Goal: Find specific fact: Find specific fact

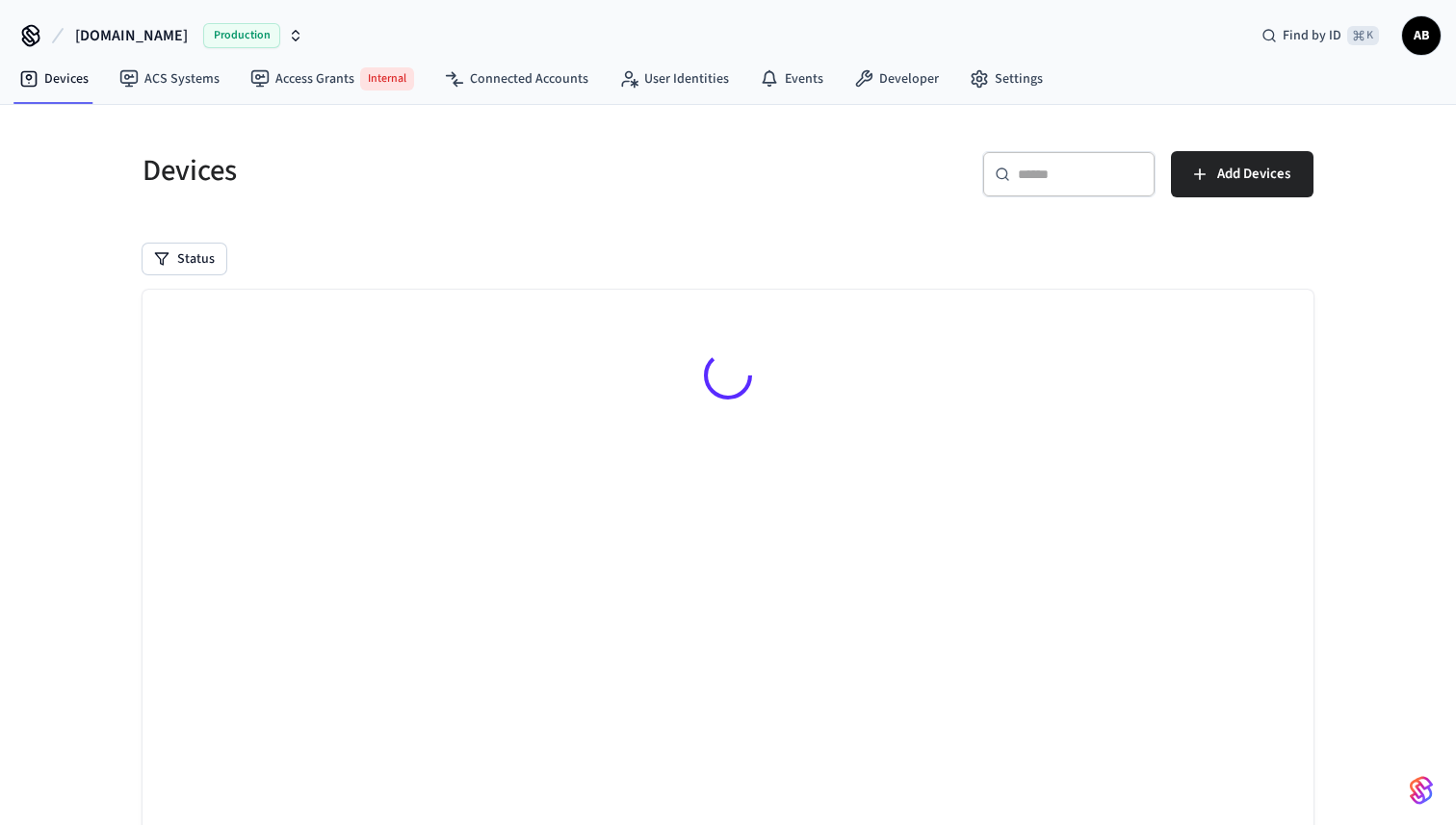
click at [134, 33] on span "[DOMAIN_NAME]" at bounding box center [131, 36] width 113 height 23
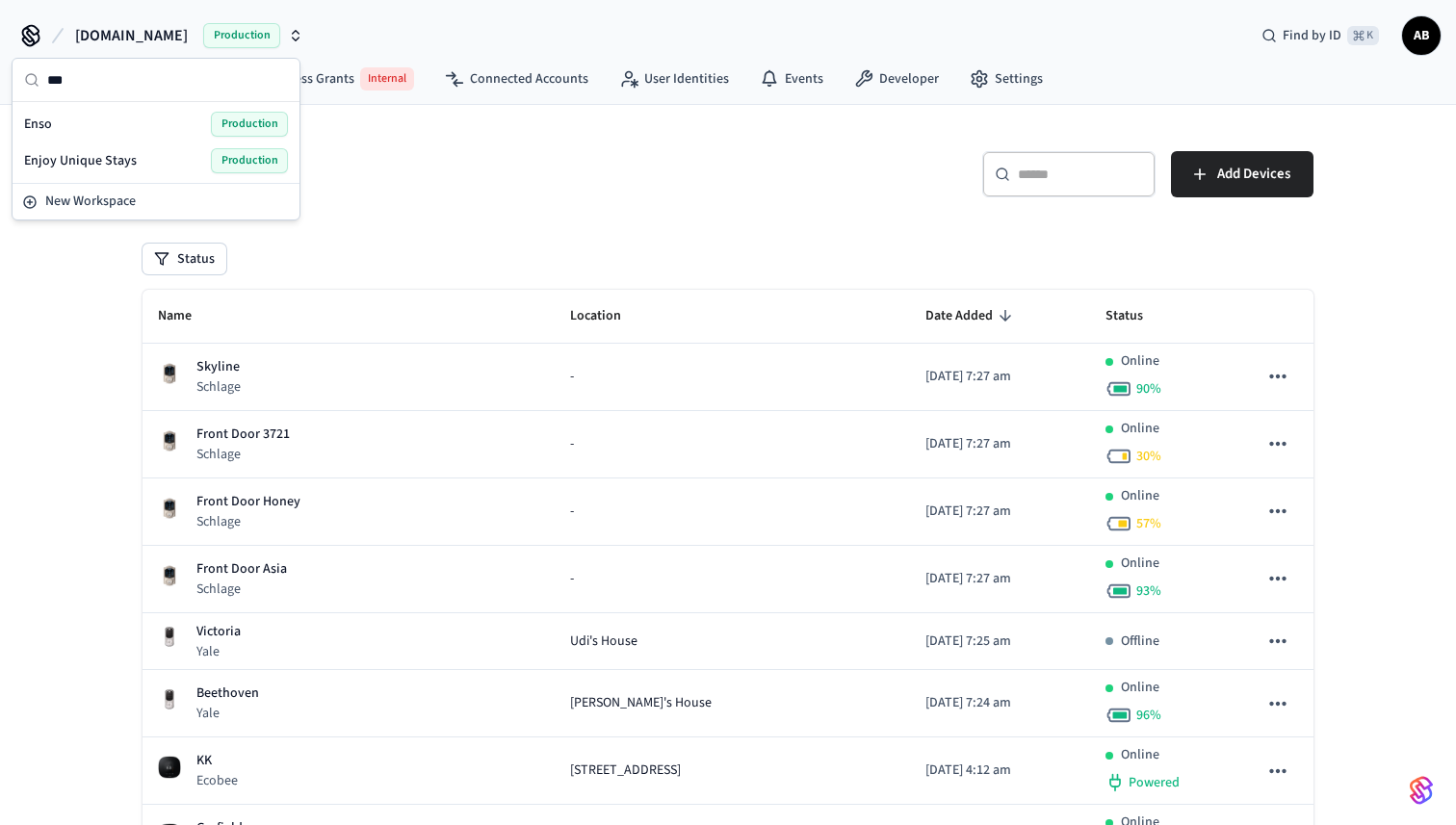
type input "***"
click at [130, 121] on div "Enso Production" at bounding box center [156, 124] width 264 height 25
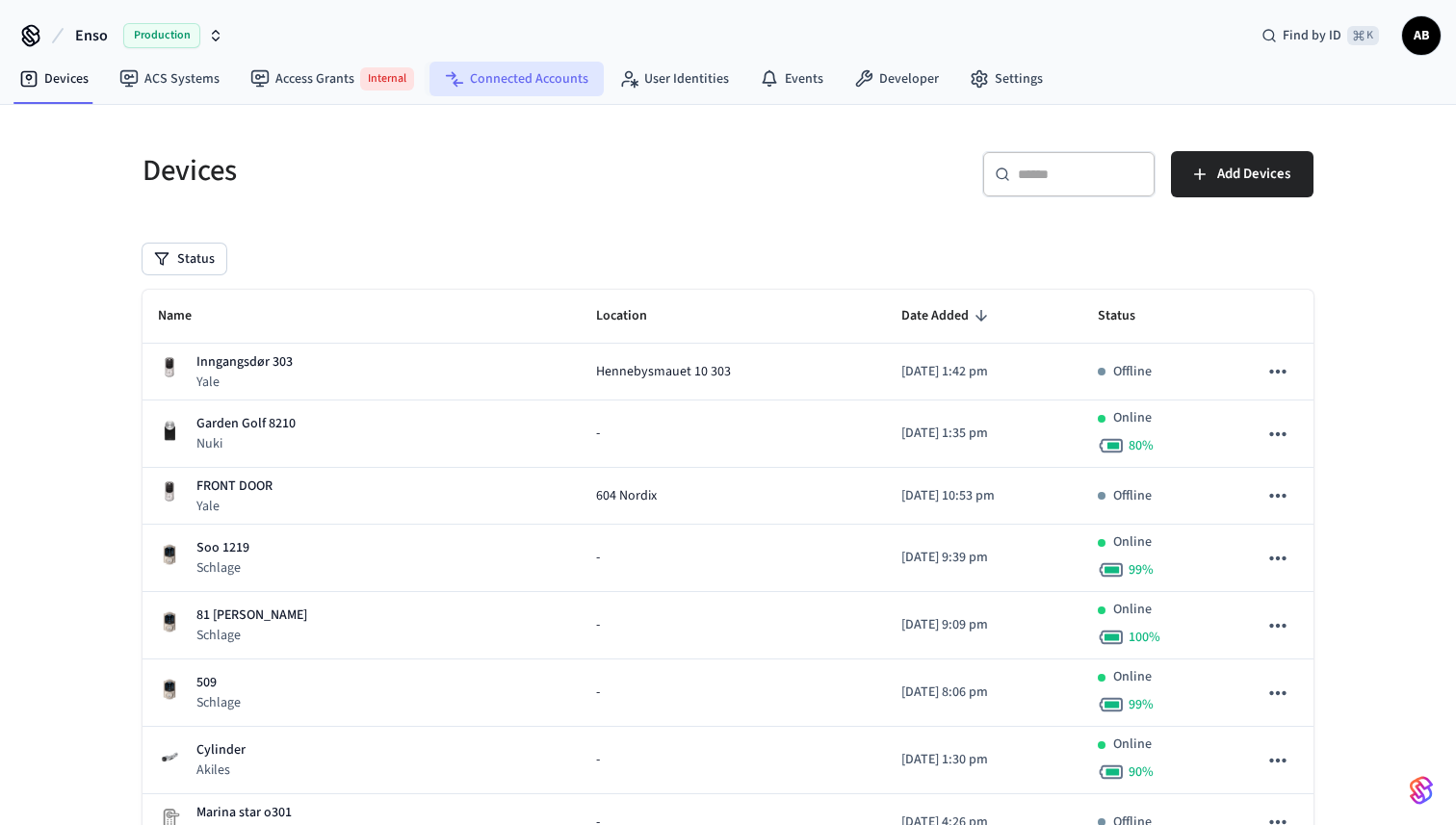
click at [504, 71] on link "Connected Accounts" at bounding box center [516, 79] width 174 height 35
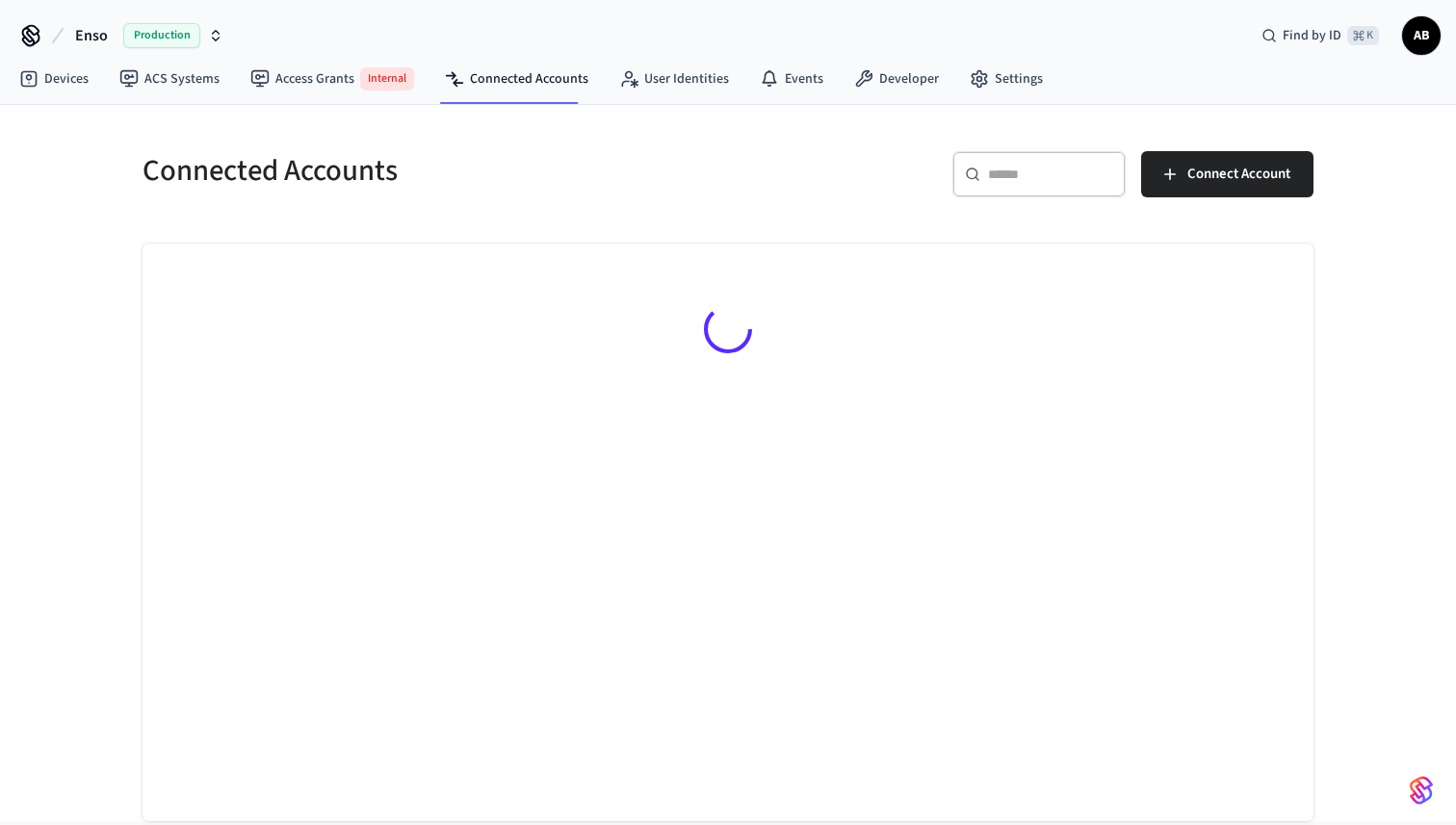
click at [1017, 166] on input "text" at bounding box center [1050, 174] width 125 height 19
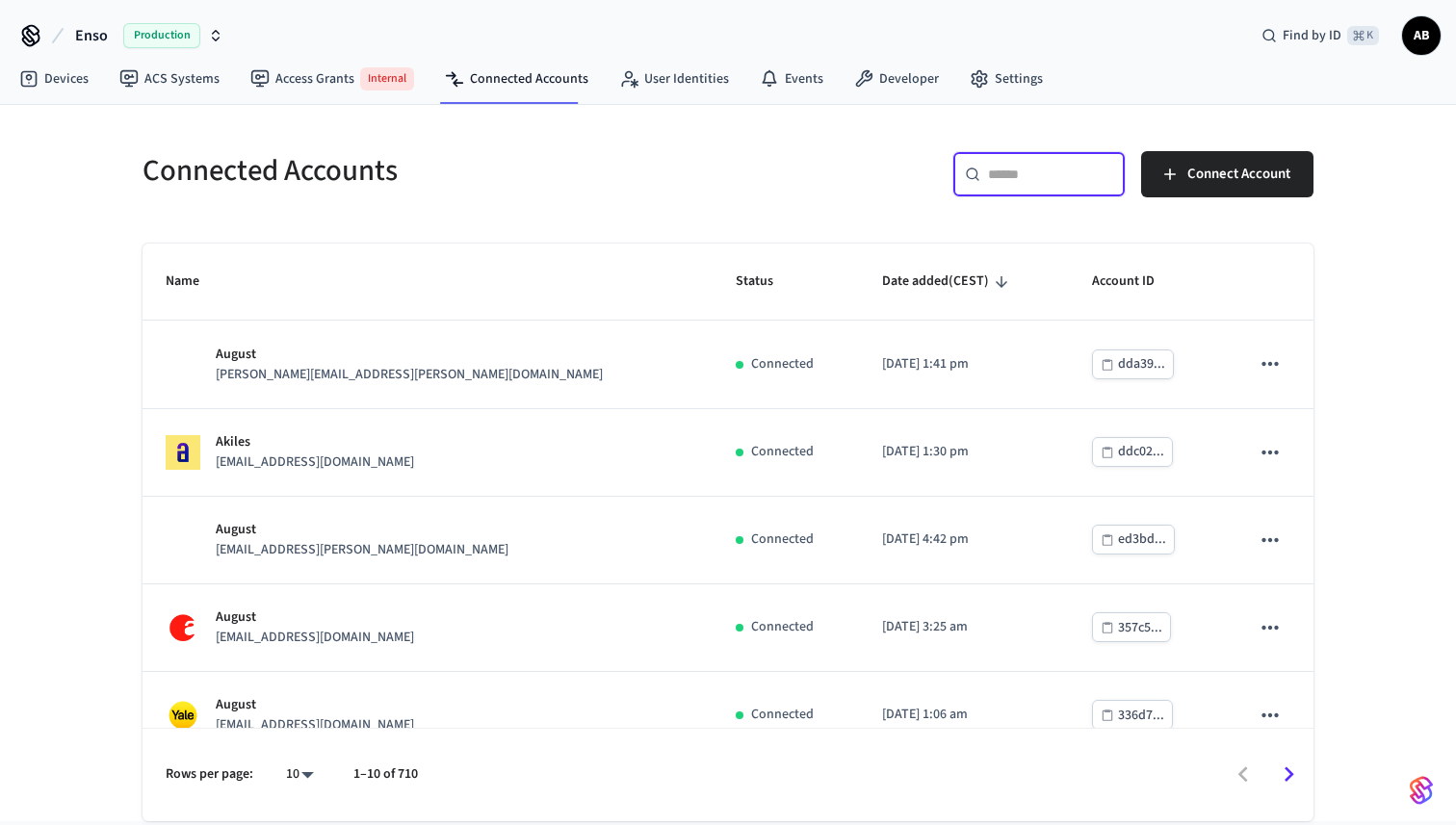
paste input "**********"
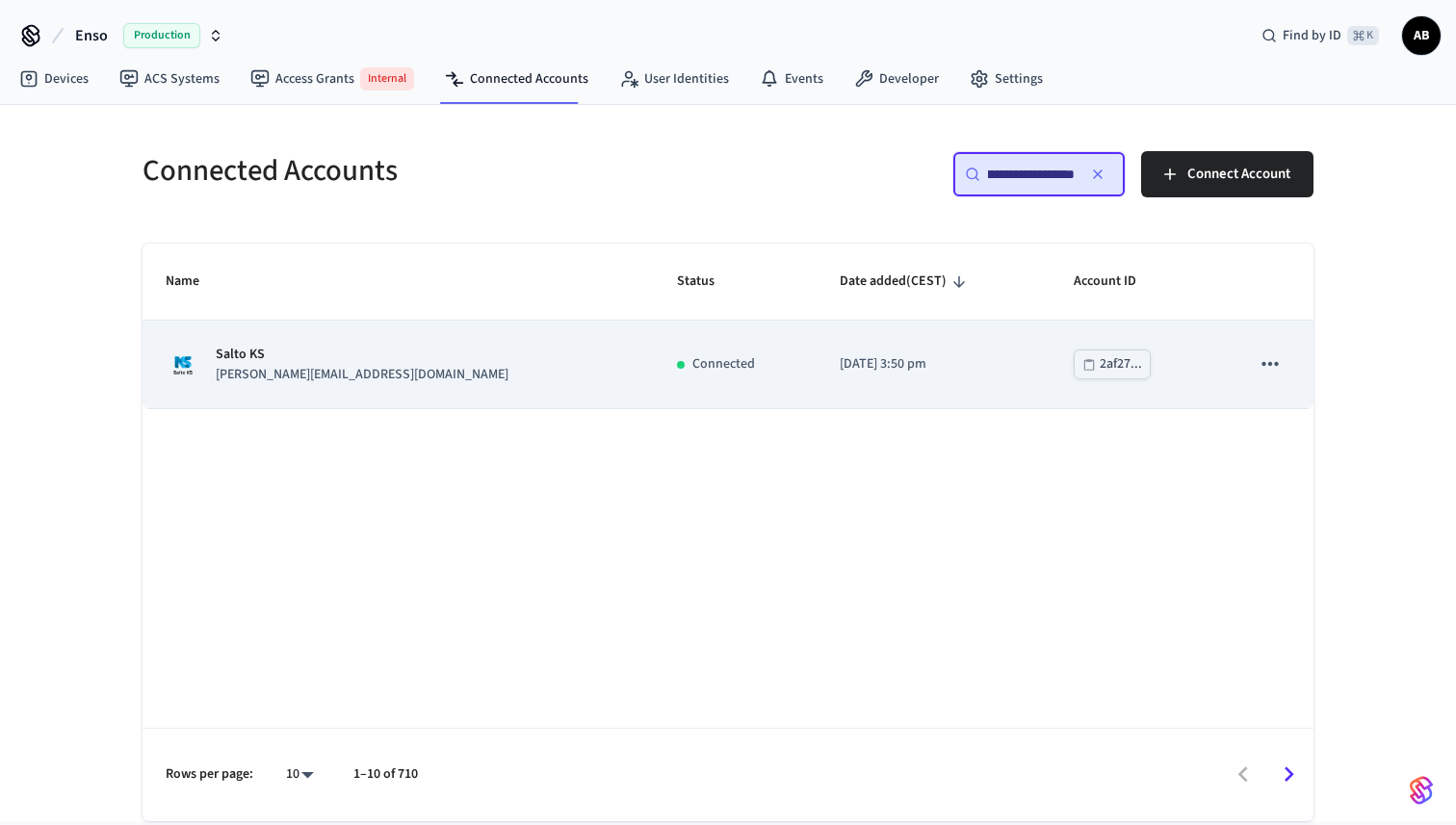
type input "**********"
click at [654, 342] on td "Connected" at bounding box center [735, 364] width 163 height 88
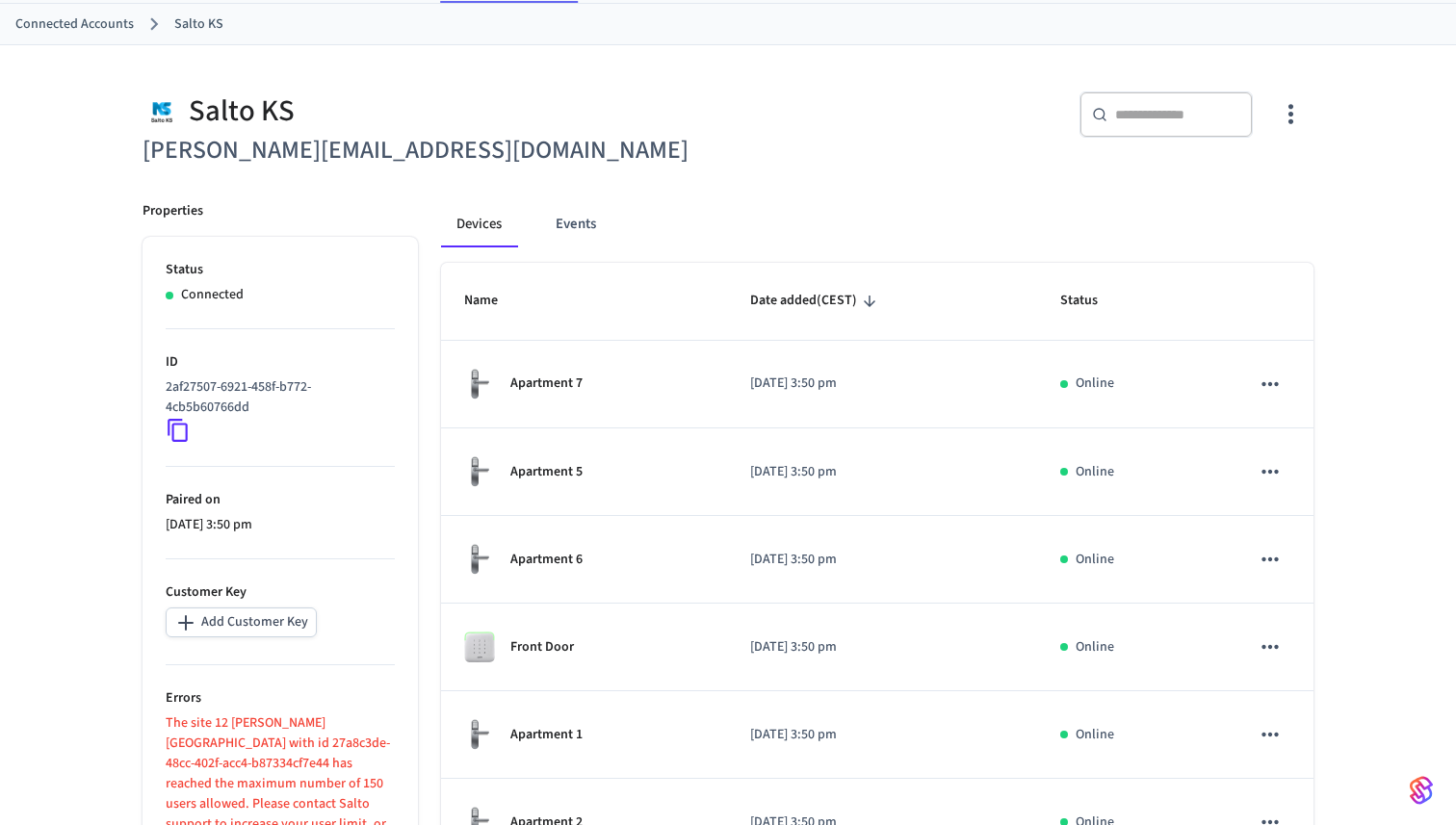
scroll to position [103, 0]
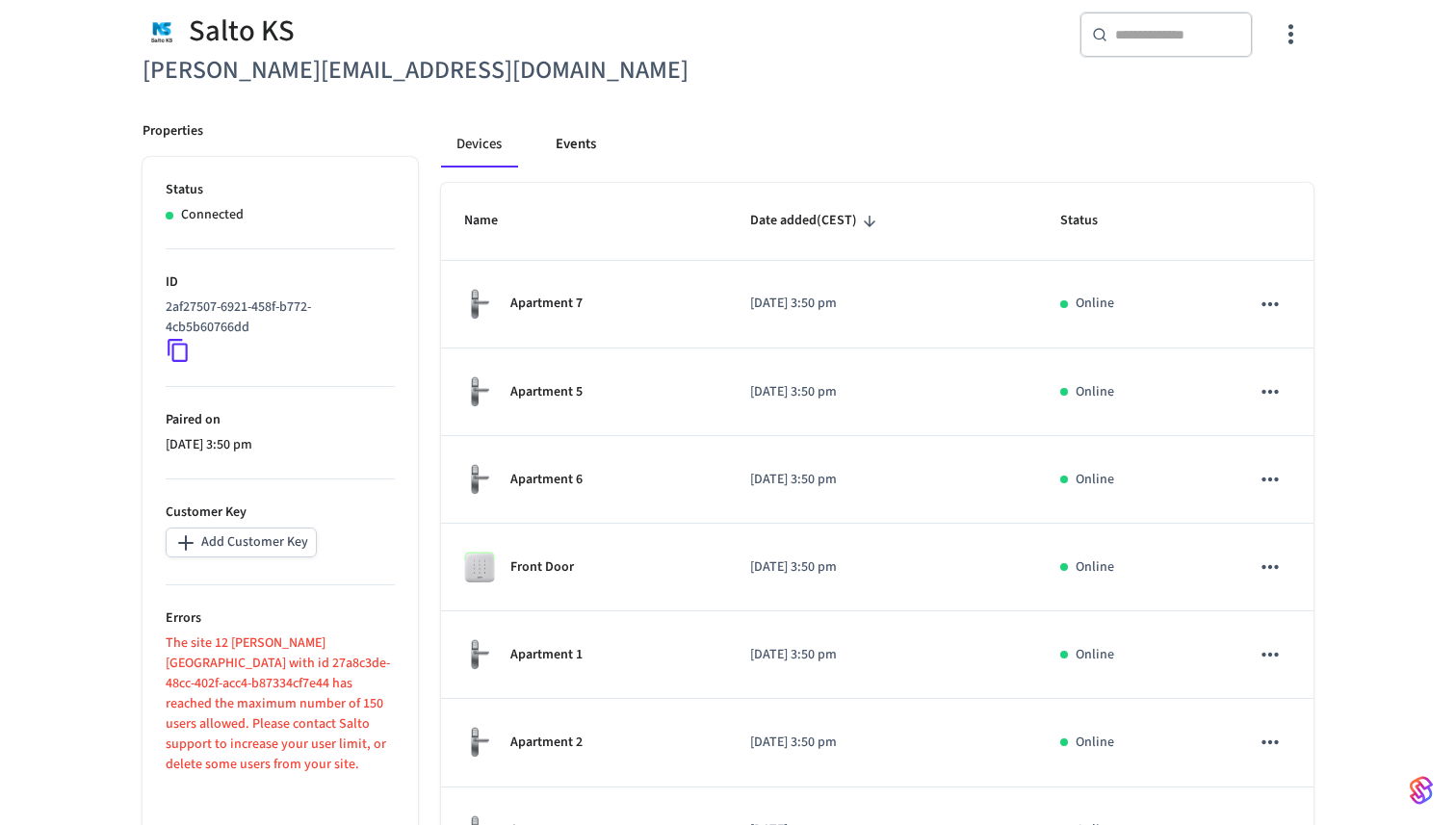
click at [559, 147] on button "Events" at bounding box center [576, 145] width 71 height 46
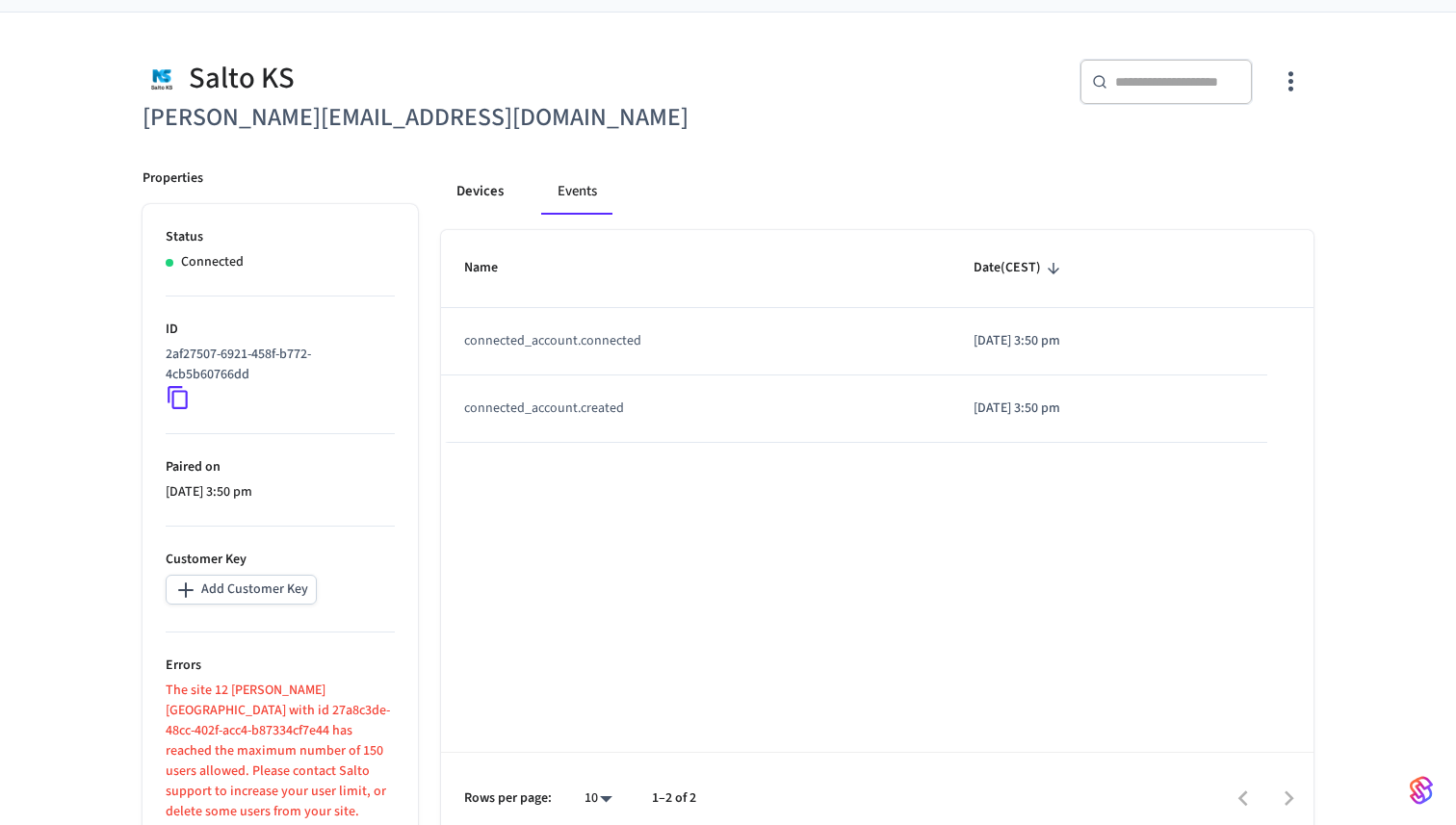
click at [480, 202] on button "Devices" at bounding box center [480, 192] width 78 height 46
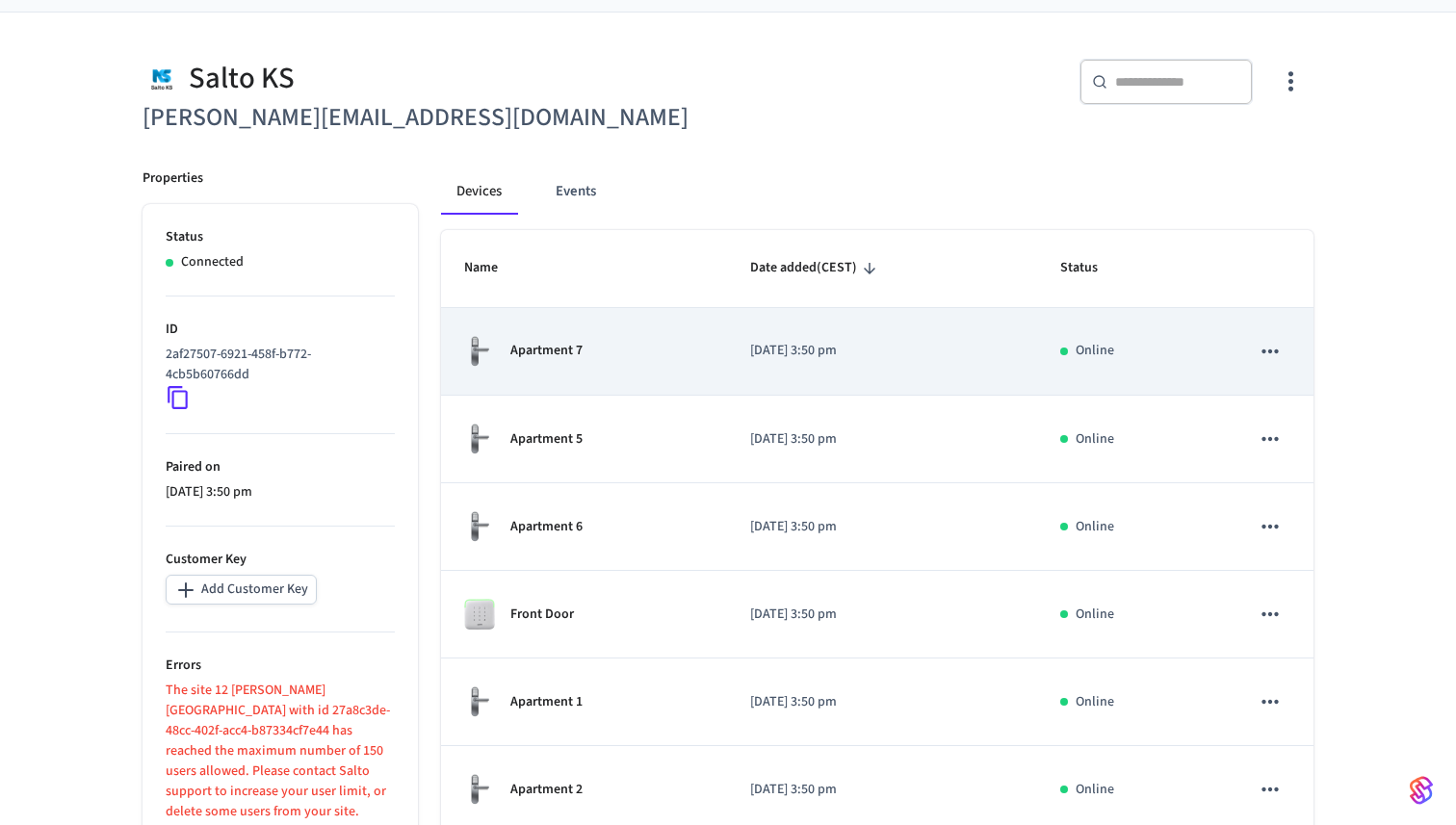
click at [770, 358] on p "[DATE] 3:50 pm" at bounding box center [882, 351] width 264 height 20
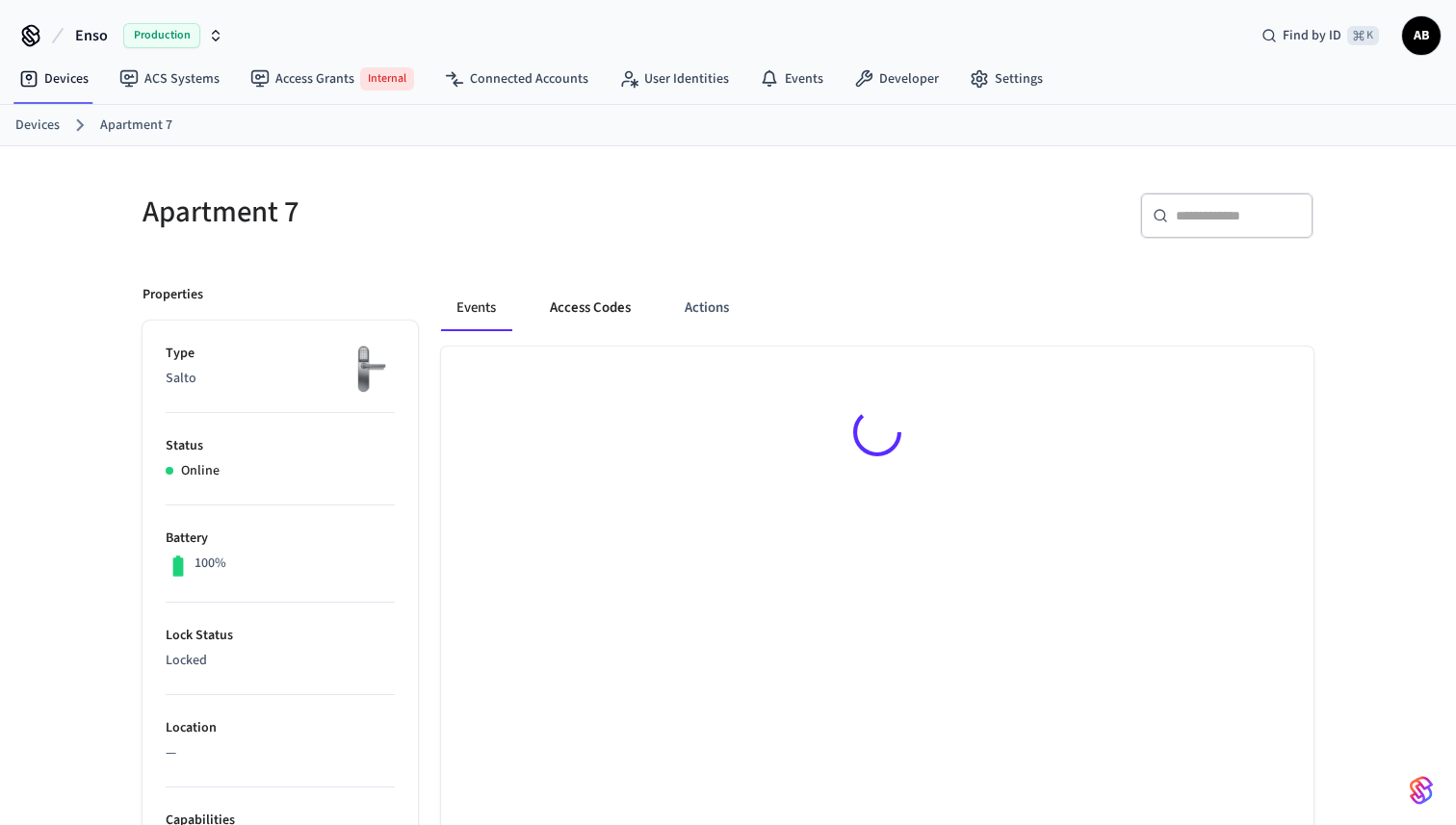
click at [591, 308] on button "Access Codes" at bounding box center [591, 308] width 112 height 46
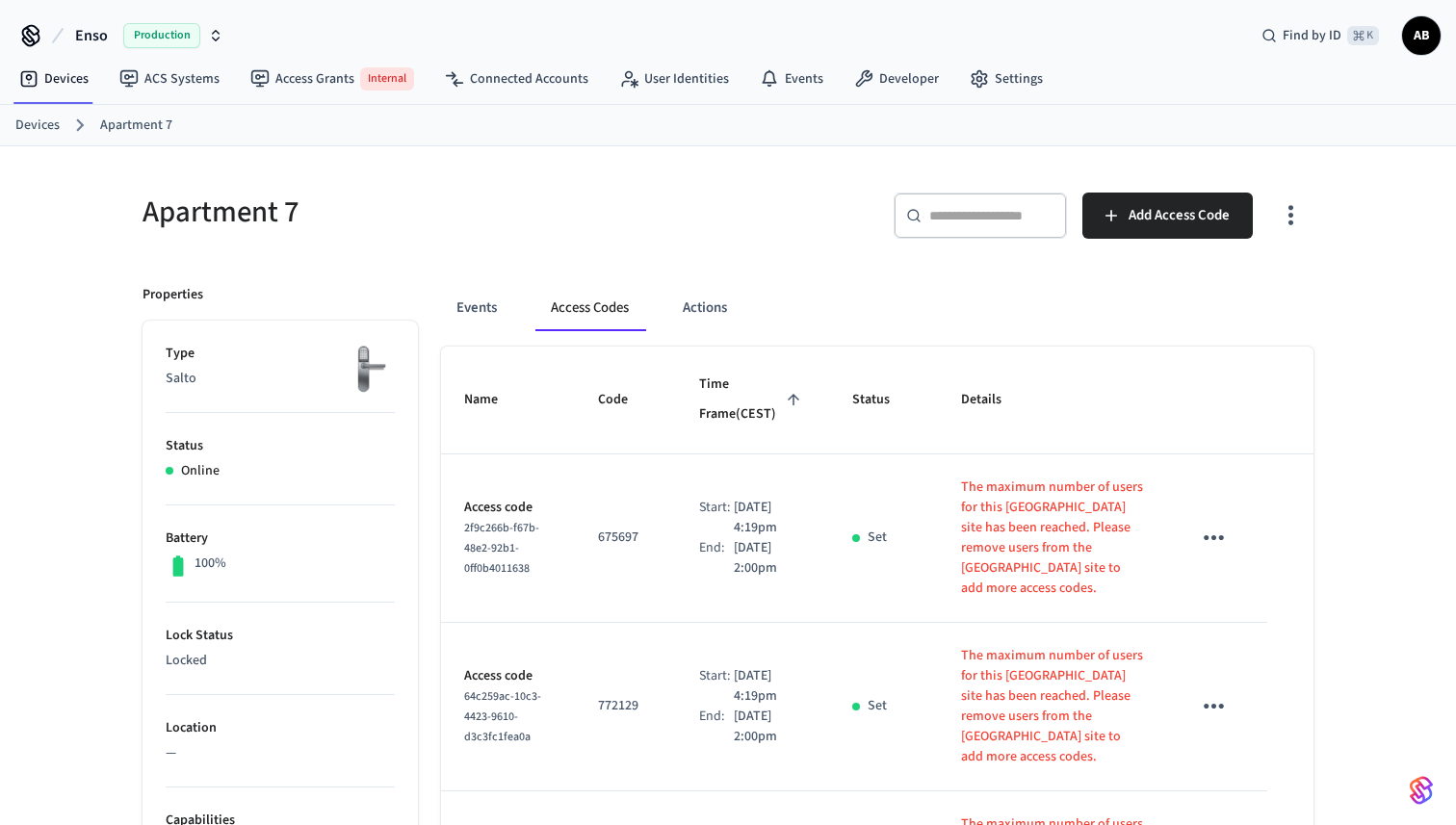
click at [1294, 220] on icon "button" at bounding box center [1290, 215] width 30 height 30
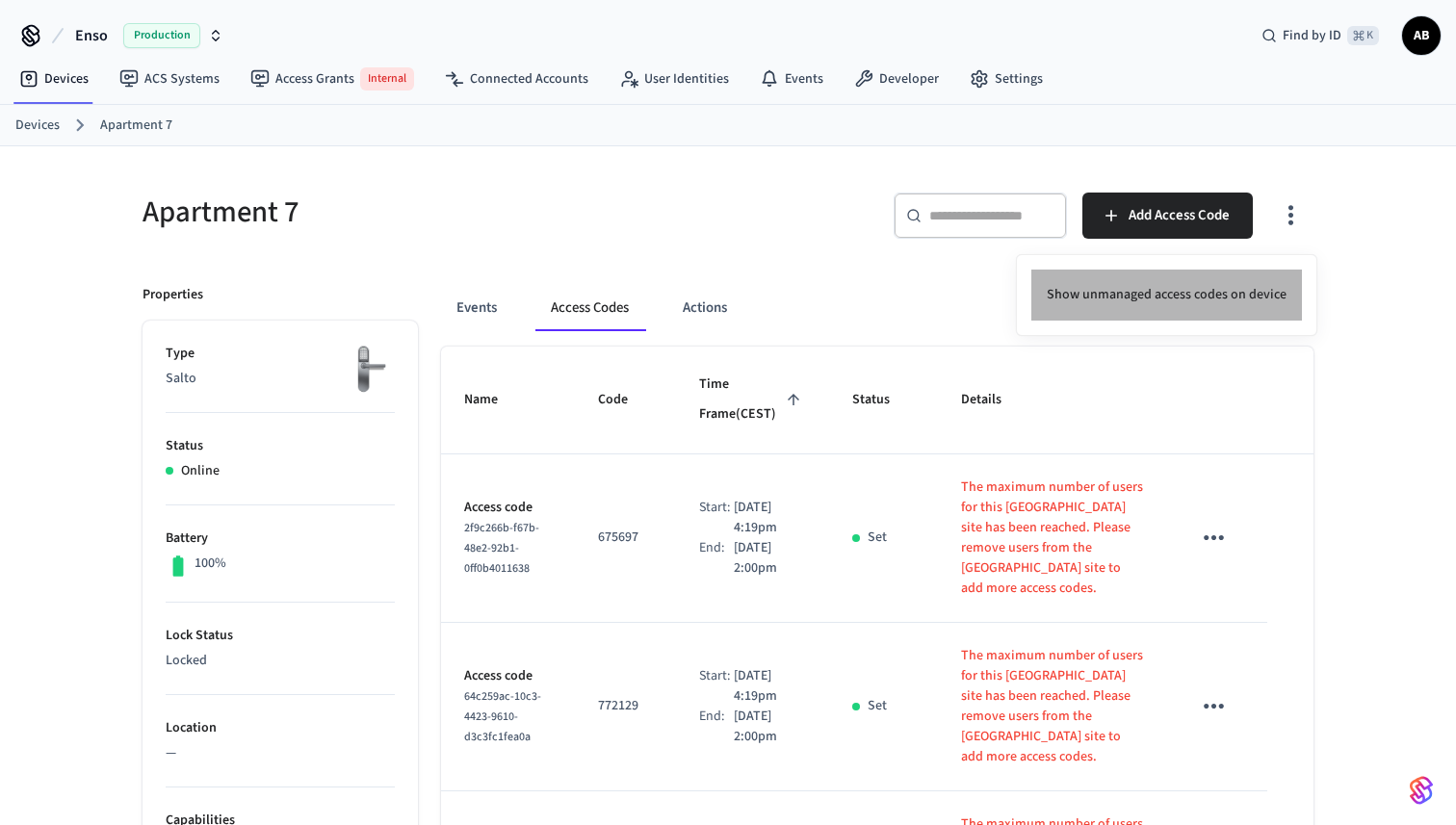
click at [1210, 293] on li "Show unmanaged access codes on device" at bounding box center [1166, 295] width 271 height 51
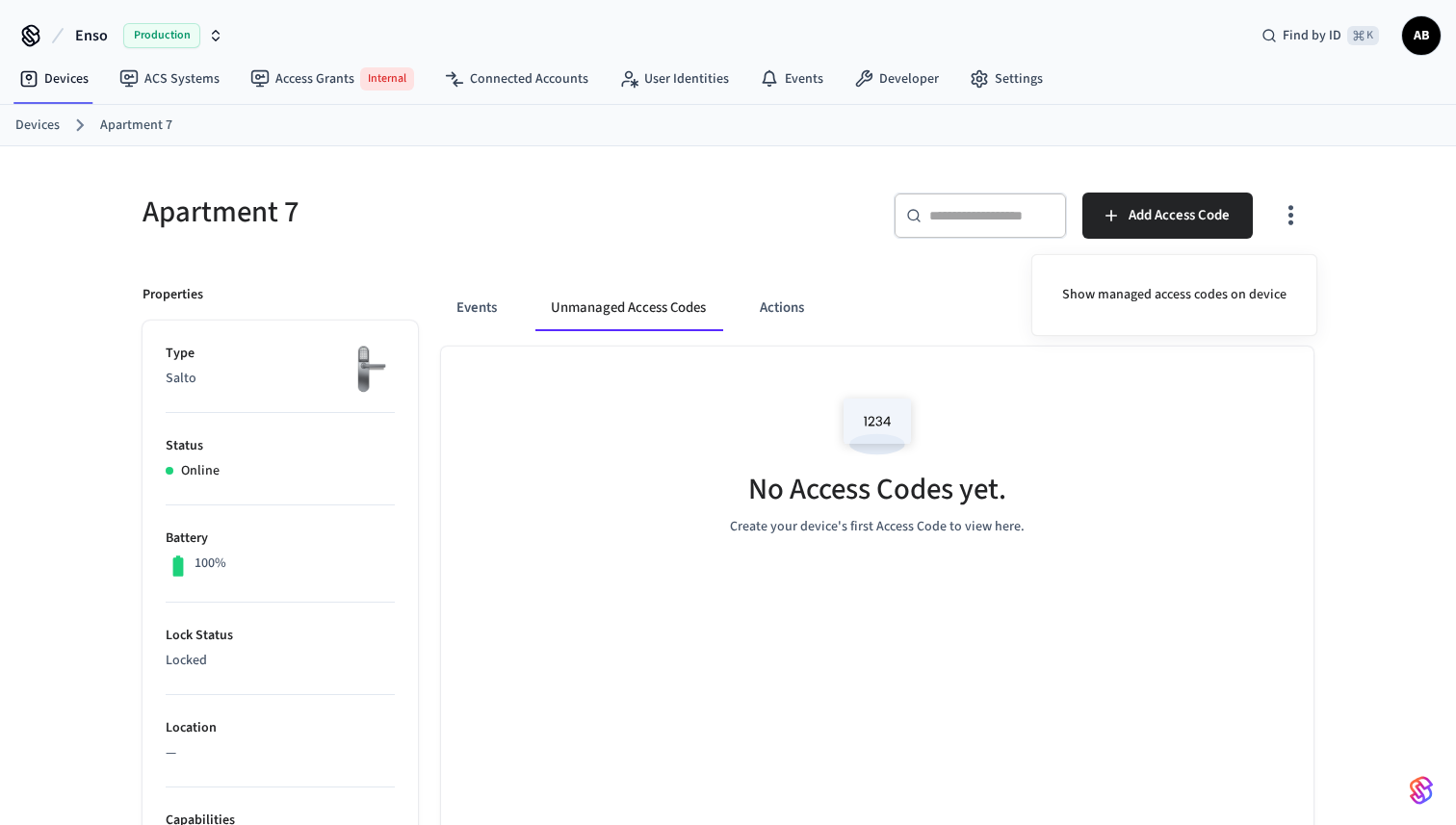
click at [907, 513] on div at bounding box center [728, 412] width 1456 height 825
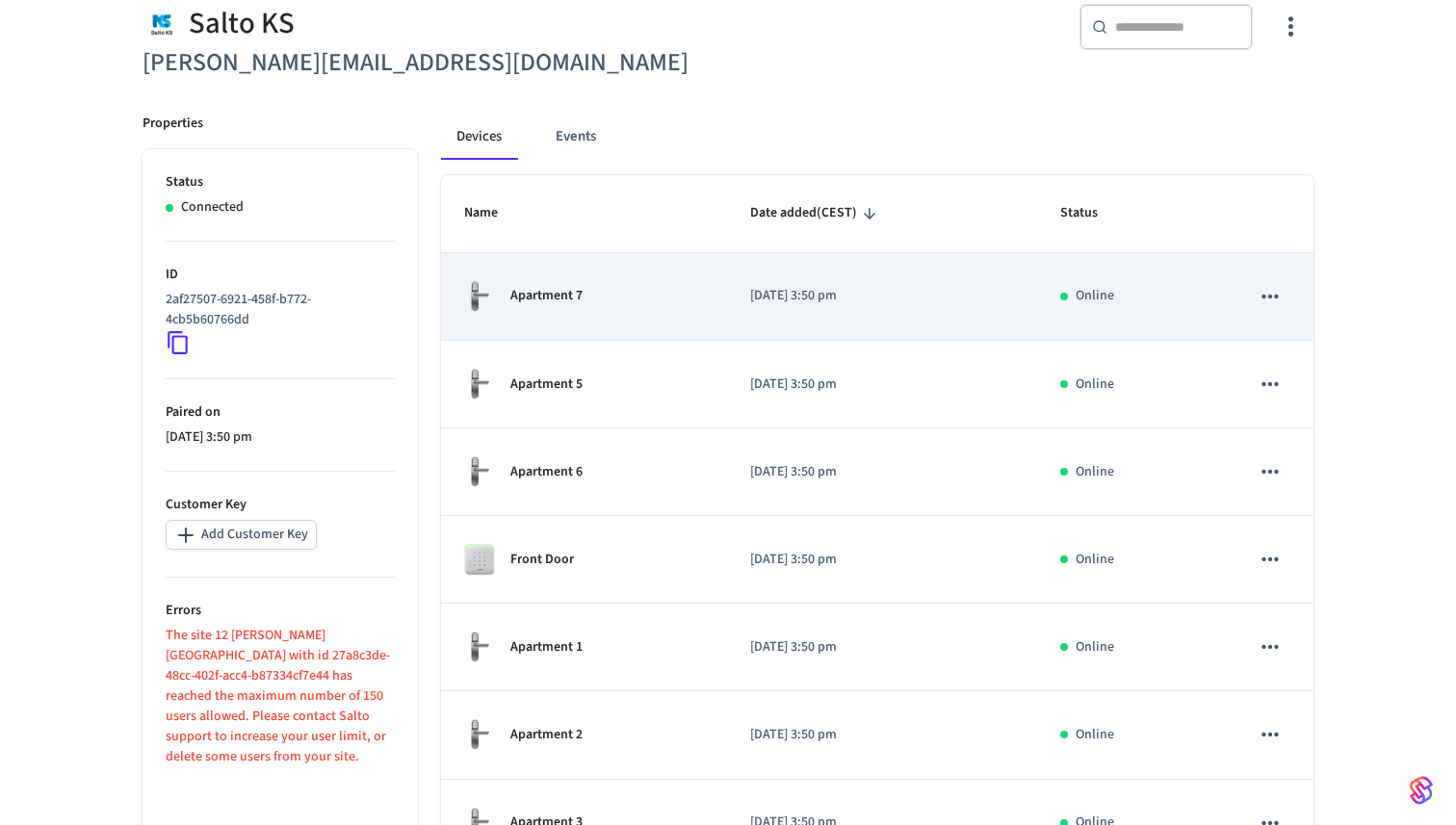
scroll to position [179, 0]
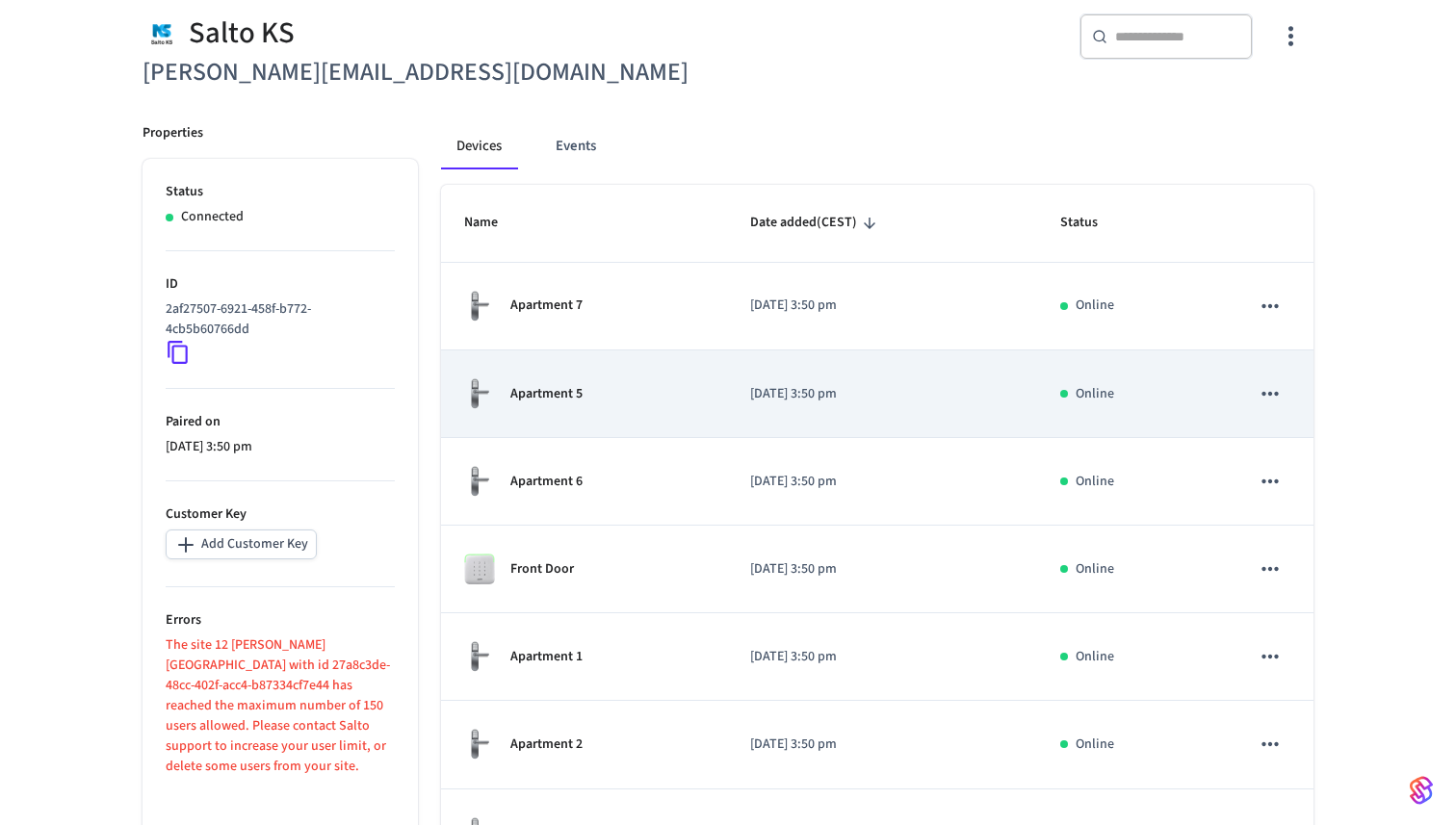
click at [568, 429] on td "Apartment 5" at bounding box center [584, 394] width 286 height 88
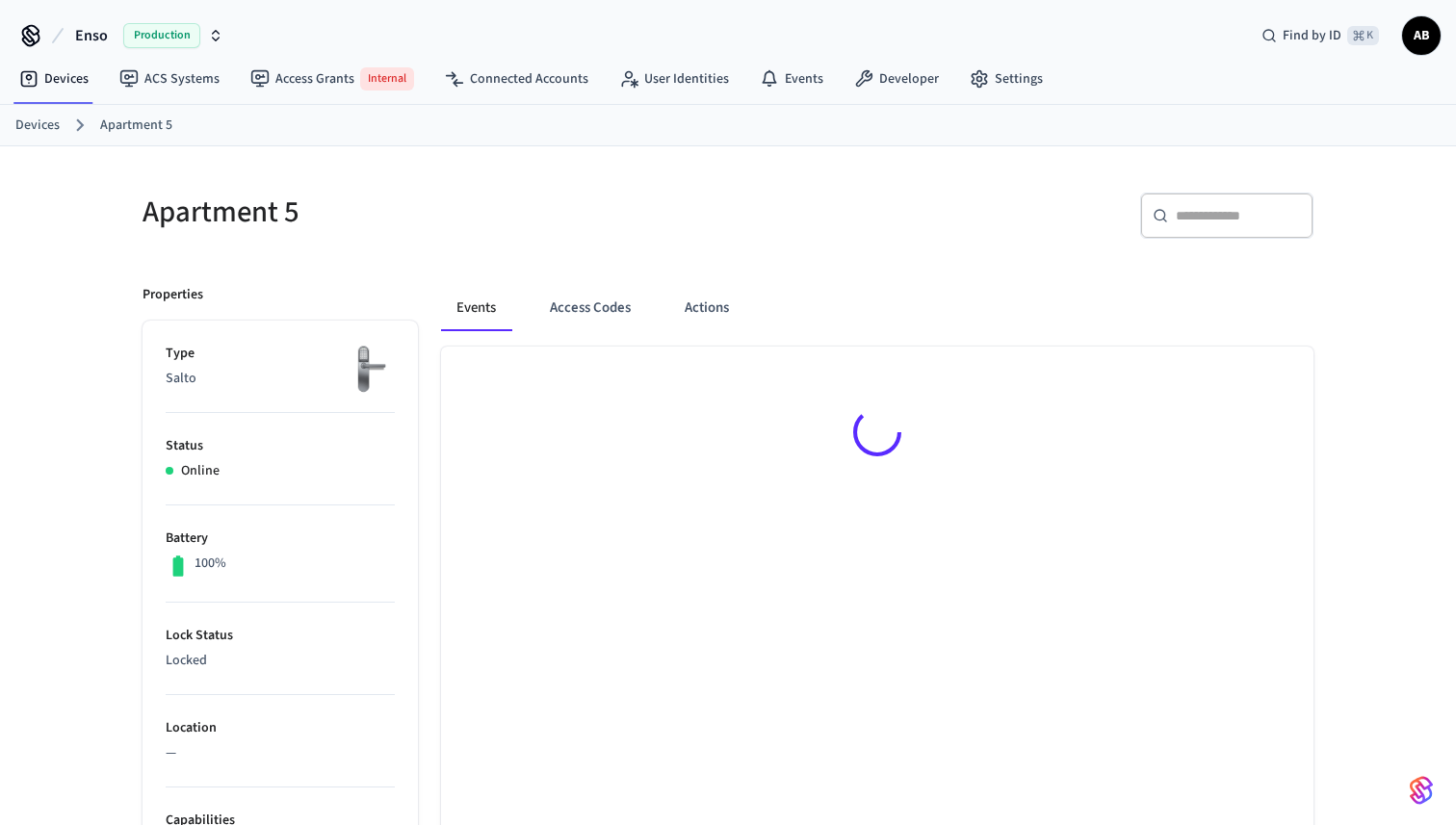
scroll to position [179, 0]
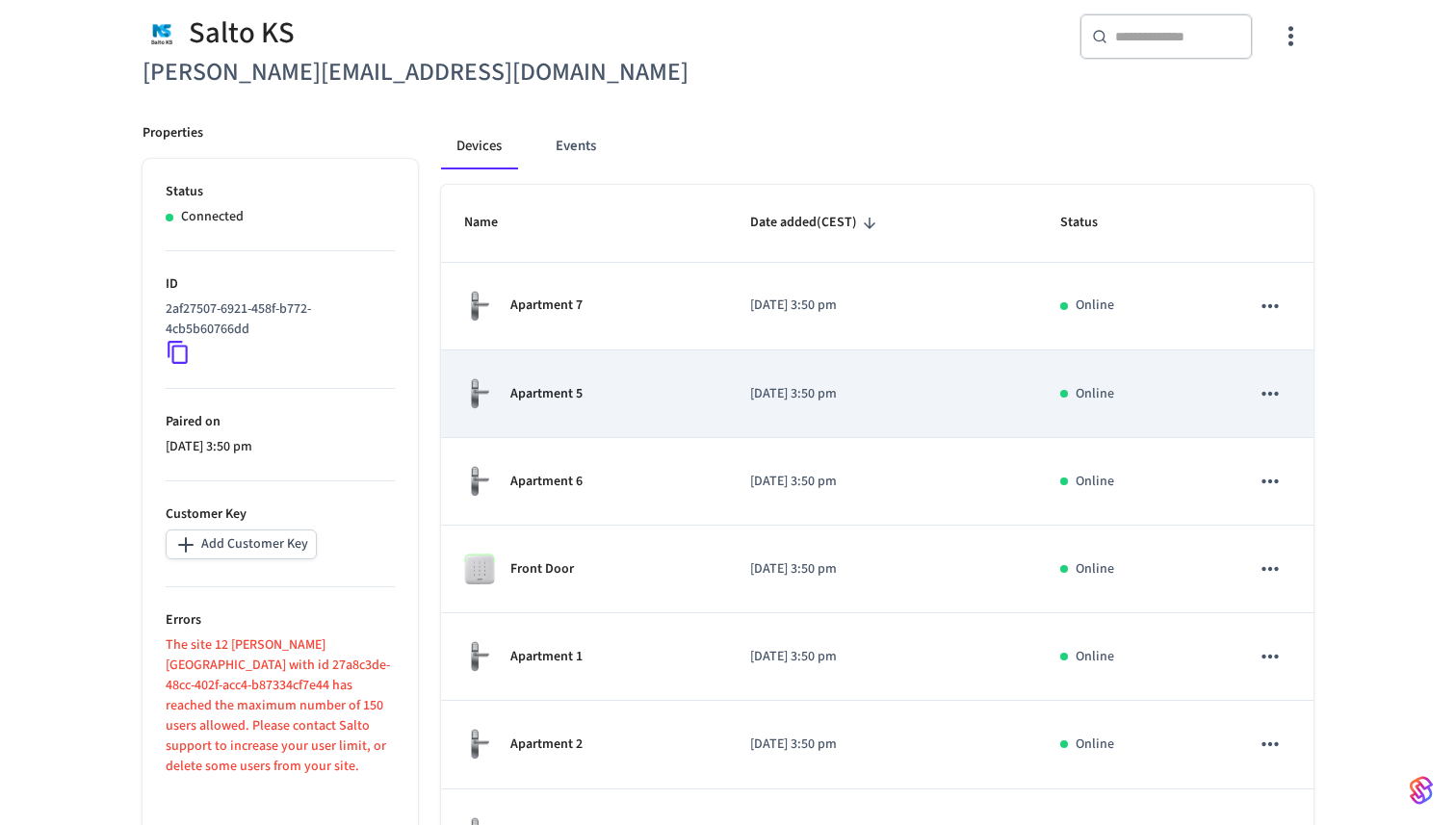
click at [707, 395] on td "Apartment 5" at bounding box center [584, 394] width 286 height 88
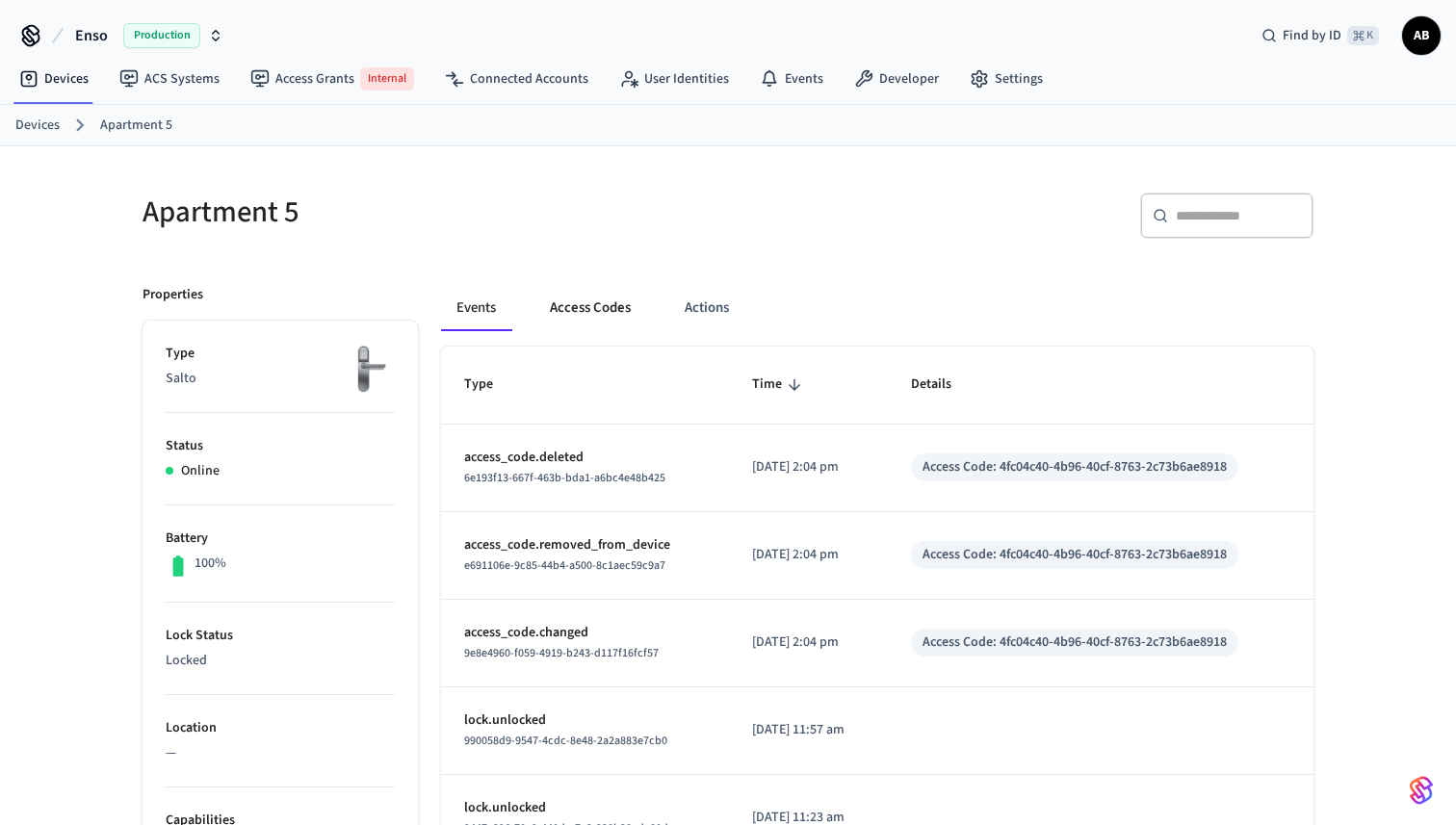
click at [594, 325] on button "Access Codes" at bounding box center [591, 308] width 112 height 46
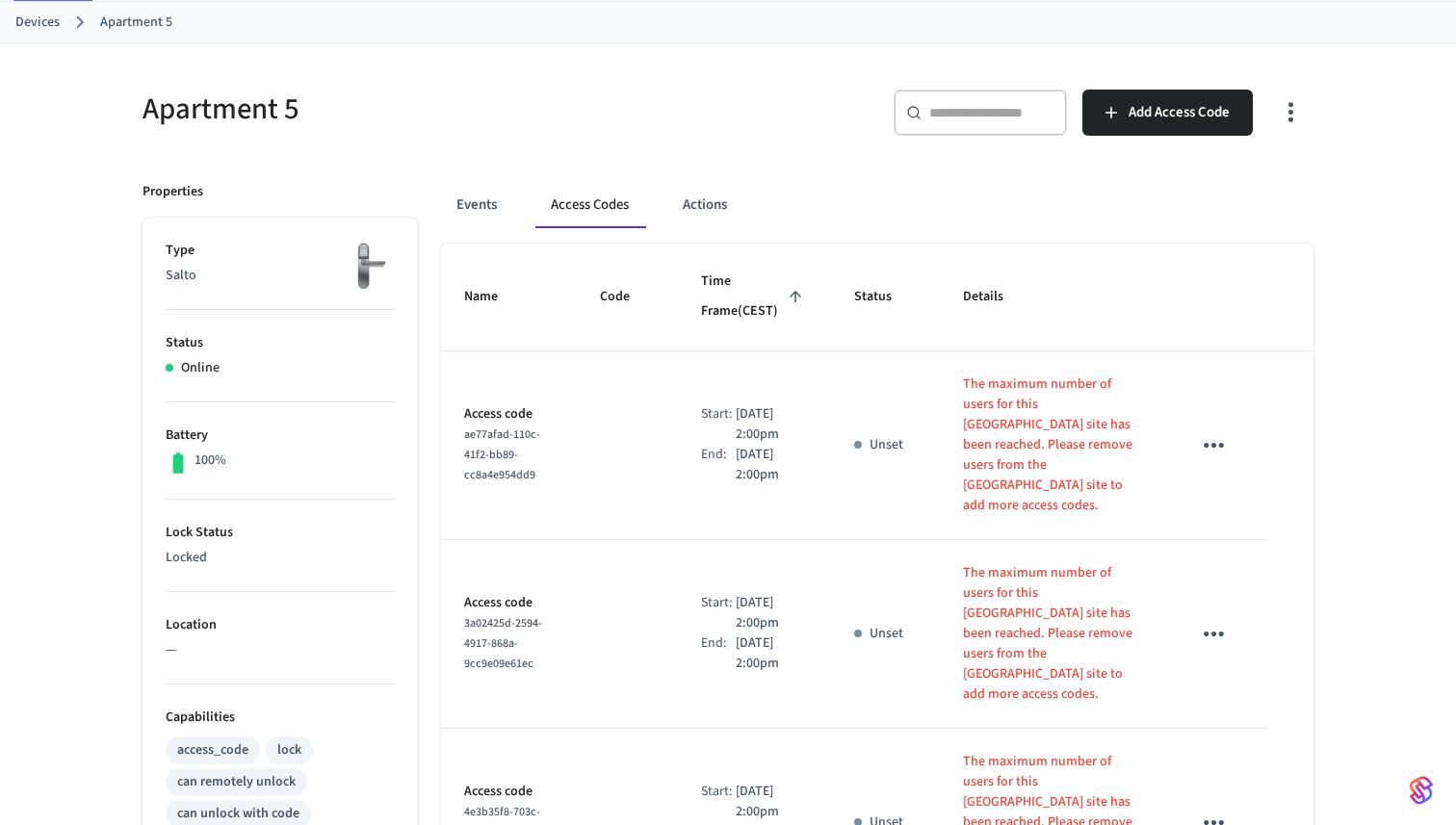
scroll to position [75, 0]
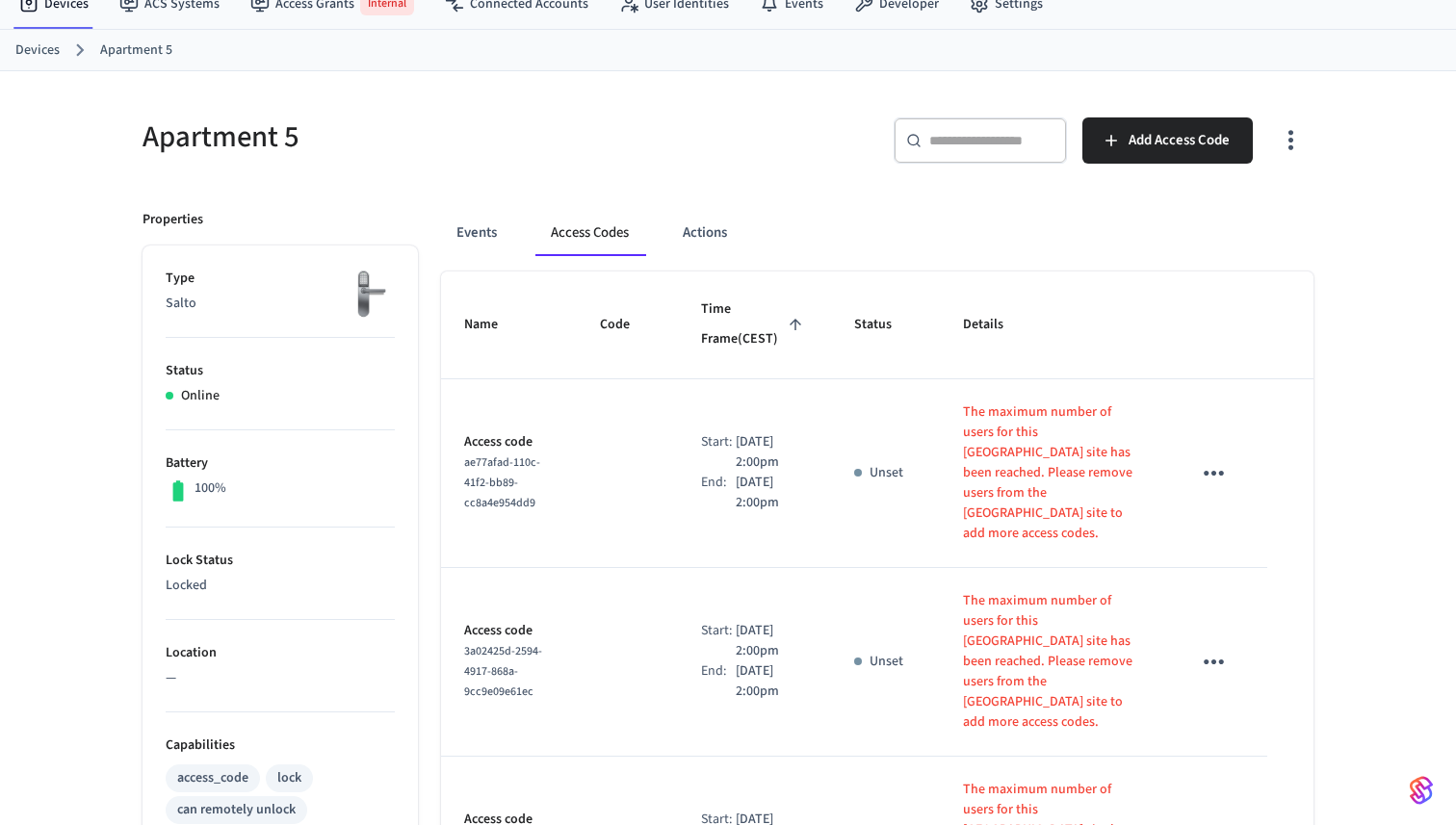
click at [1306, 131] on button "button" at bounding box center [1290, 141] width 45 height 77
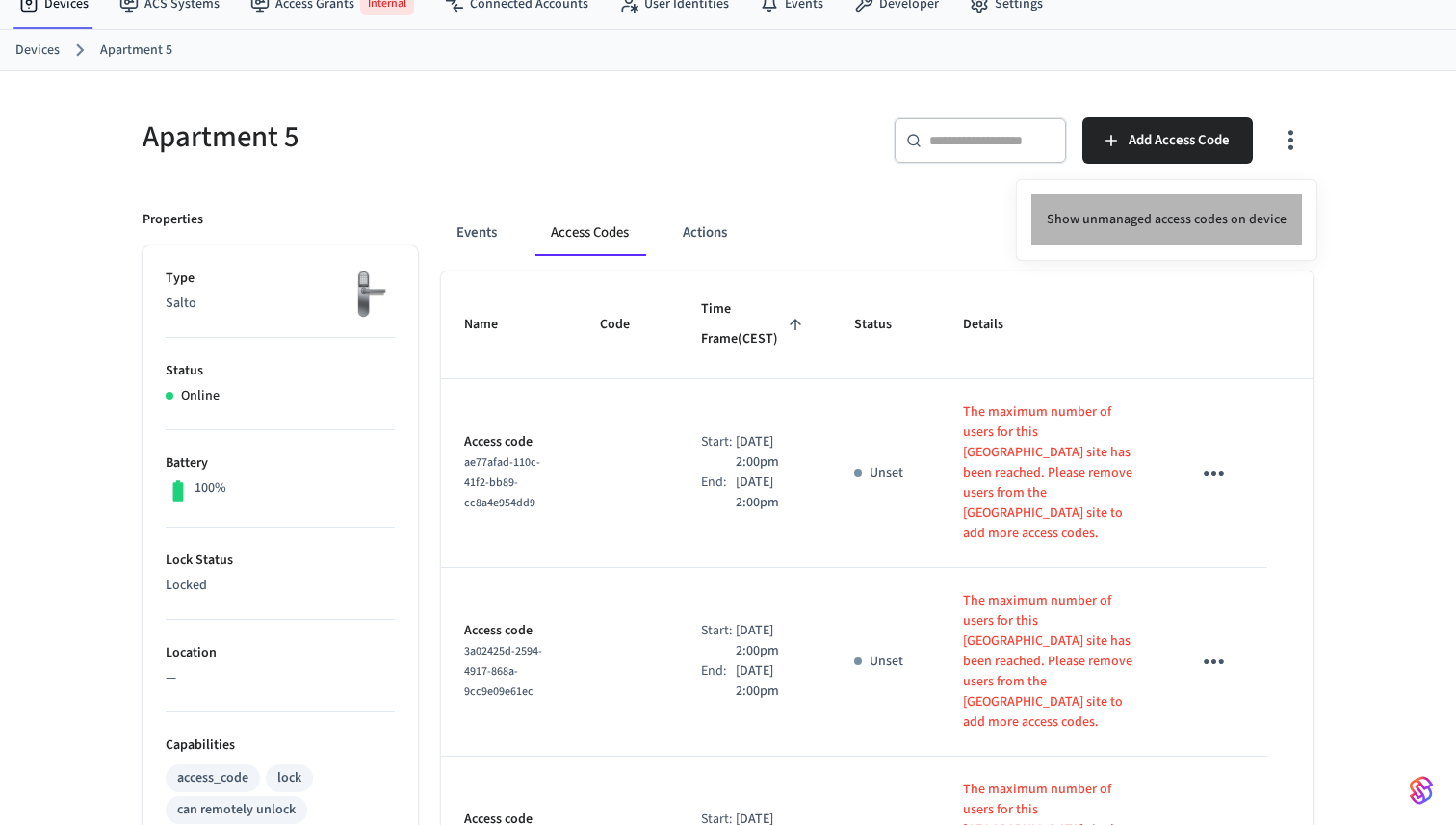
click at [1198, 206] on li "Show unmanaged access codes on device" at bounding box center [1166, 220] width 271 height 51
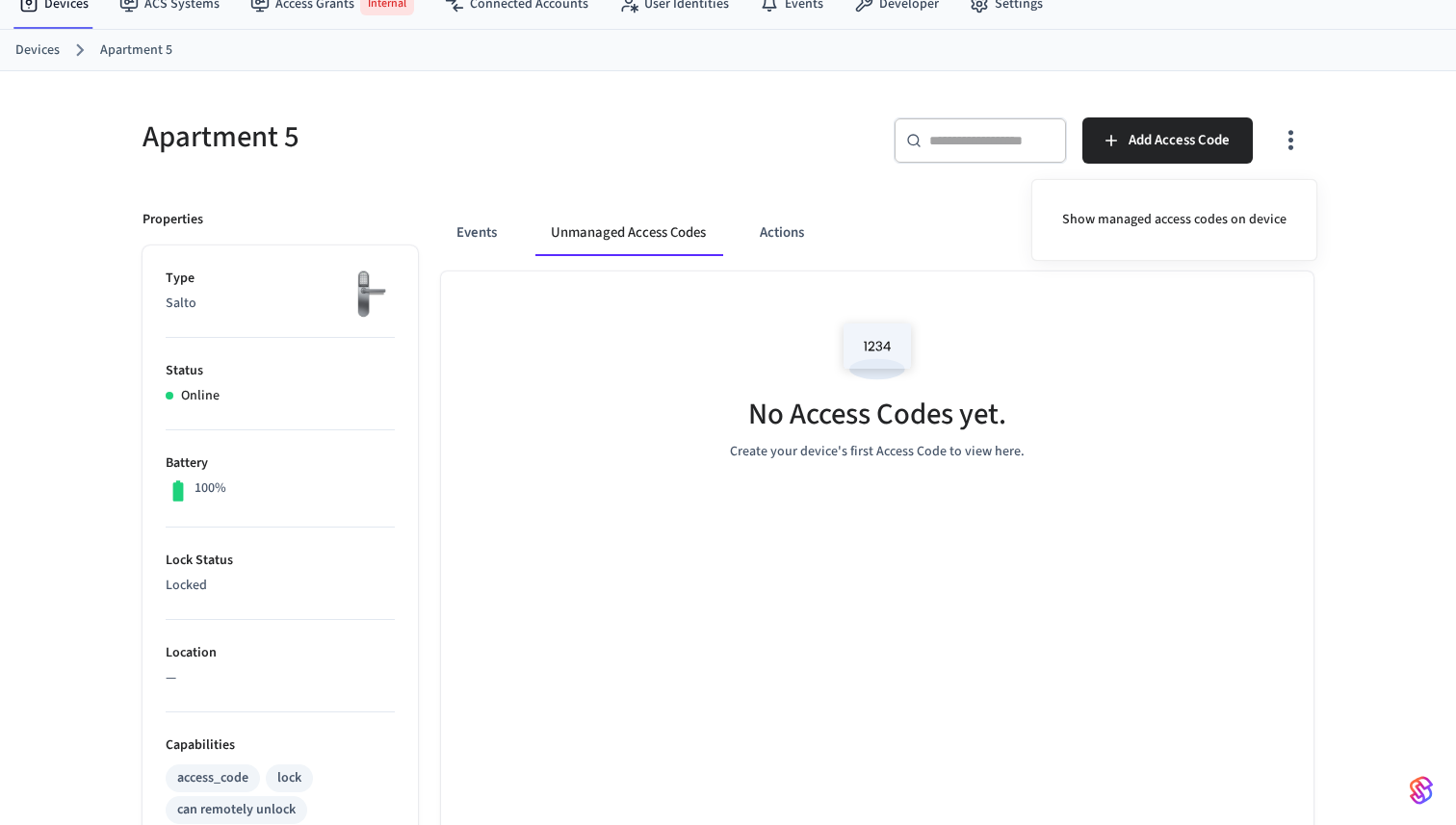
scroll to position [179, 0]
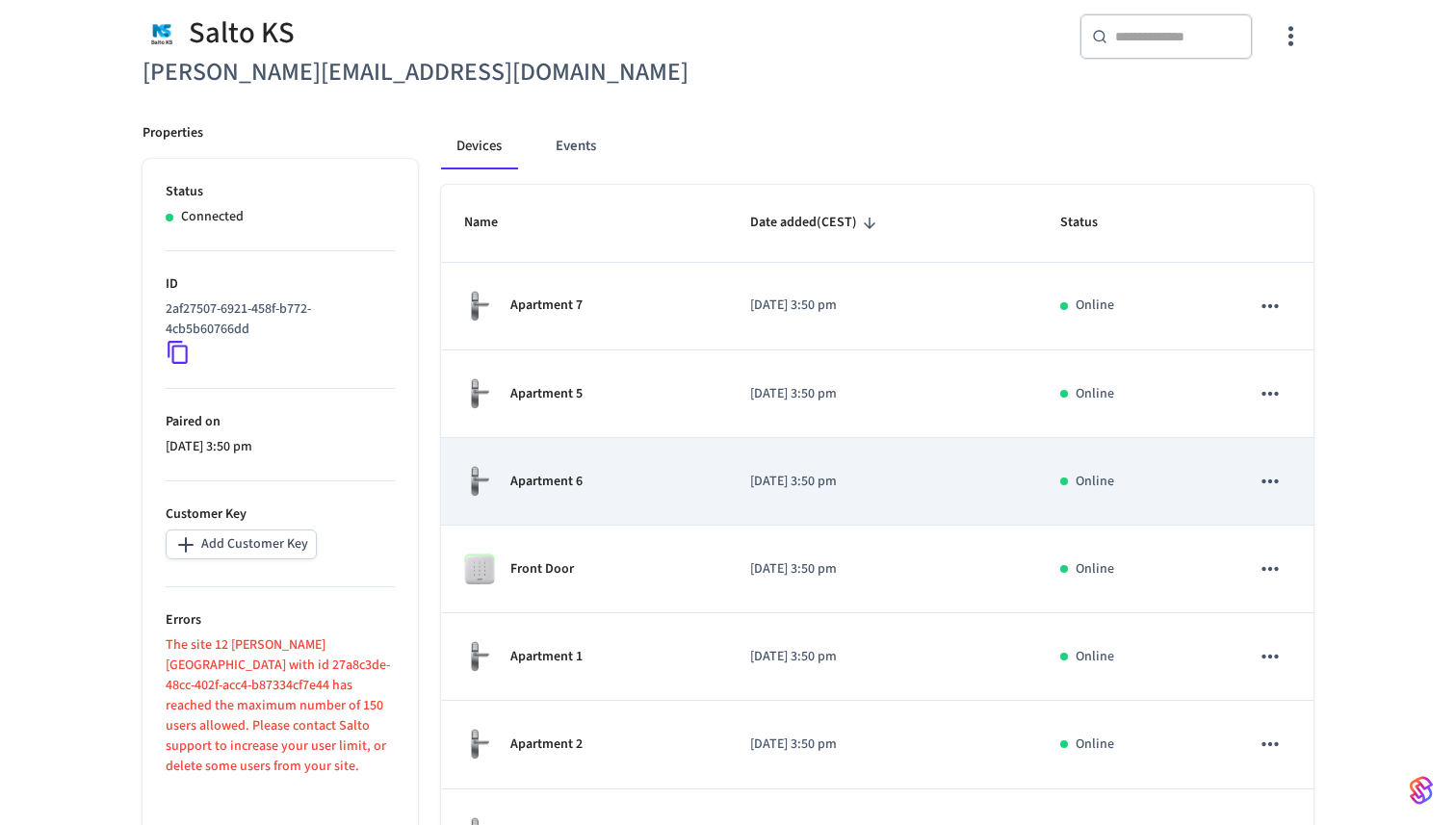
click at [573, 470] on div "Apartment 6" at bounding box center [584, 482] width 240 height 33
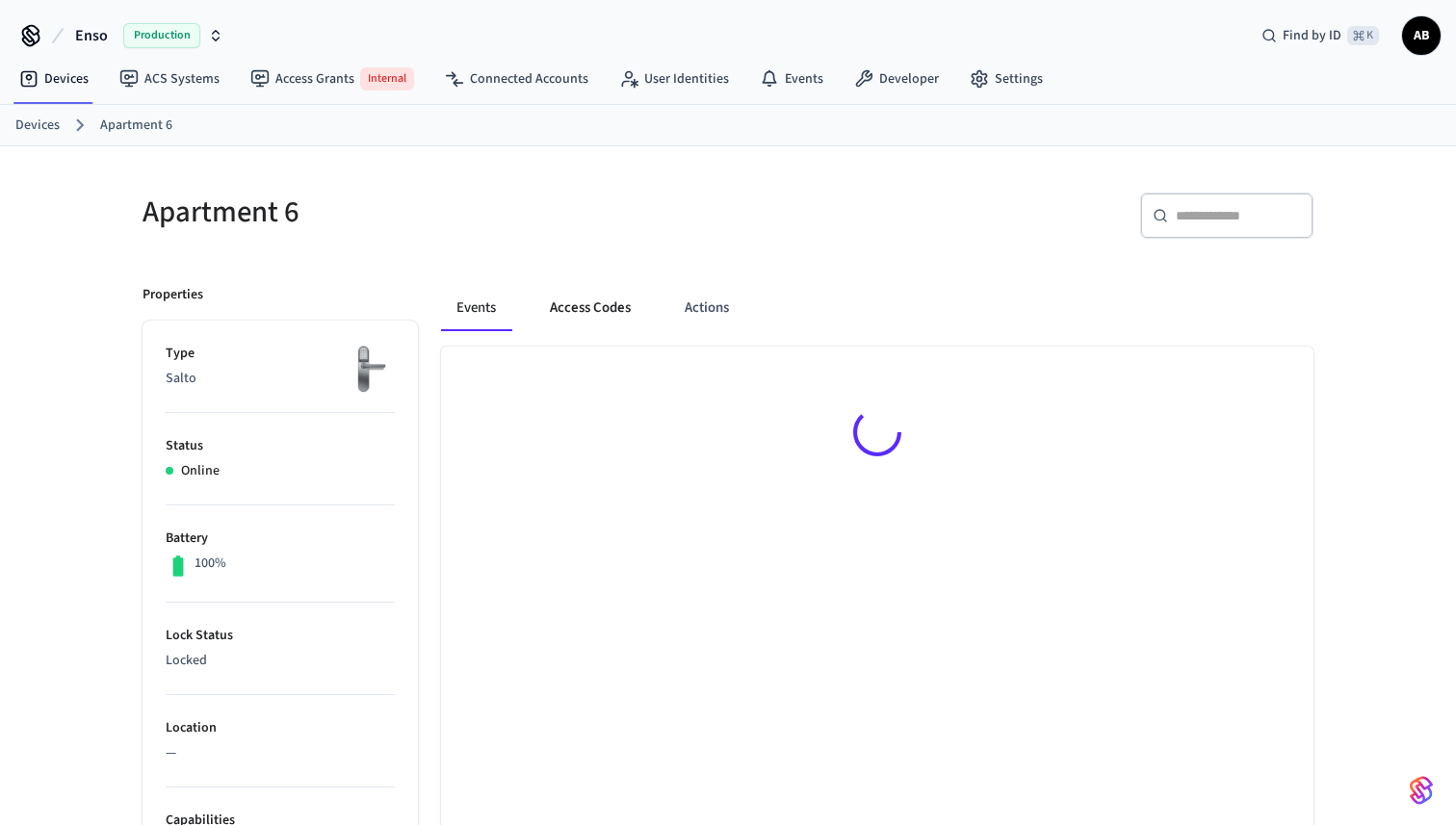
click at [596, 320] on button "Access Codes" at bounding box center [591, 308] width 112 height 46
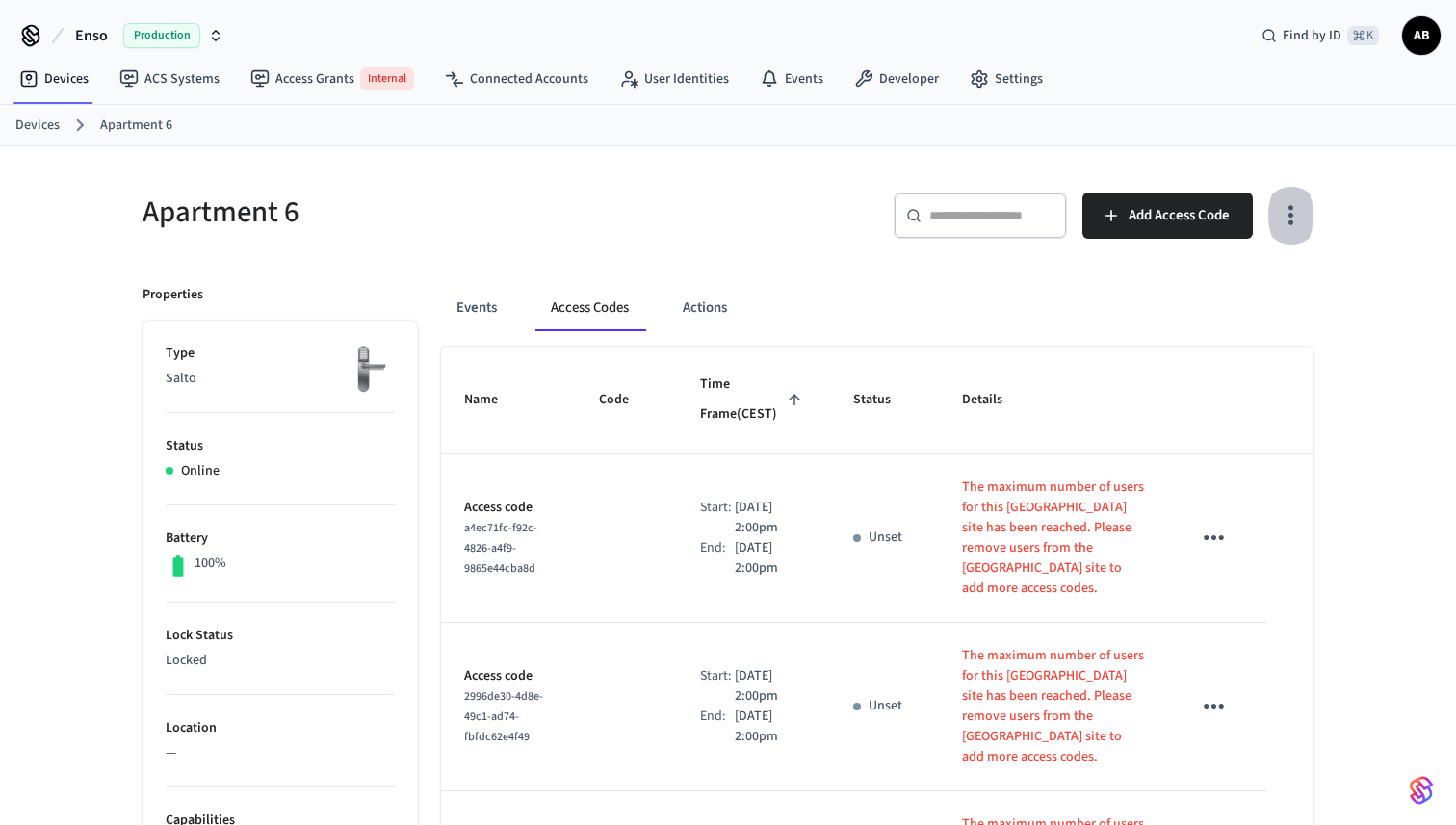
click at [1284, 222] on icon "button" at bounding box center [1290, 215] width 30 height 30
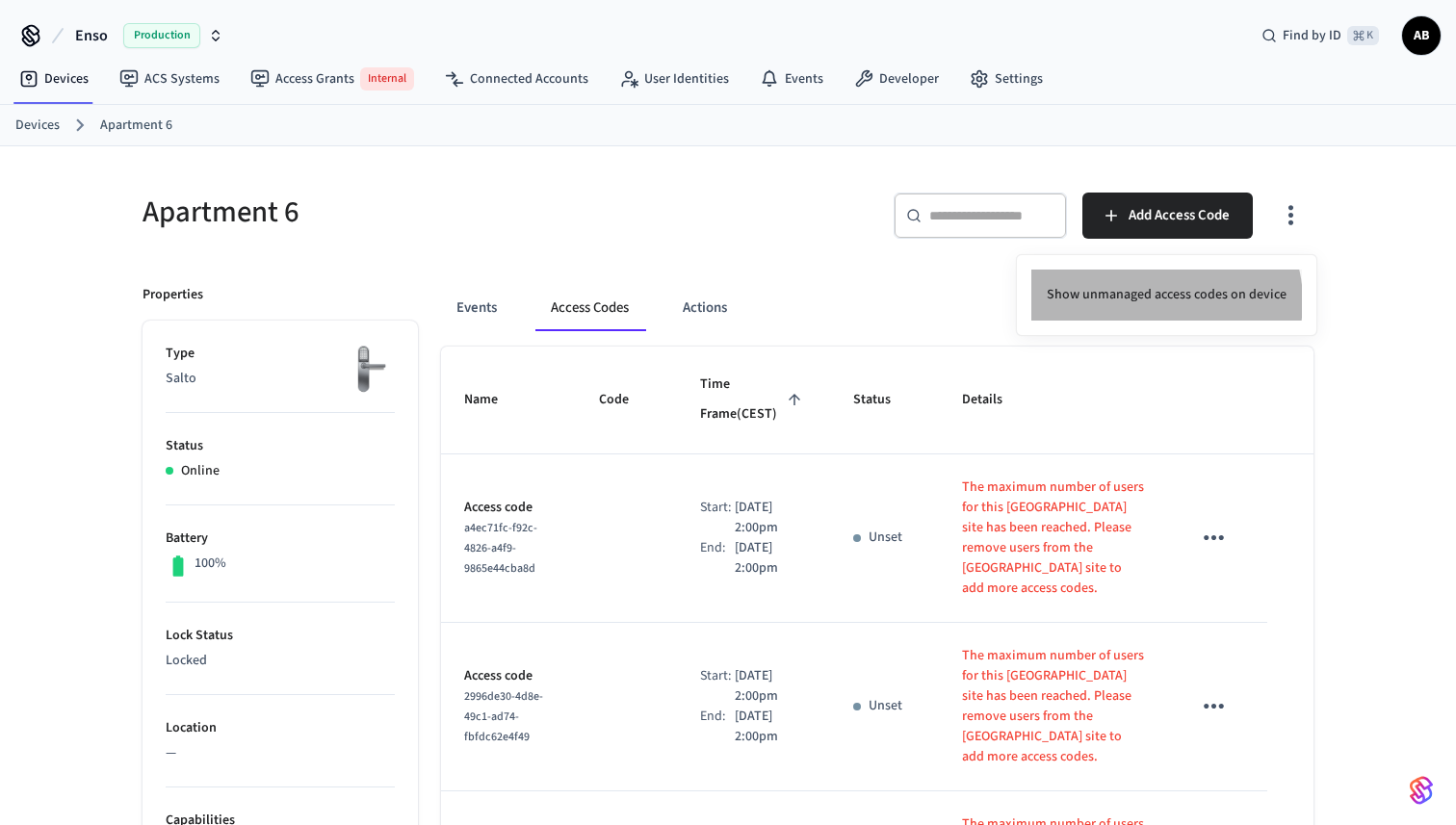
click at [1162, 302] on li "Show unmanaged access codes on device" at bounding box center [1166, 295] width 271 height 51
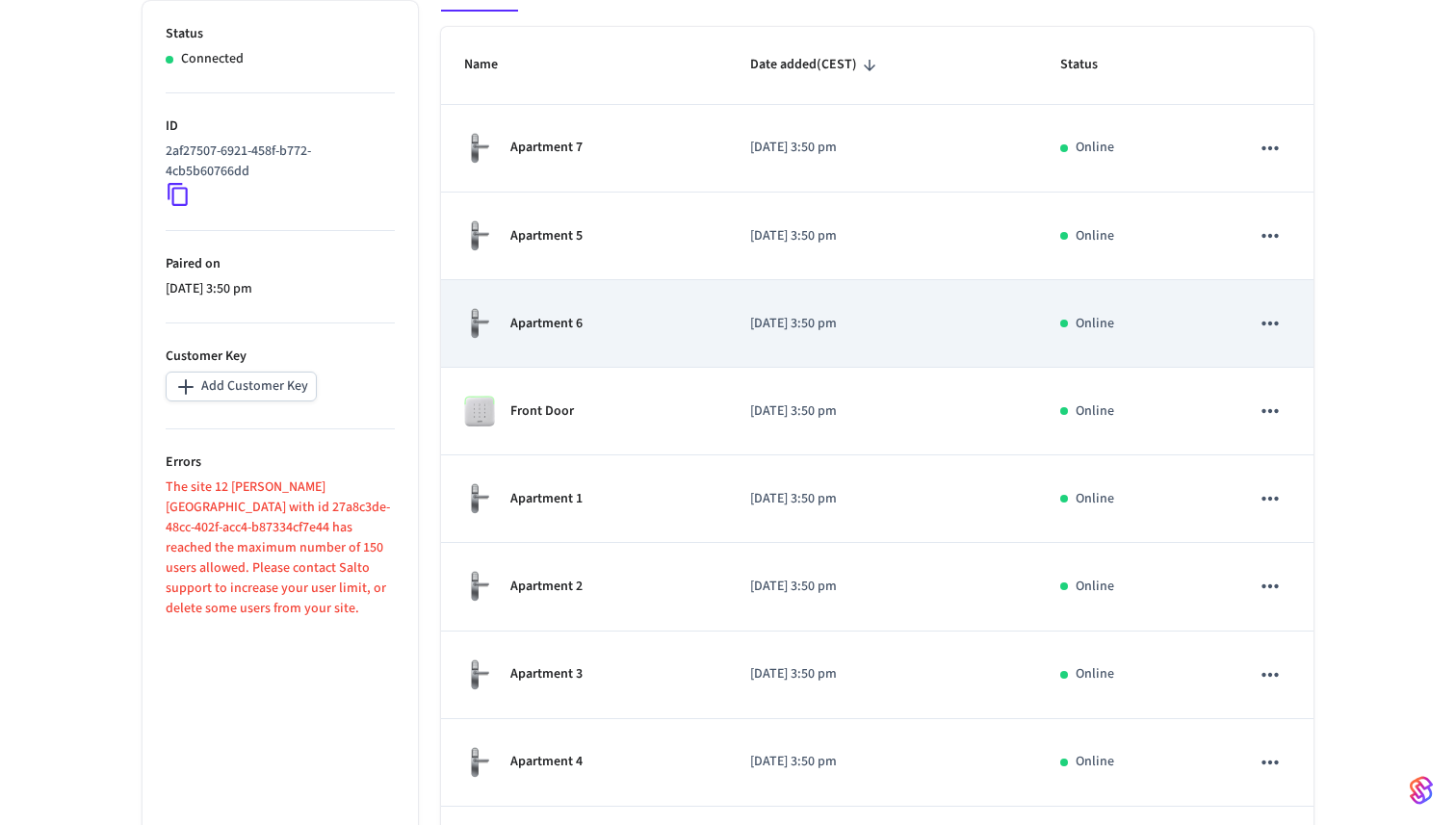
scroll to position [345, 0]
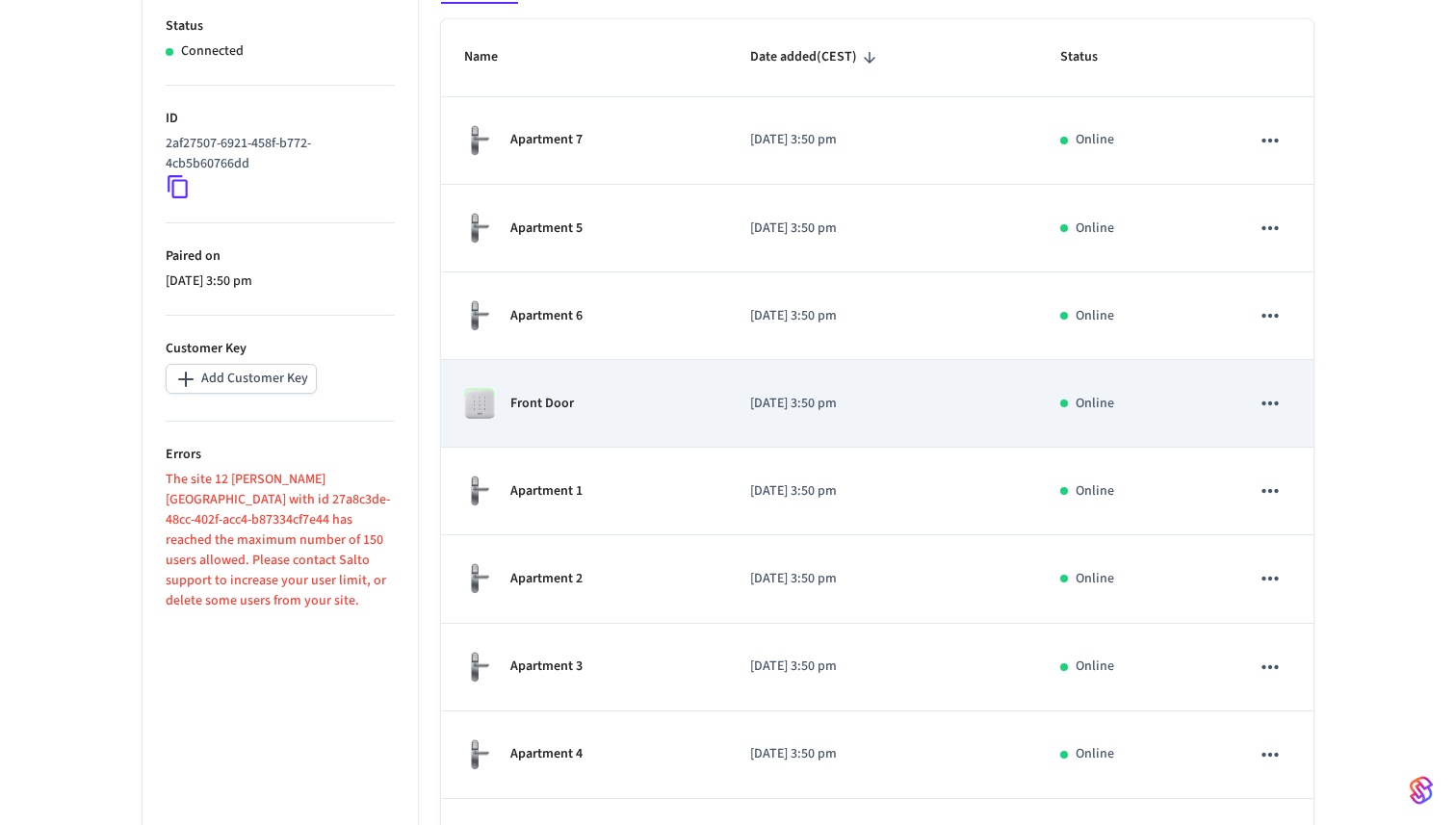
click at [699, 415] on div "Front Door" at bounding box center [584, 404] width 240 height 31
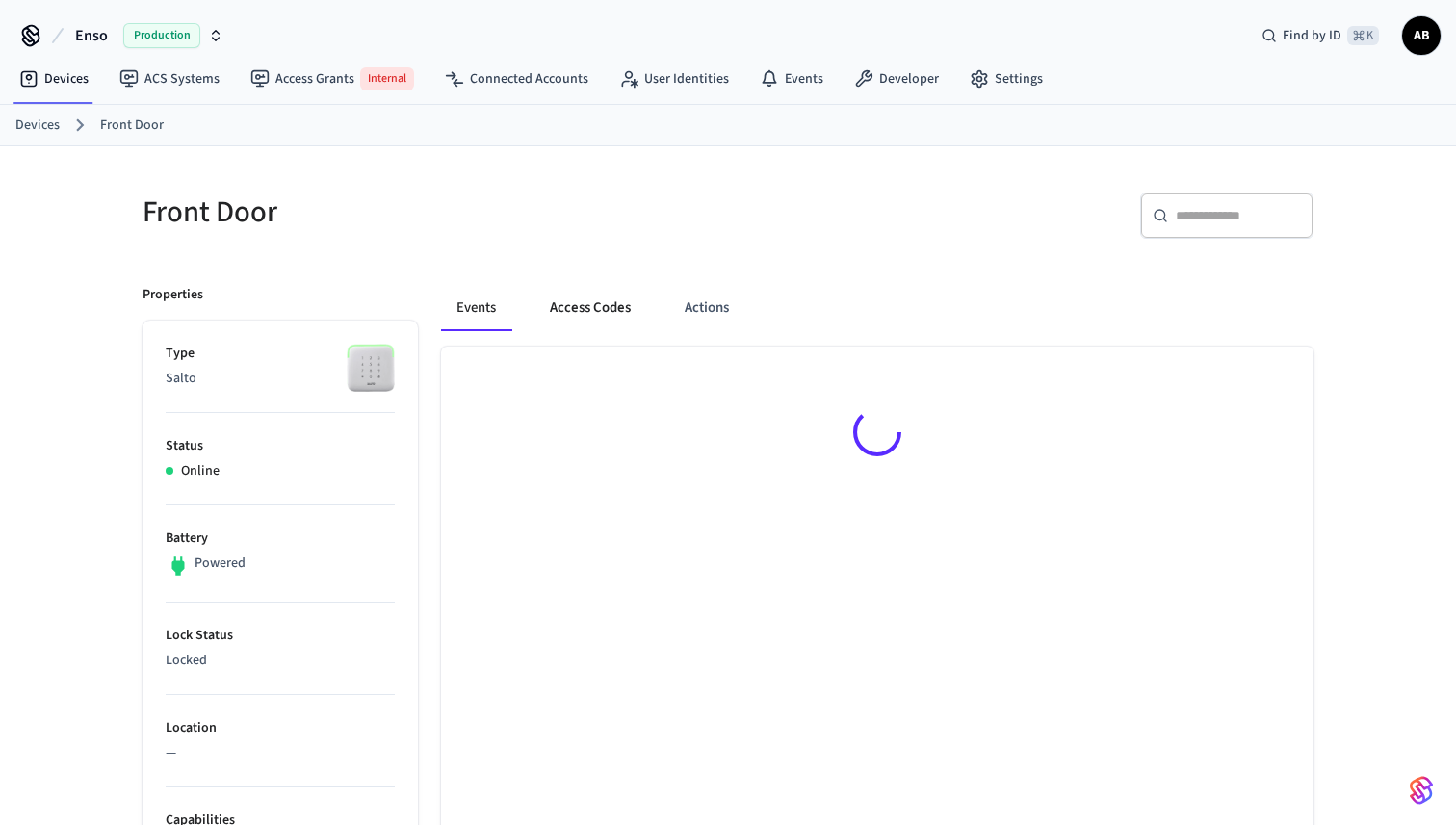
click at [630, 314] on button "Access Codes" at bounding box center [591, 308] width 112 height 46
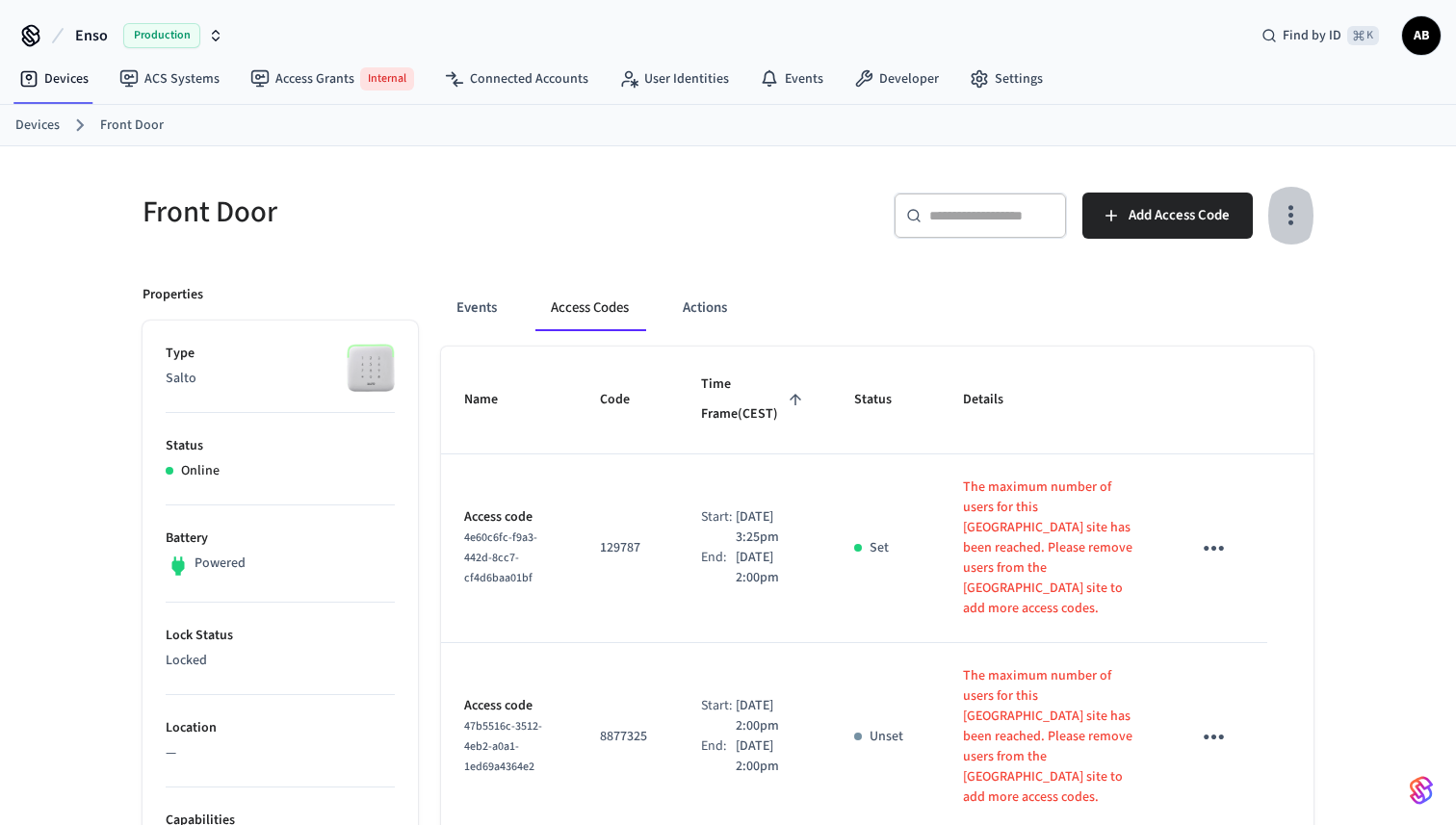
click at [1301, 226] on icon "button" at bounding box center [1290, 215] width 30 height 30
click at [1263, 281] on li "Show unmanaged access codes on device" at bounding box center [1166, 295] width 271 height 51
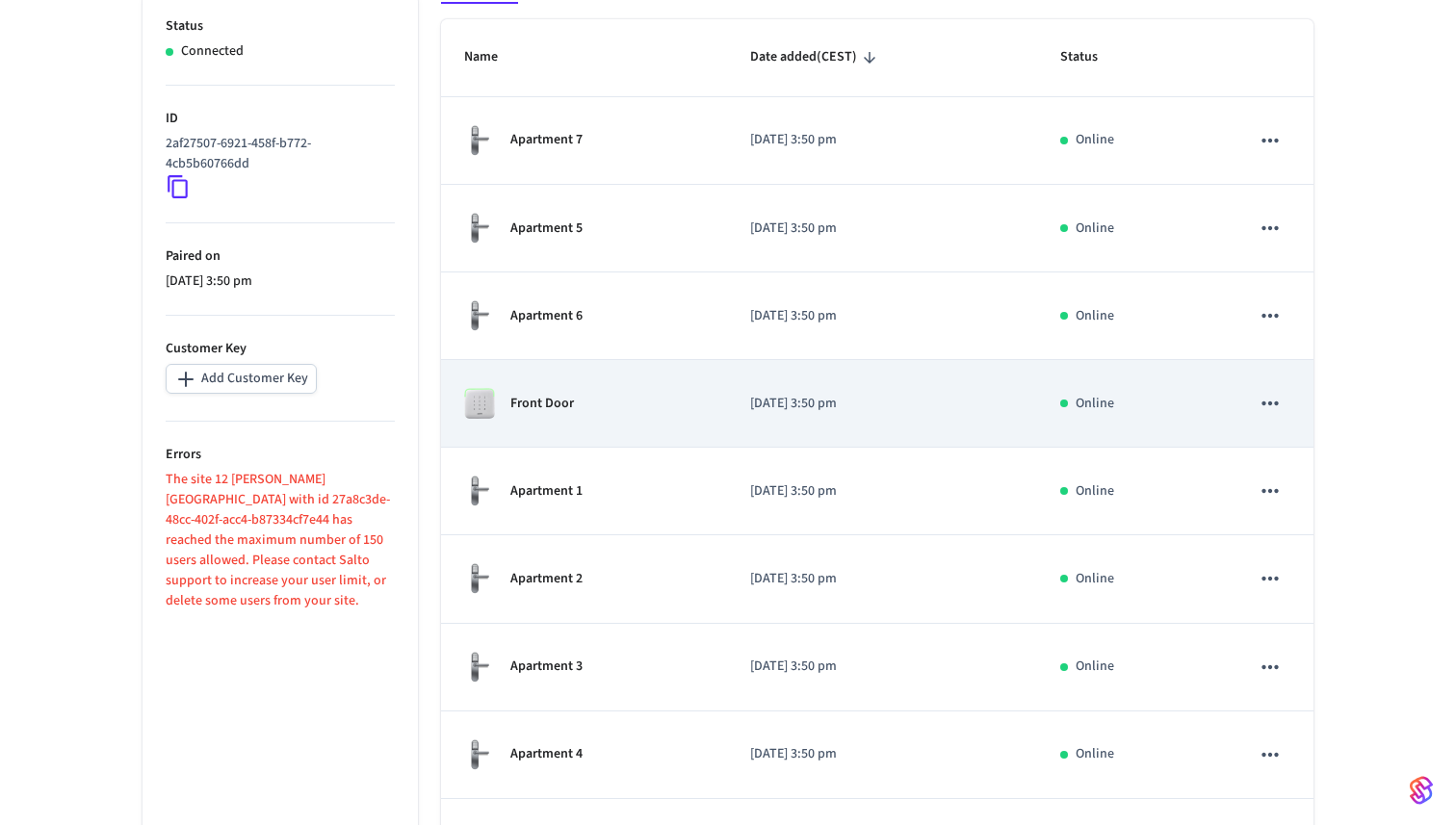
scroll to position [500, 0]
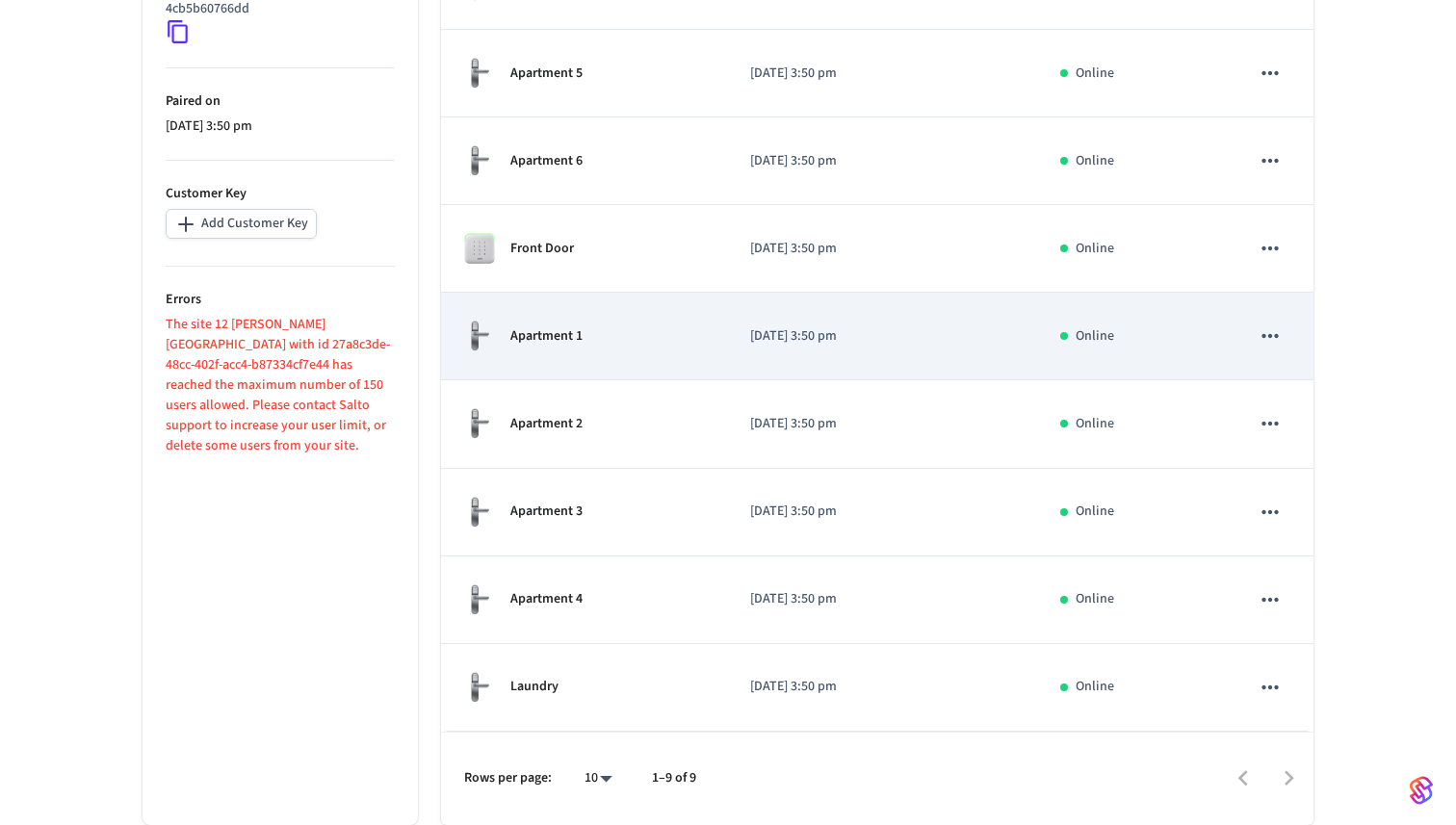
click at [662, 345] on div "Apartment 1" at bounding box center [584, 336] width 240 height 33
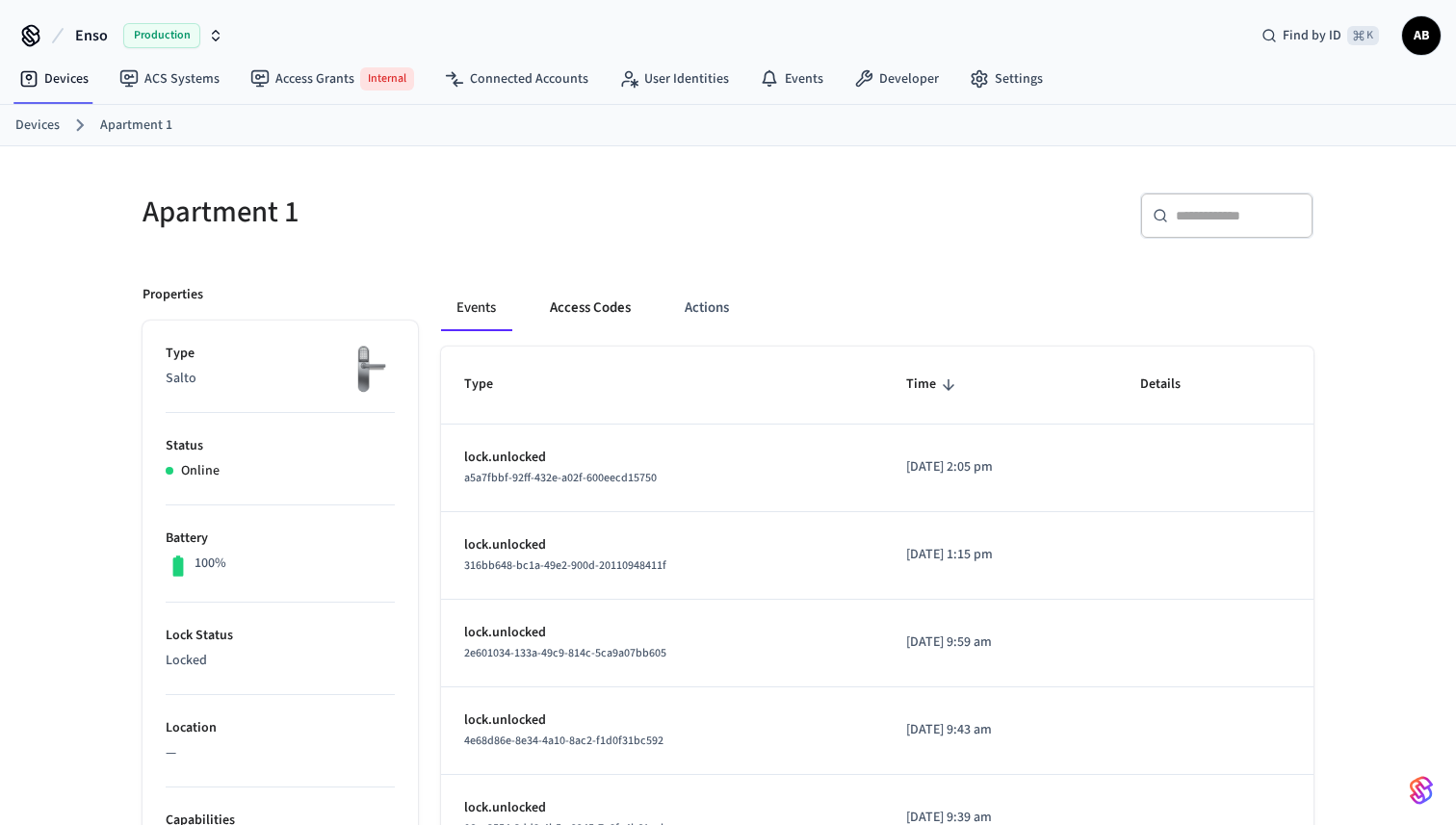
click at [622, 307] on button "Access Codes" at bounding box center [591, 308] width 112 height 46
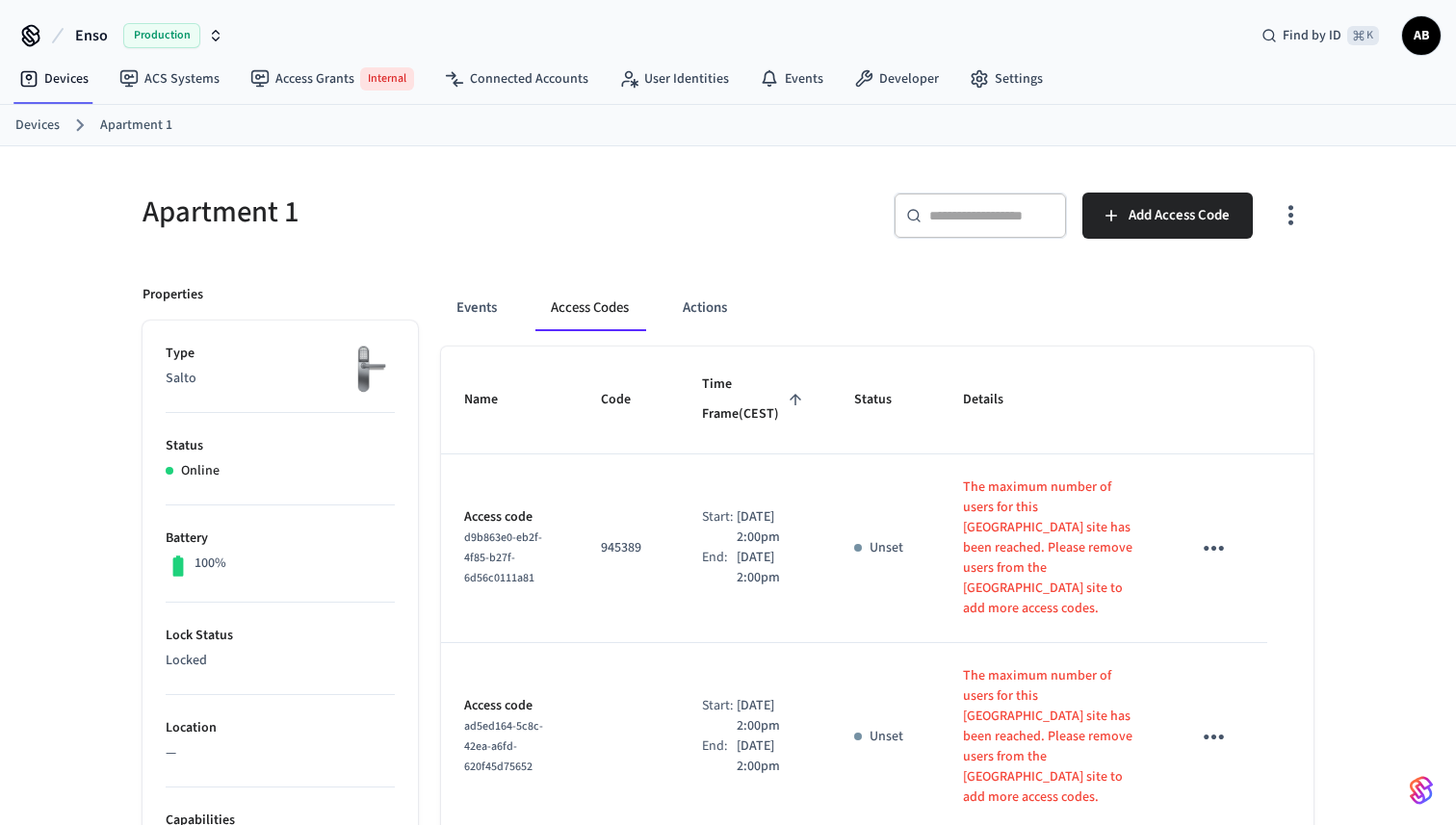
click at [1289, 220] on icon "button" at bounding box center [1290, 215] width 30 height 30
click at [1234, 267] on div "Show unmanaged access codes on device" at bounding box center [1166, 295] width 302 height 82
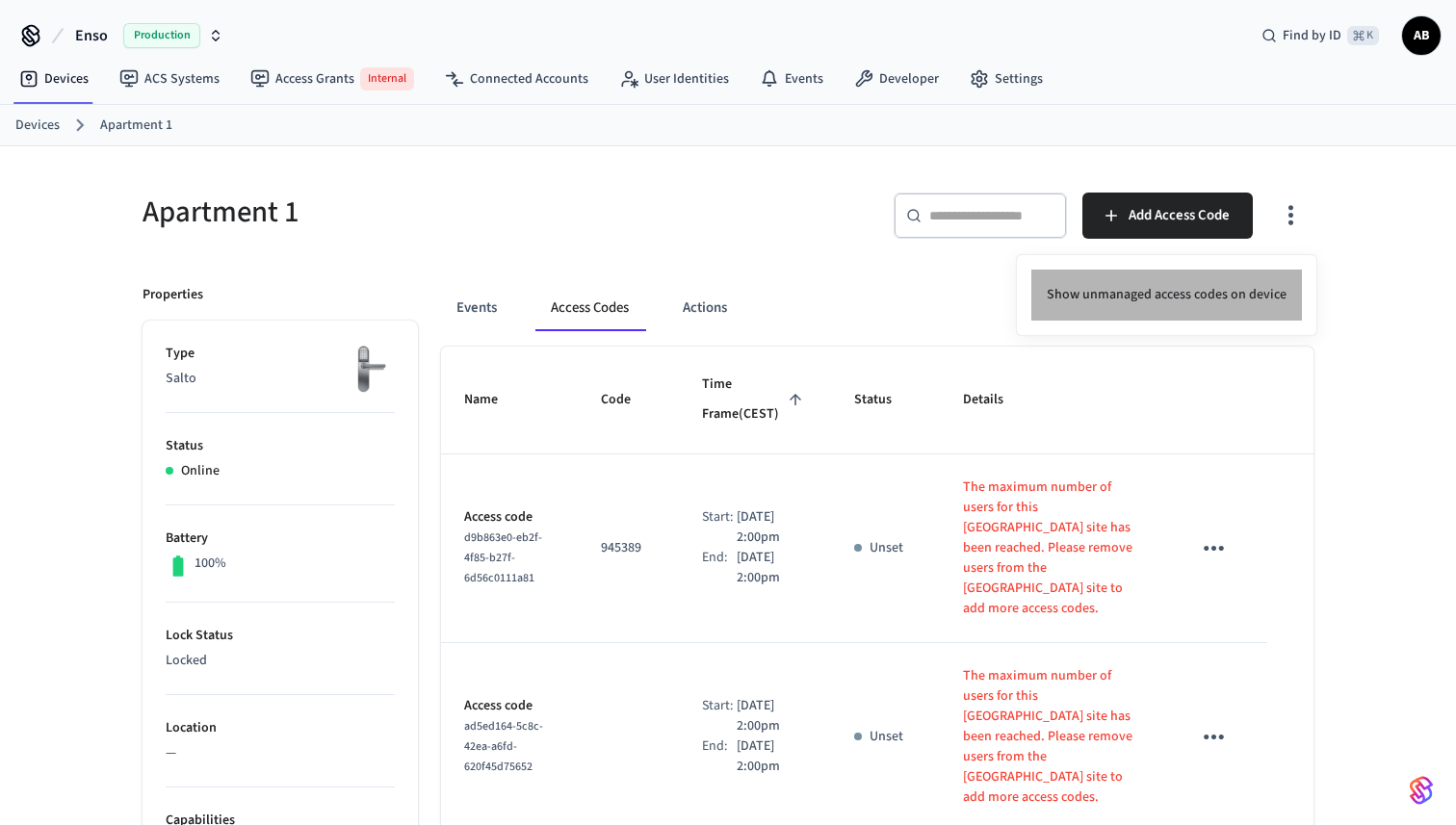
click at [1187, 294] on li "Show unmanaged access codes on device" at bounding box center [1166, 295] width 271 height 51
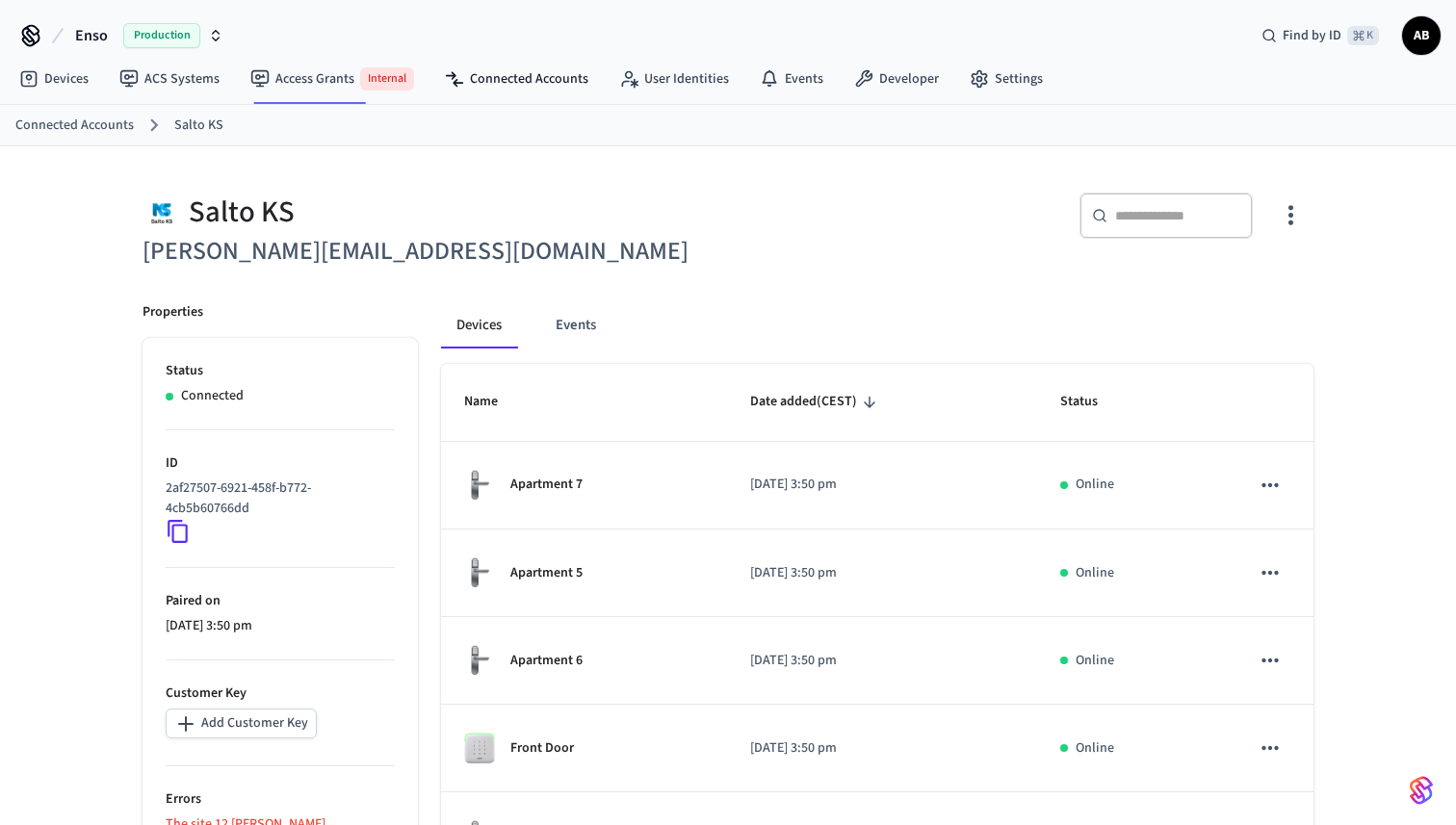
scroll to position [500, 0]
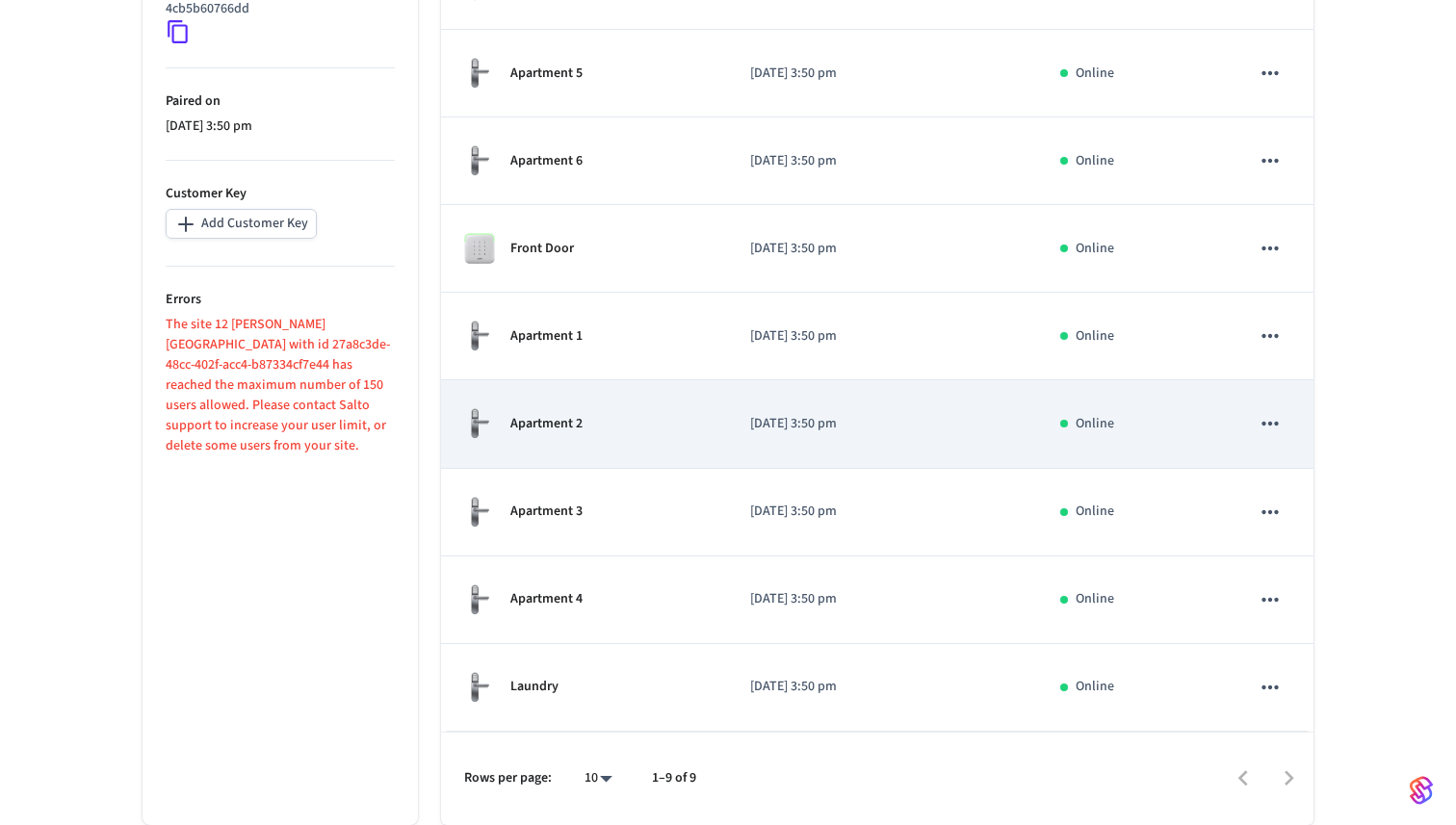
click at [766, 412] on td "[DATE] 3:50 pm" at bounding box center [882, 424] width 310 height 88
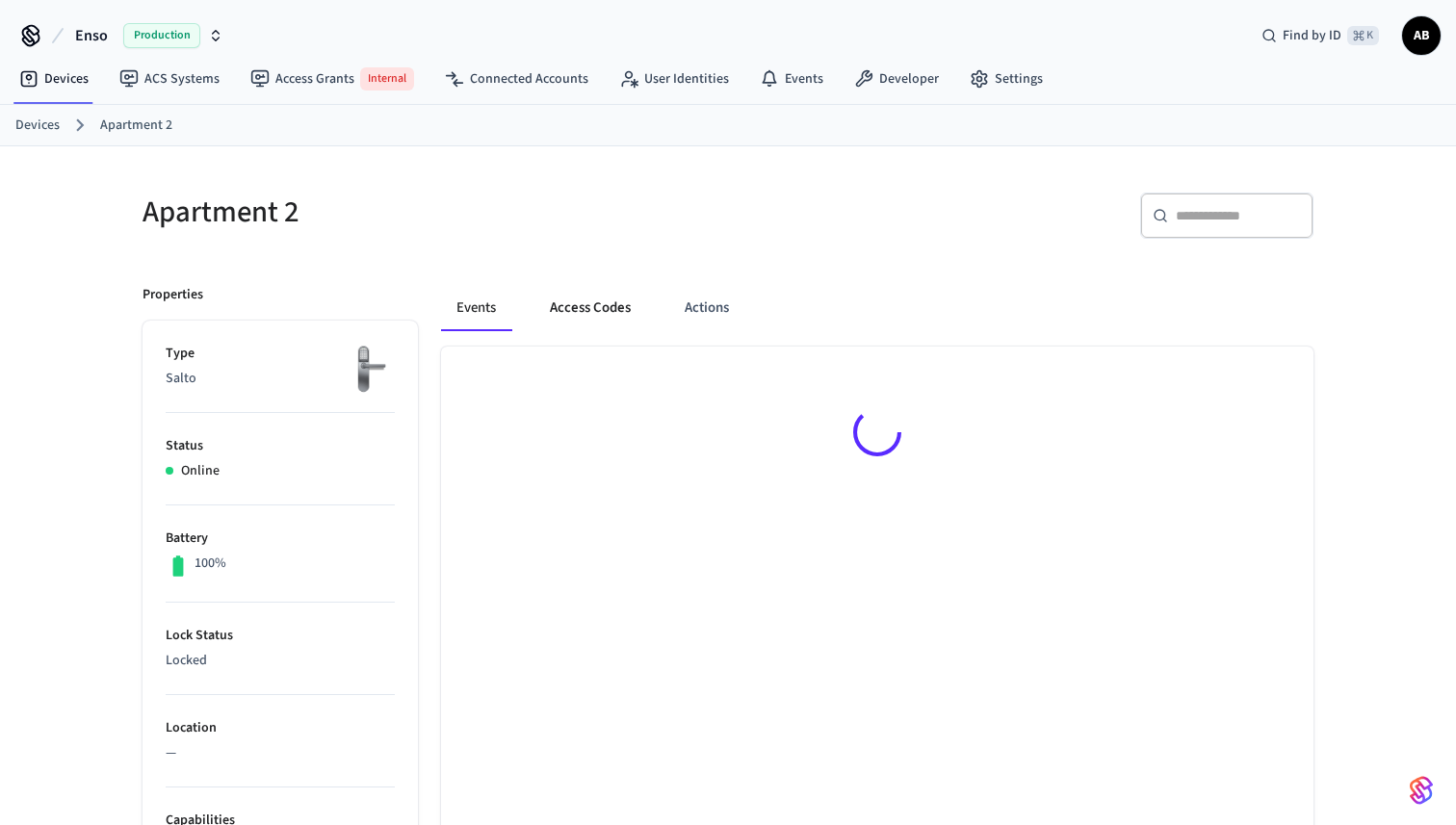
click at [610, 322] on button "Access Codes" at bounding box center [591, 308] width 112 height 46
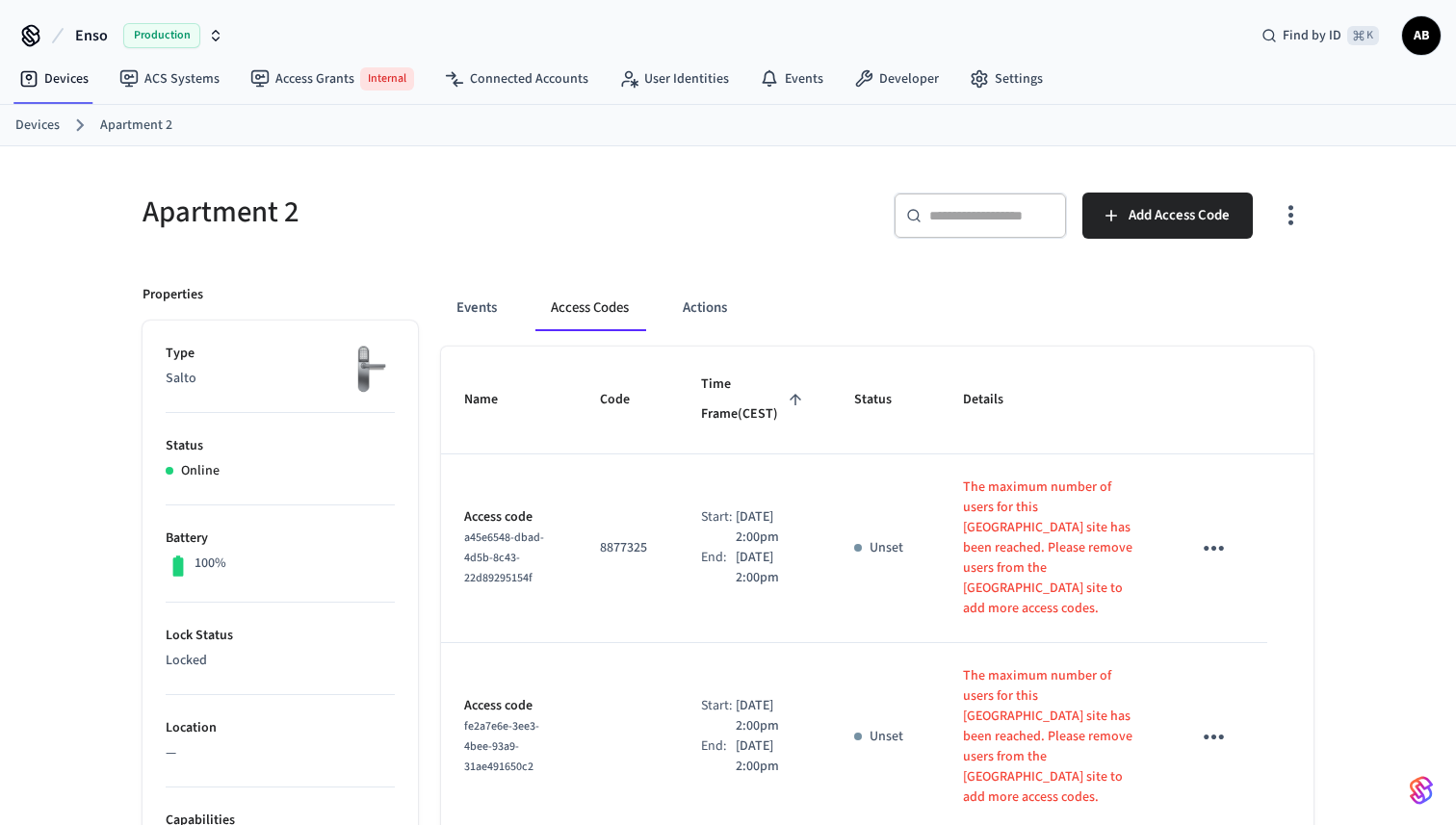
click at [1282, 225] on icon "button" at bounding box center [1290, 215] width 30 height 30
click at [1198, 300] on li "Show unmanaged access codes on device" at bounding box center [1166, 295] width 271 height 51
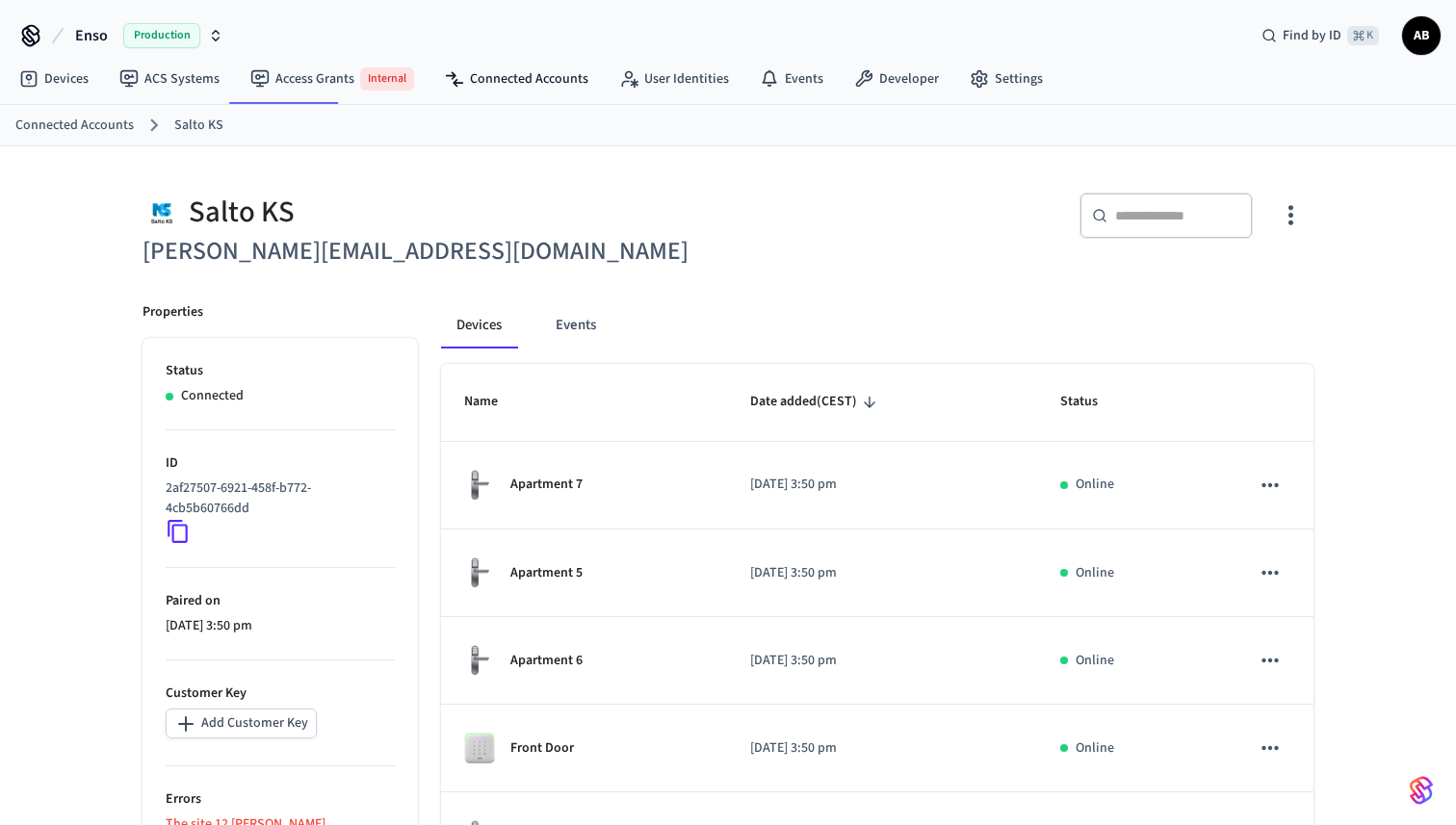
scroll to position [500, 0]
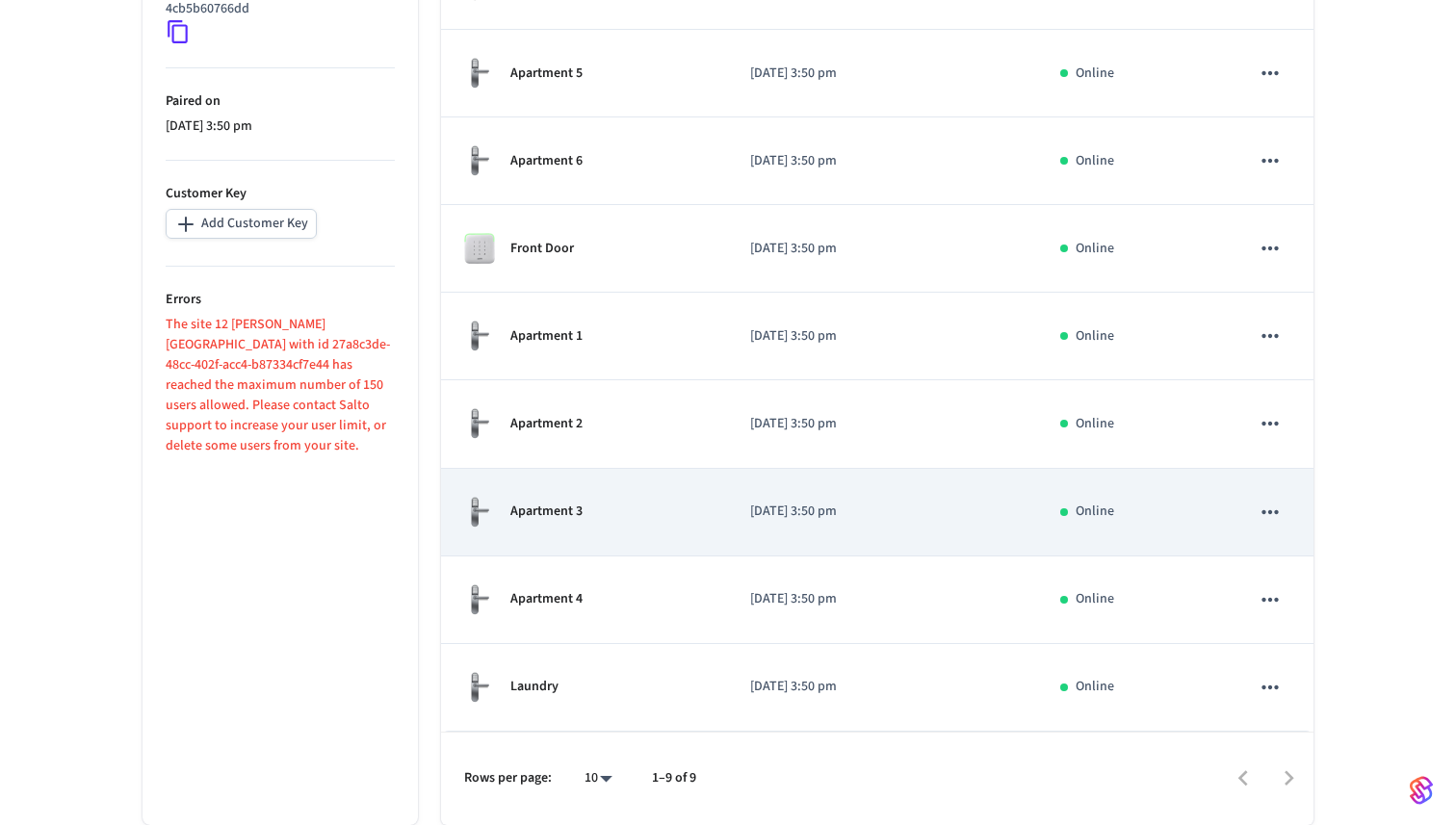
click at [633, 484] on td "Apartment 3" at bounding box center [584, 513] width 286 height 88
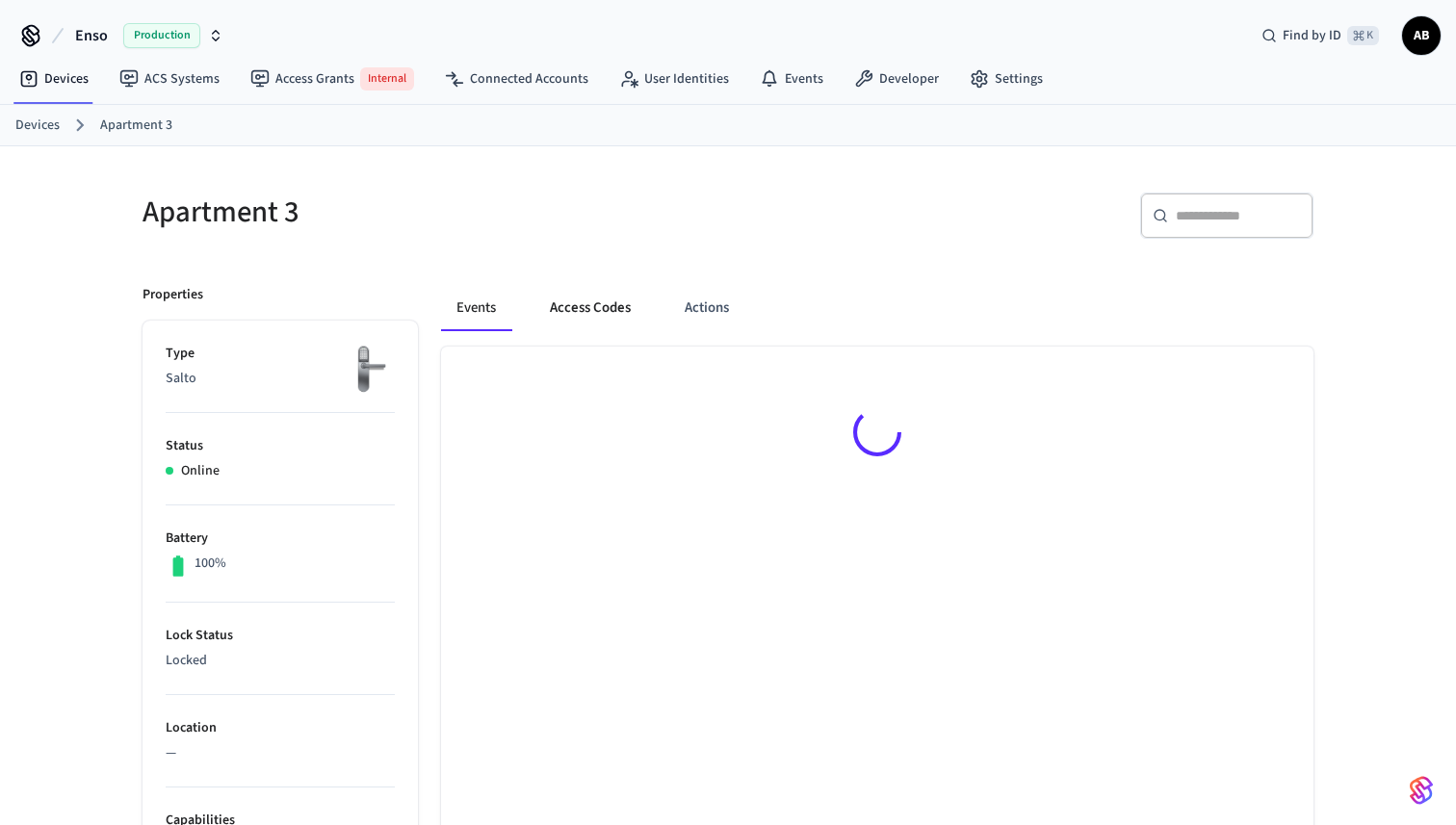
click at [588, 307] on button "Access Codes" at bounding box center [591, 308] width 112 height 46
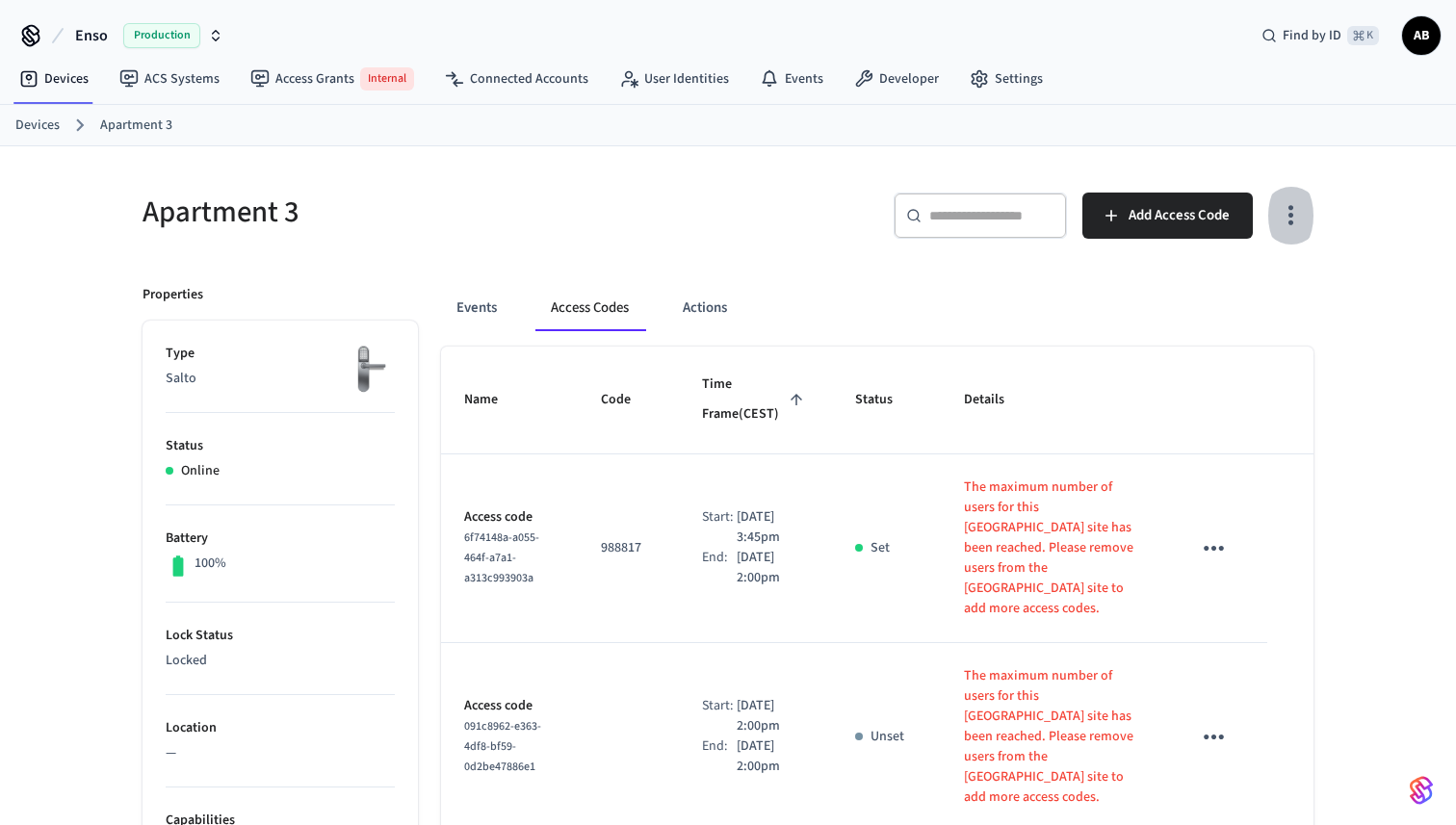
click at [1282, 225] on icon "button" at bounding box center [1290, 215] width 30 height 30
click at [1199, 280] on li "Show unmanaged access codes on device" at bounding box center [1166, 295] width 271 height 51
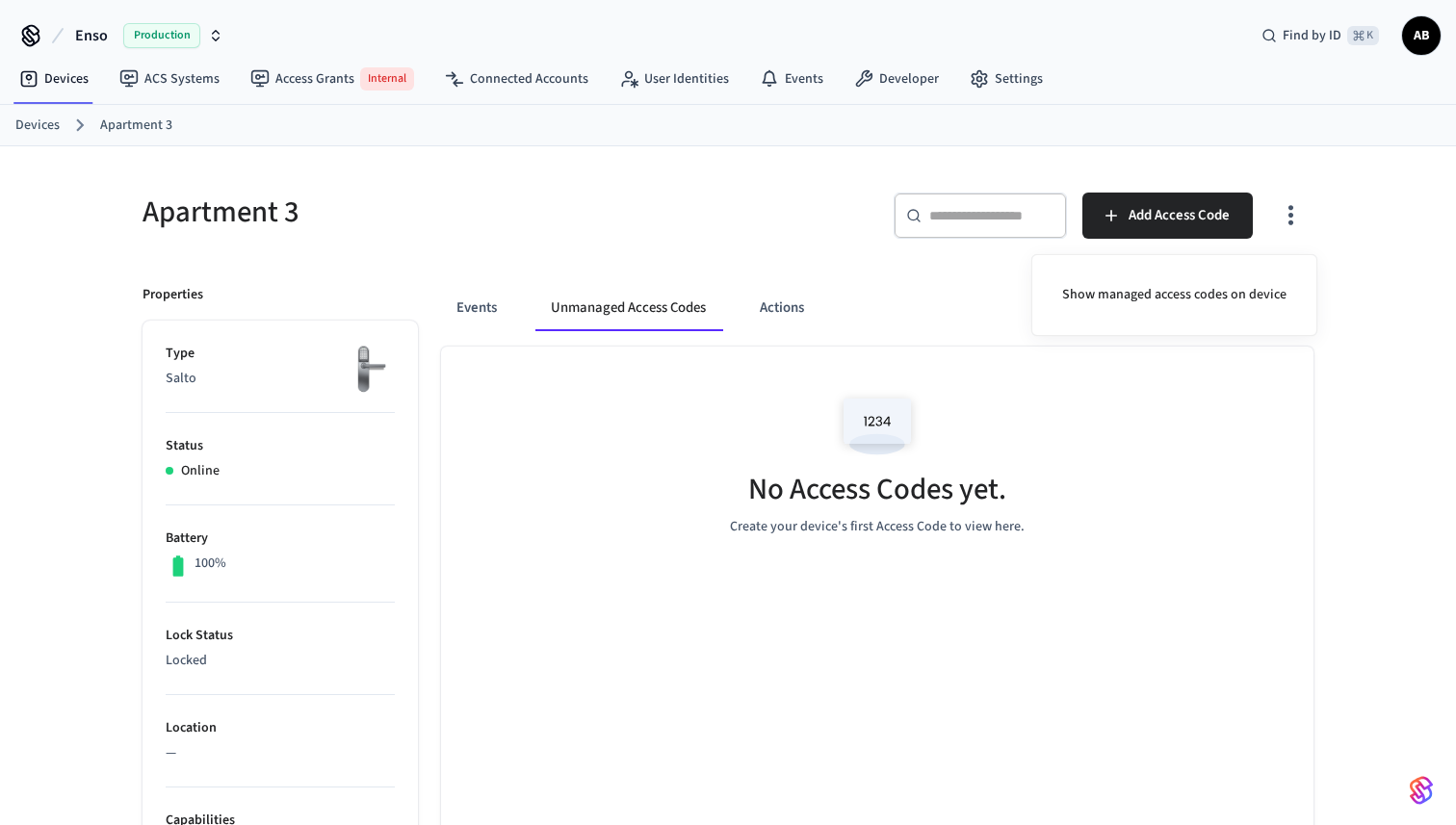
scroll to position [500, 0]
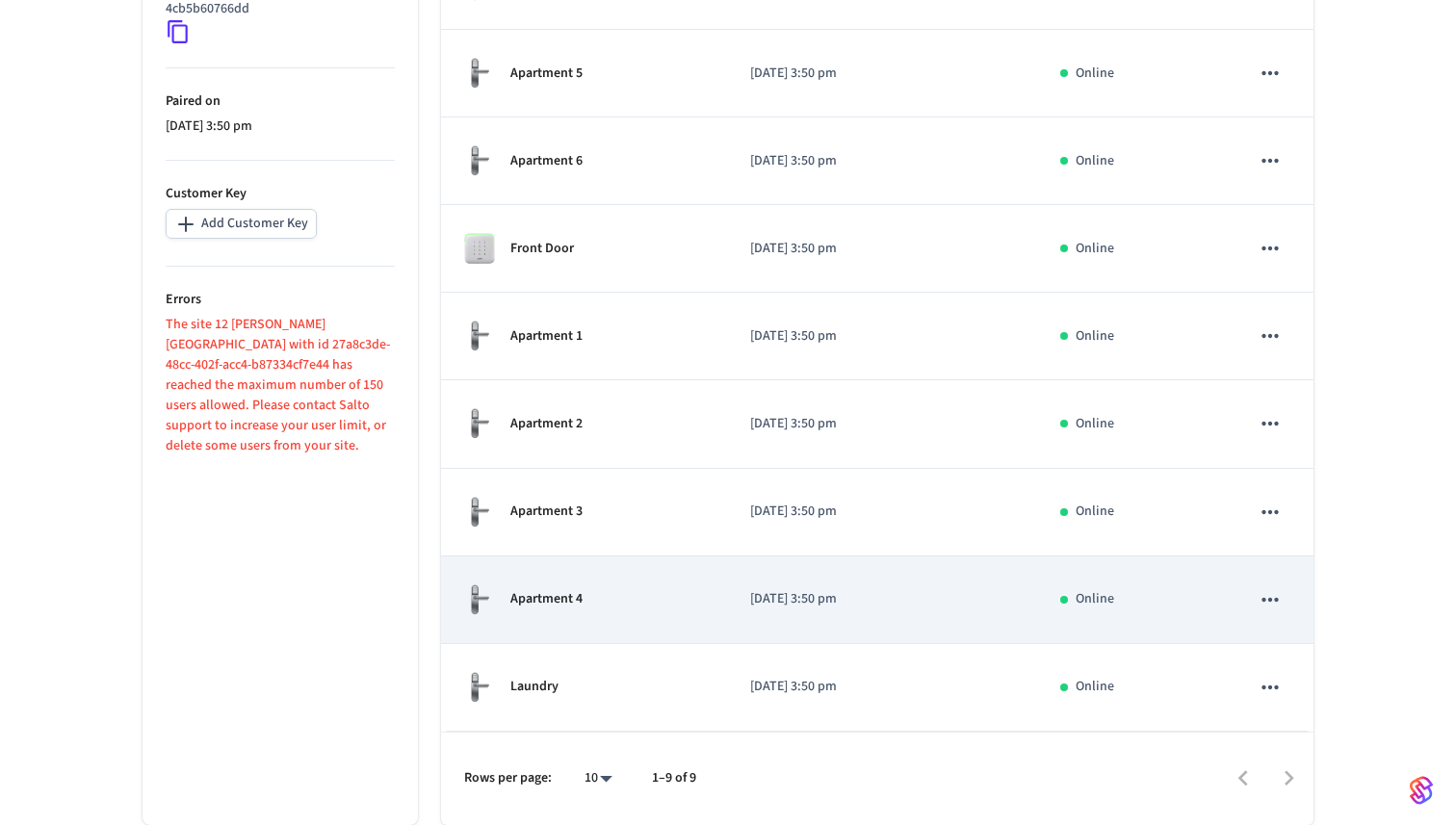
click at [674, 591] on div "Apartment 4" at bounding box center [584, 600] width 240 height 33
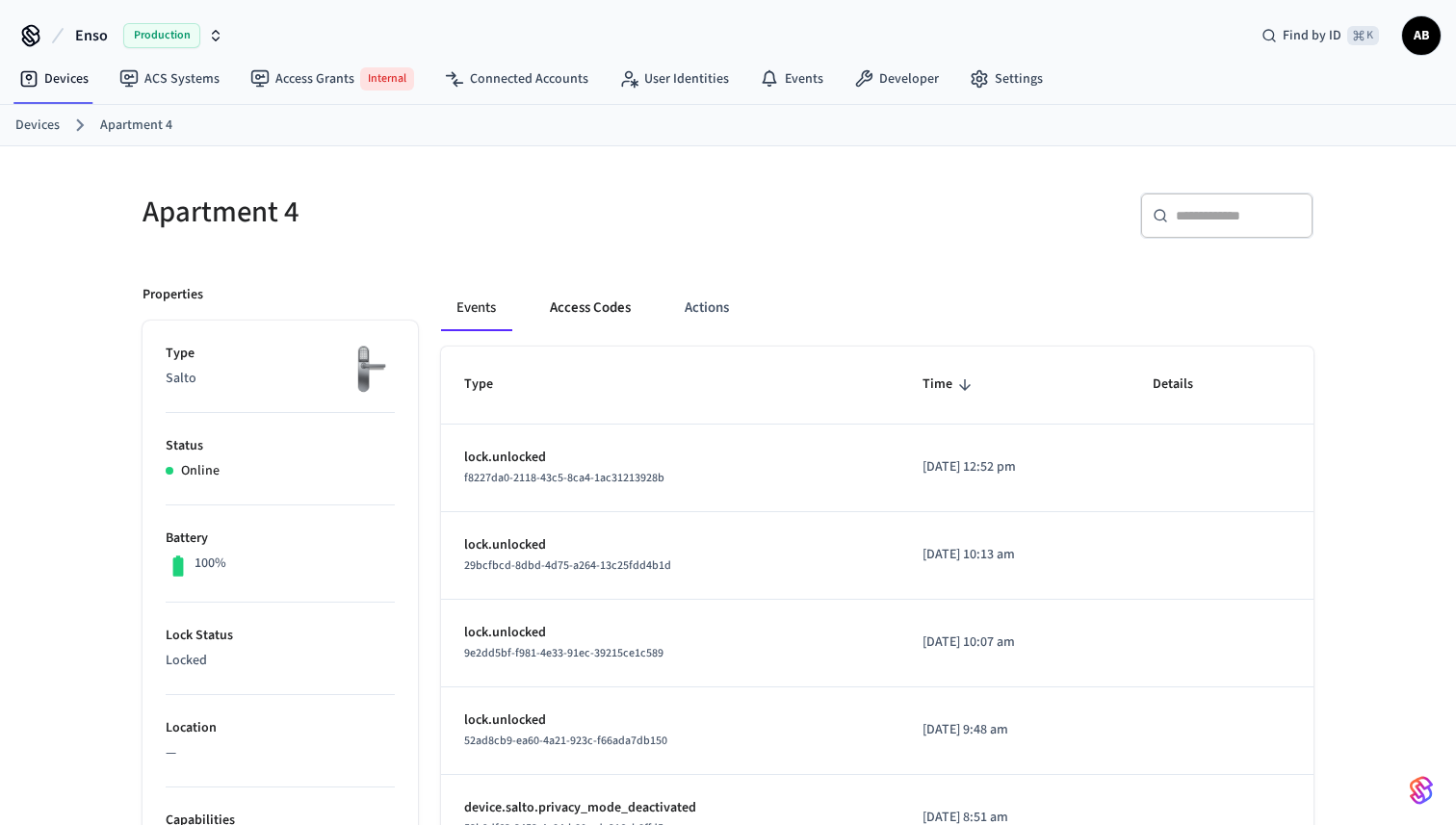
click at [583, 327] on button "Access Codes" at bounding box center [591, 308] width 112 height 46
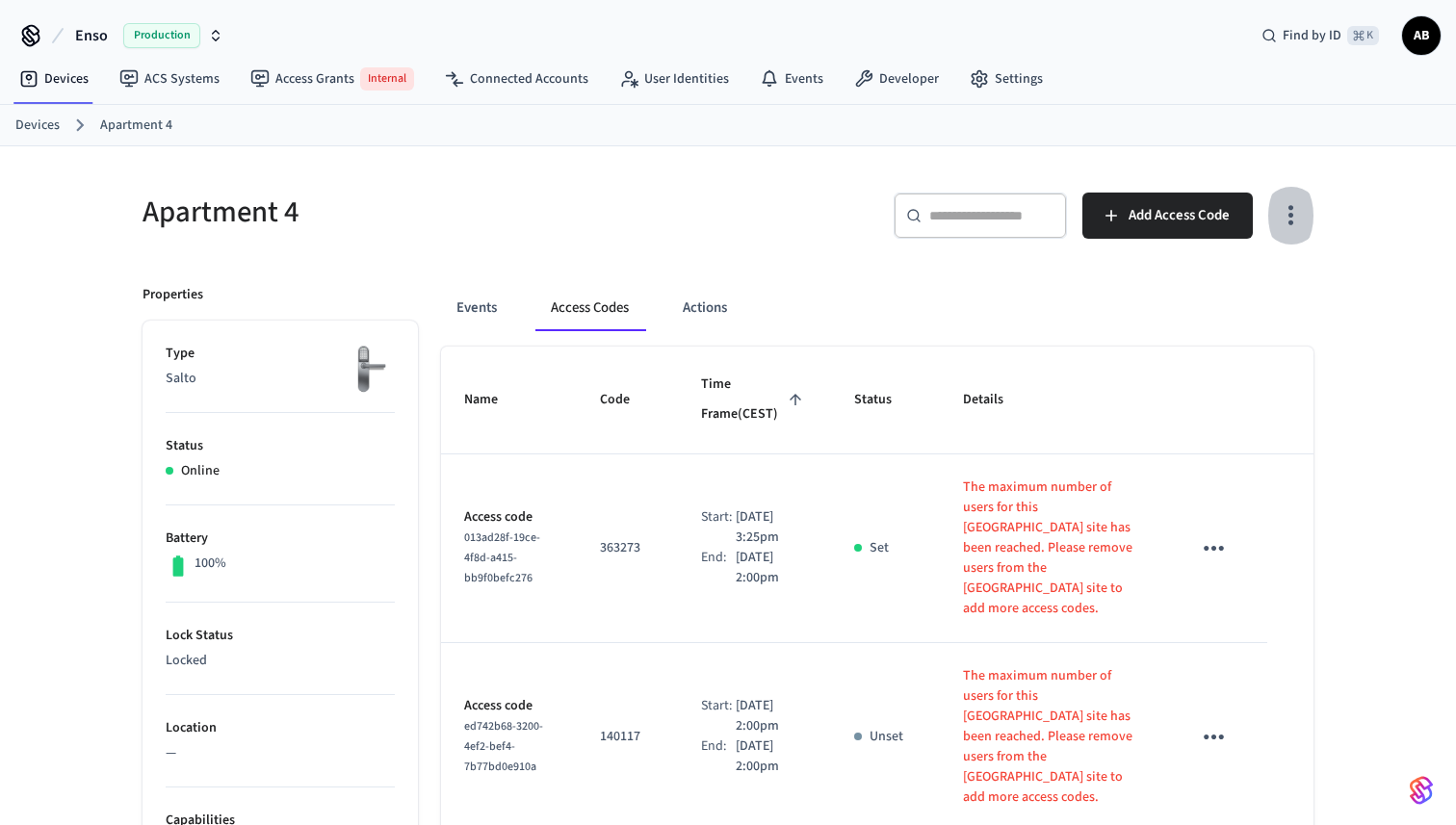
click at [1286, 220] on icon "button" at bounding box center [1290, 215] width 30 height 30
click at [1205, 293] on li "Show unmanaged access codes on device" at bounding box center [1166, 295] width 271 height 51
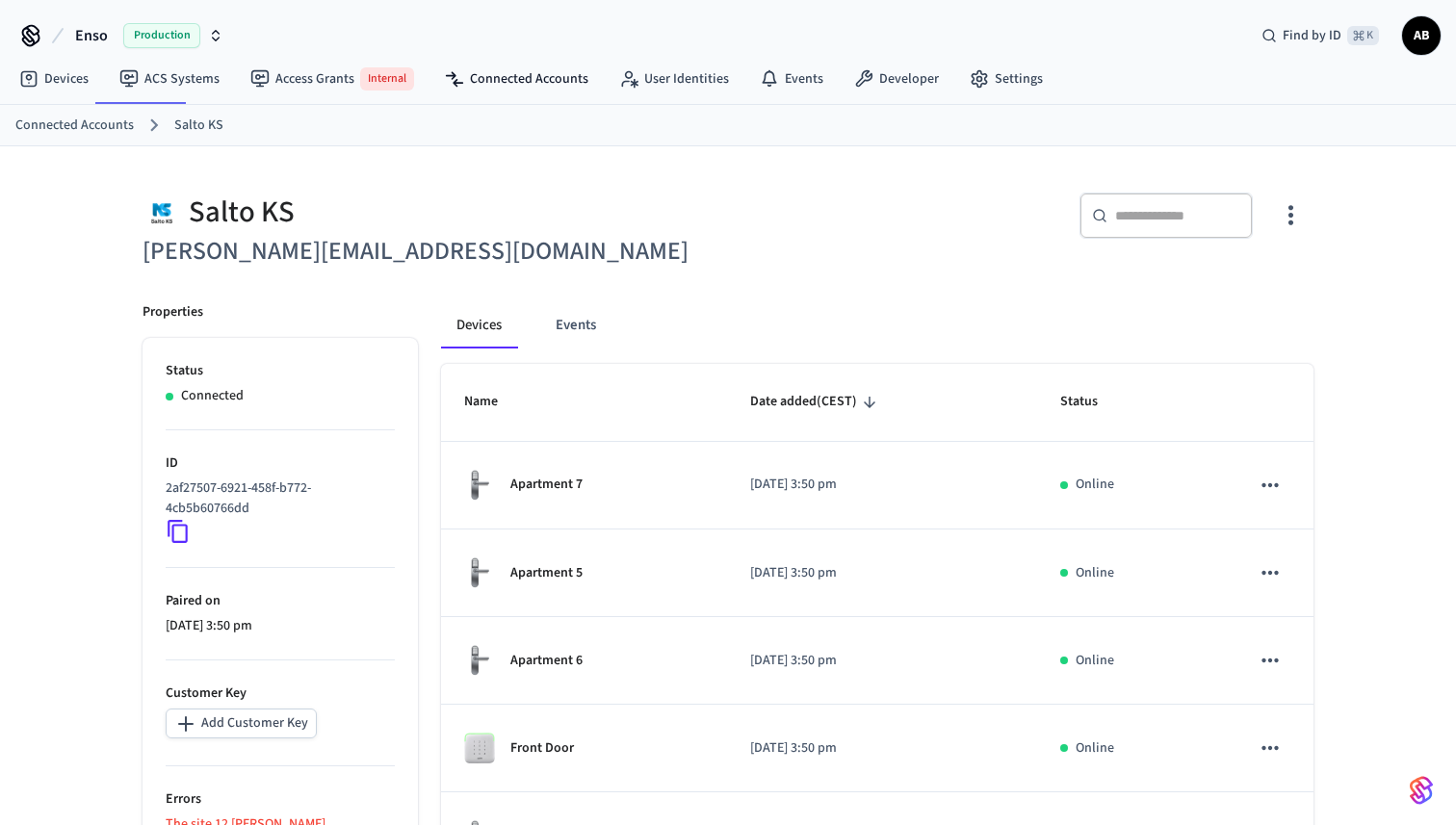
scroll to position [500, 0]
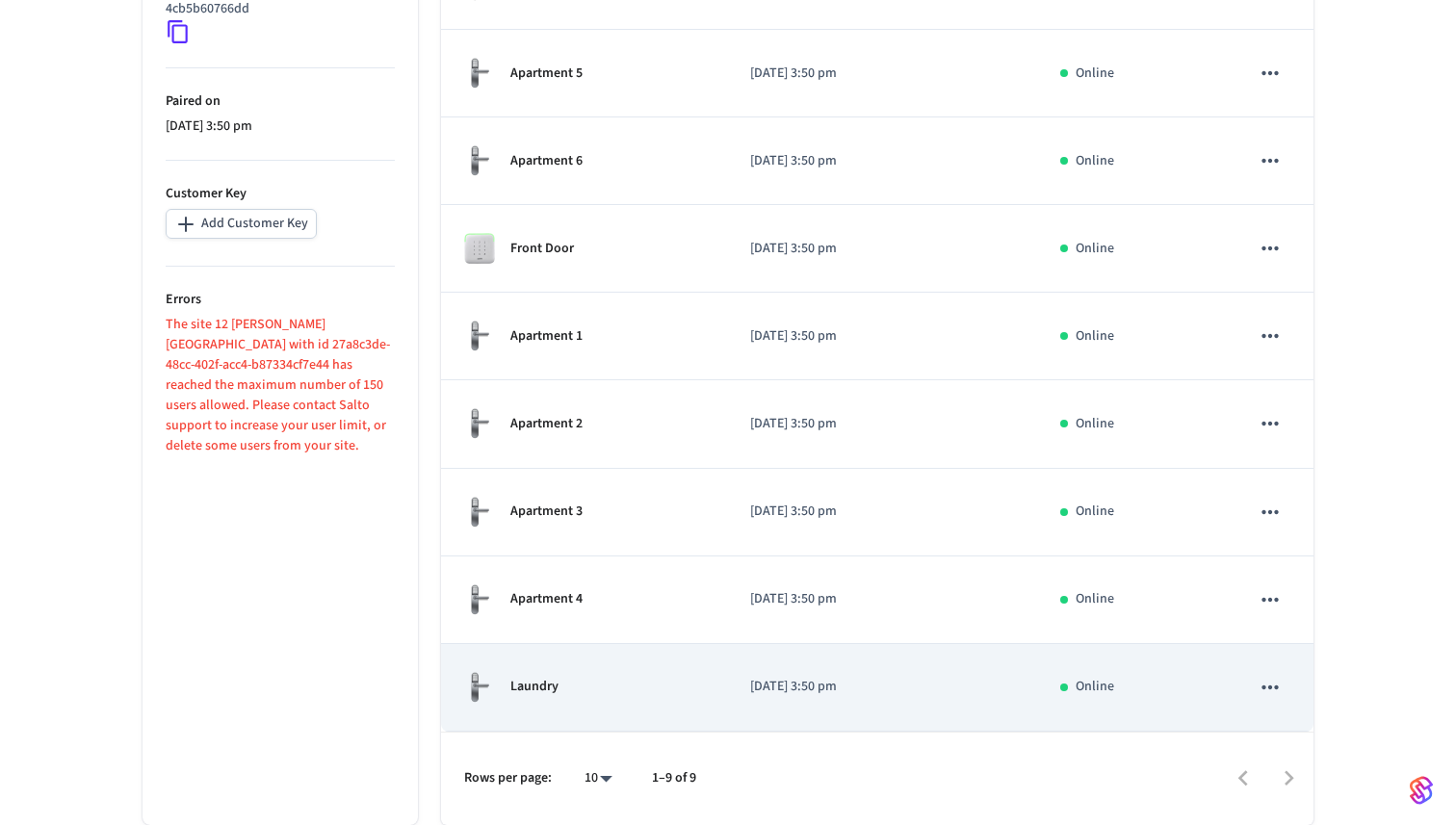
click at [562, 665] on td "Laundry" at bounding box center [584, 688] width 286 height 88
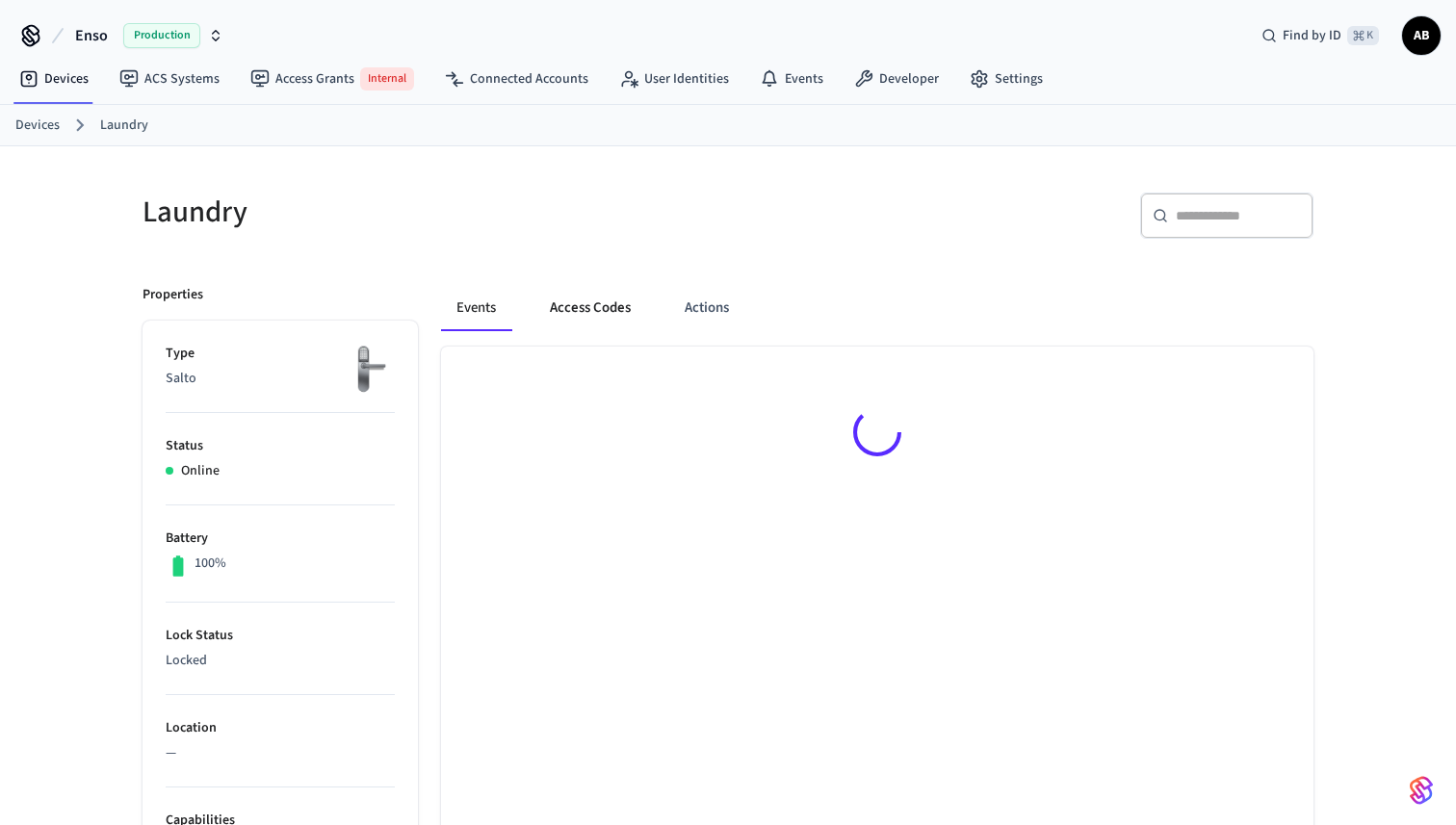
click at [569, 319] on button "Access Codes" at bounding box center [591, 308] width 112 height 46
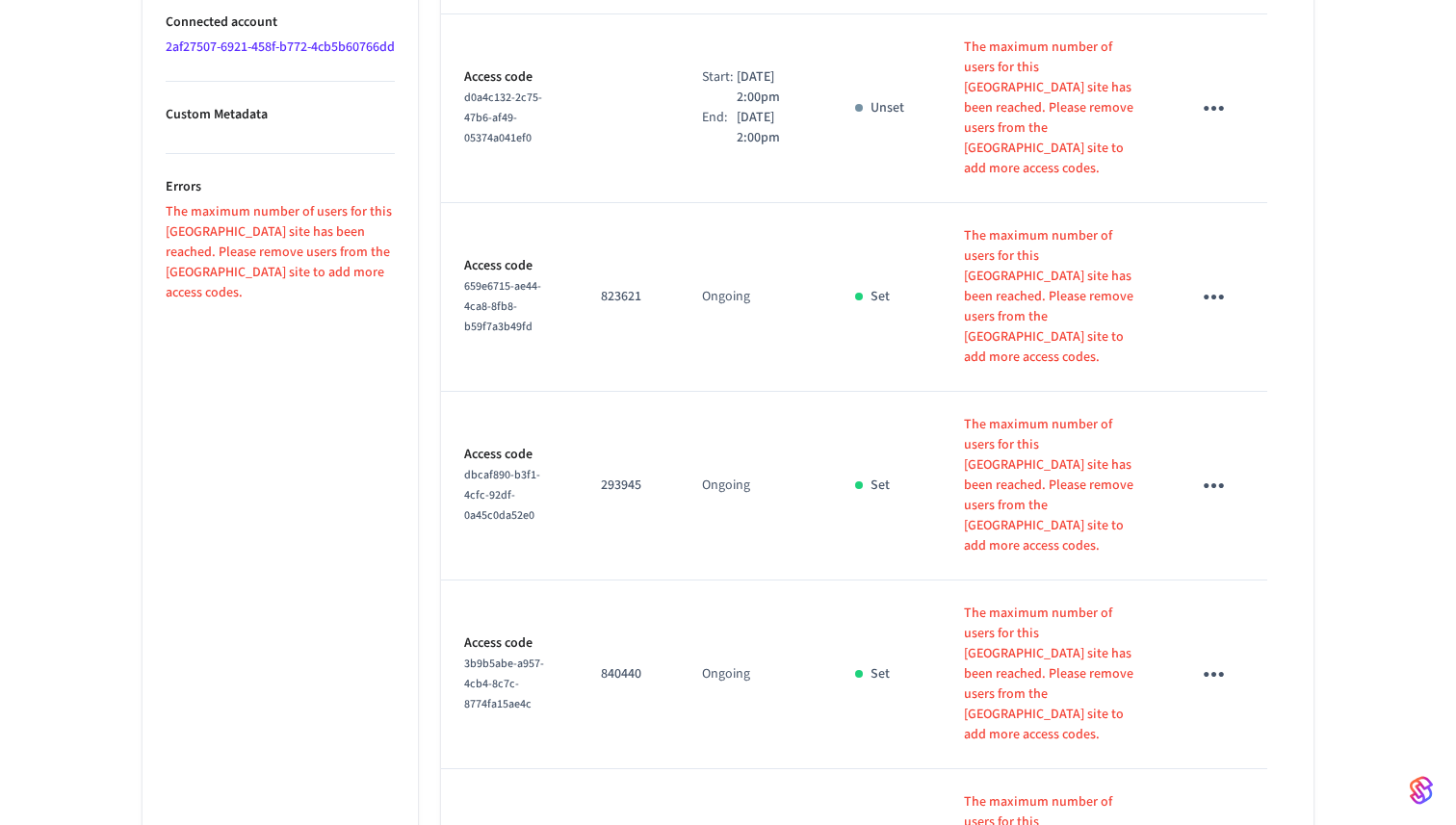
scroll to position [1206, 0]
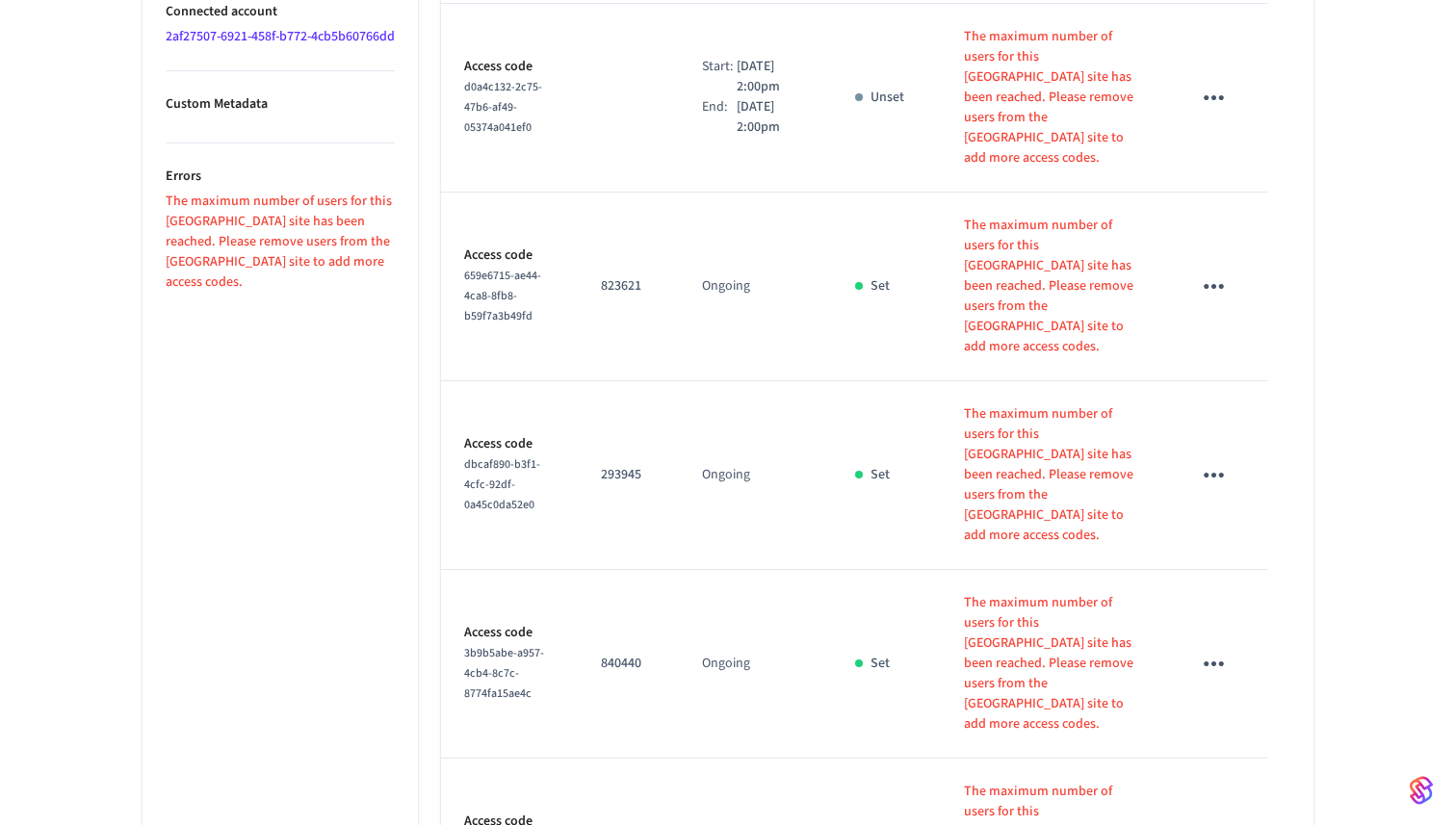
click at [596, 781] on body "Enso Production Find by ID ⌘ K AB Devices ACS Systems Access Grants Internal Co…" at bounding box center [728, 12] width 1456 height 2435
click at [607, 720] on li "100" at bounding box center [591, 718] width 51 height 52
type input "***"
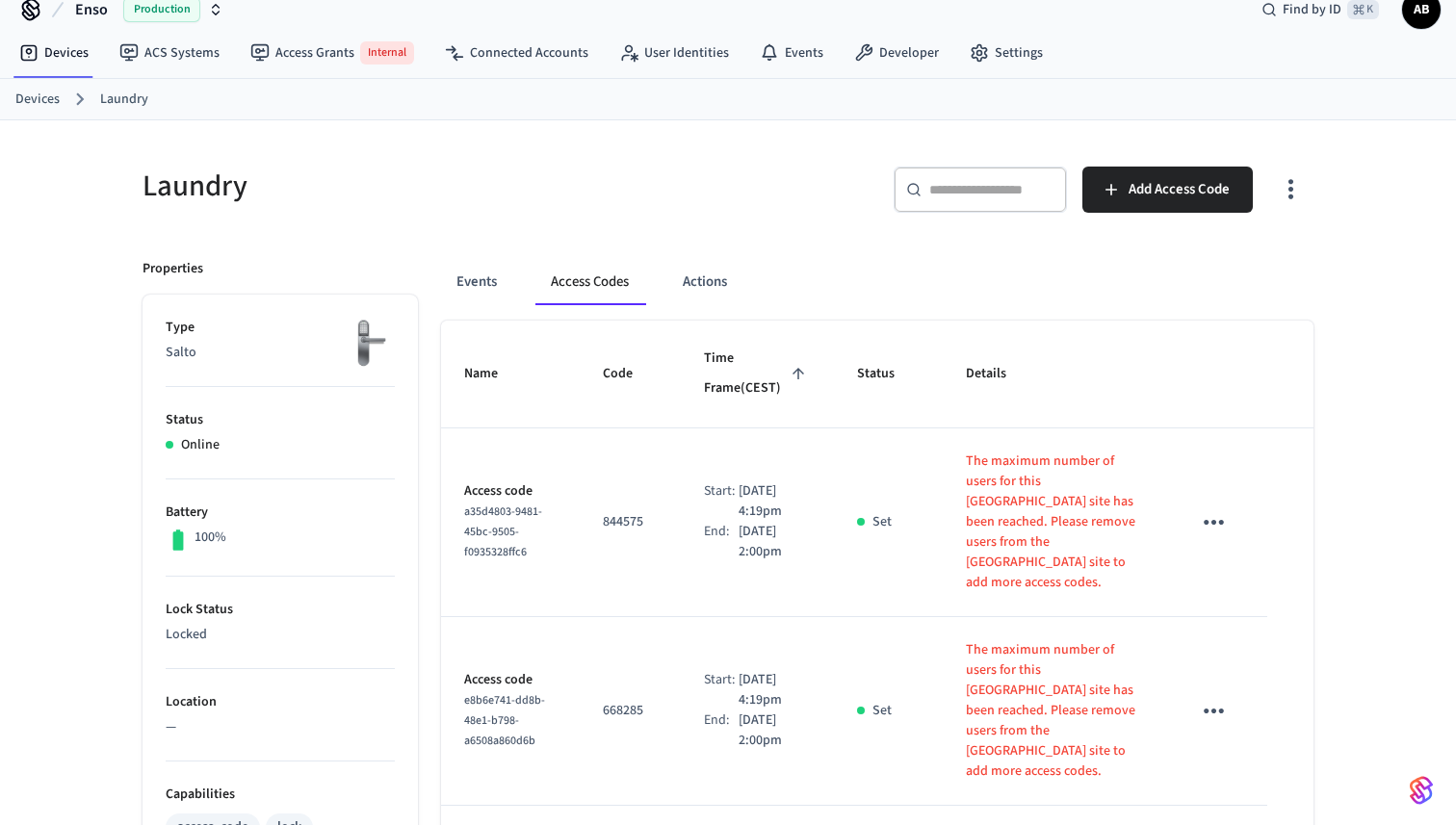
scroll to position [21, 0]
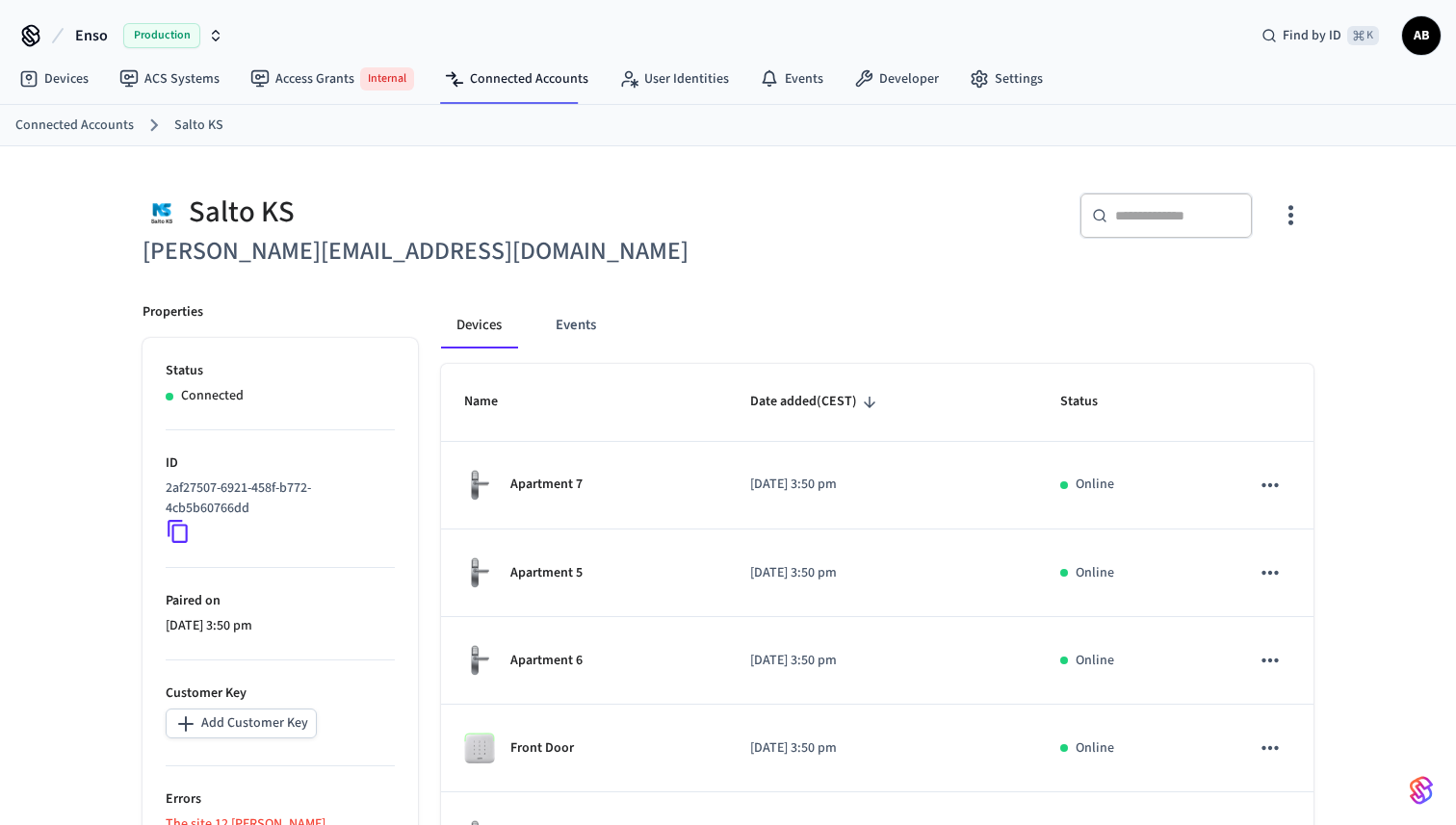
click at [188, 536] on icon at bounding box center [178, 532] width 25 height 25
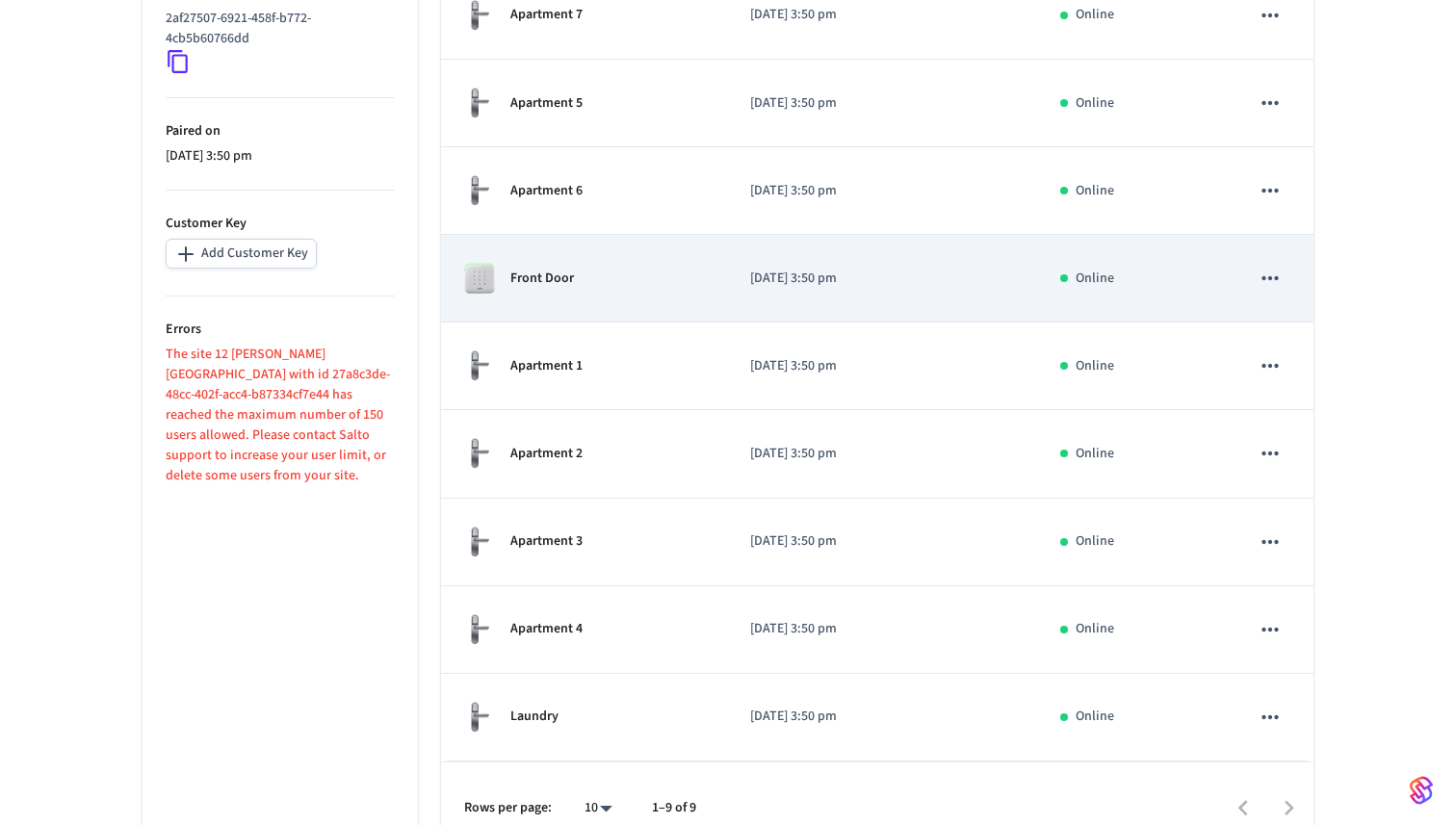
scroll to position [468, 0]
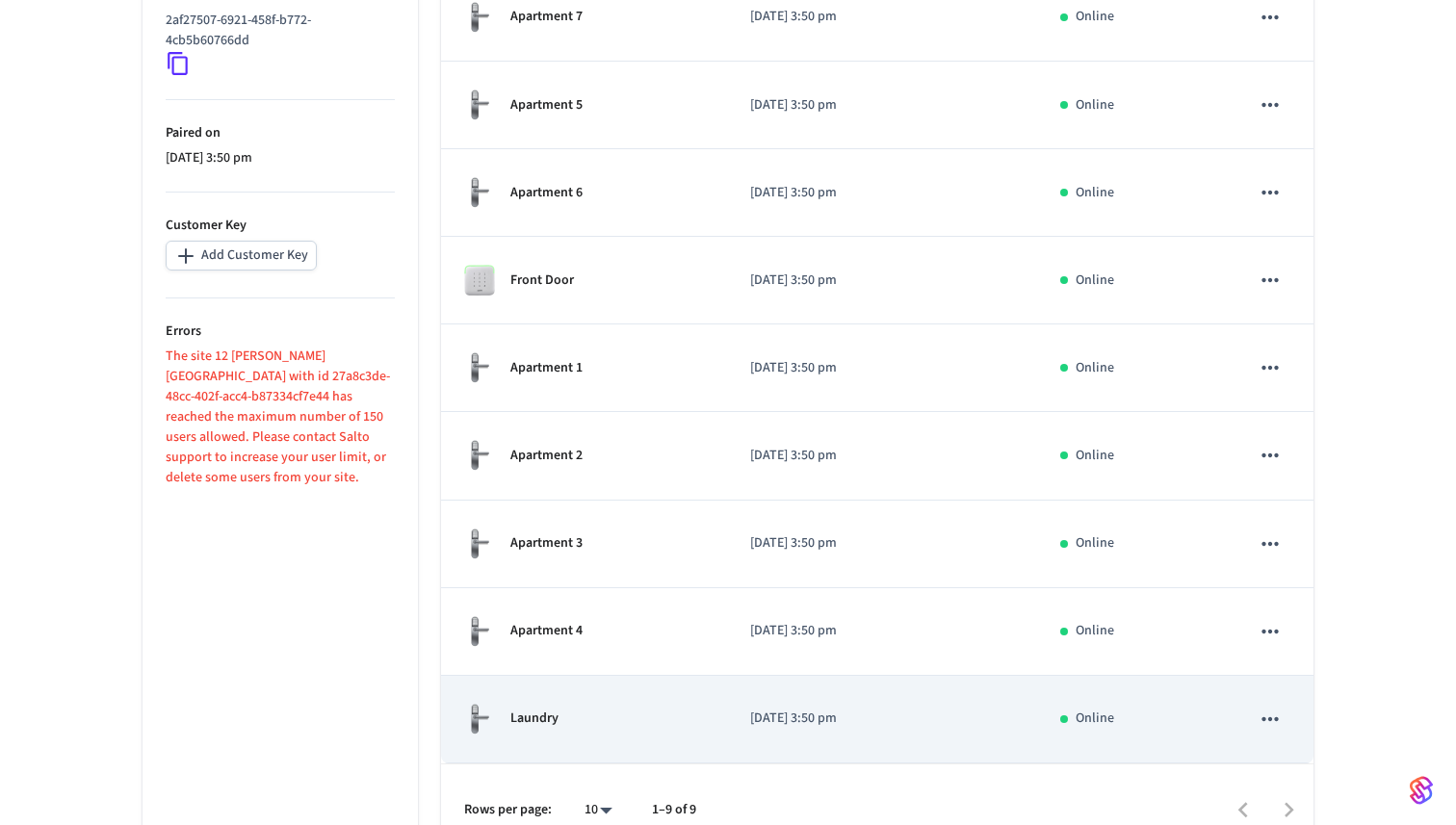
click at [693, 707] on div "Laundry" at bounding box center [584, 720] width 240 height 33
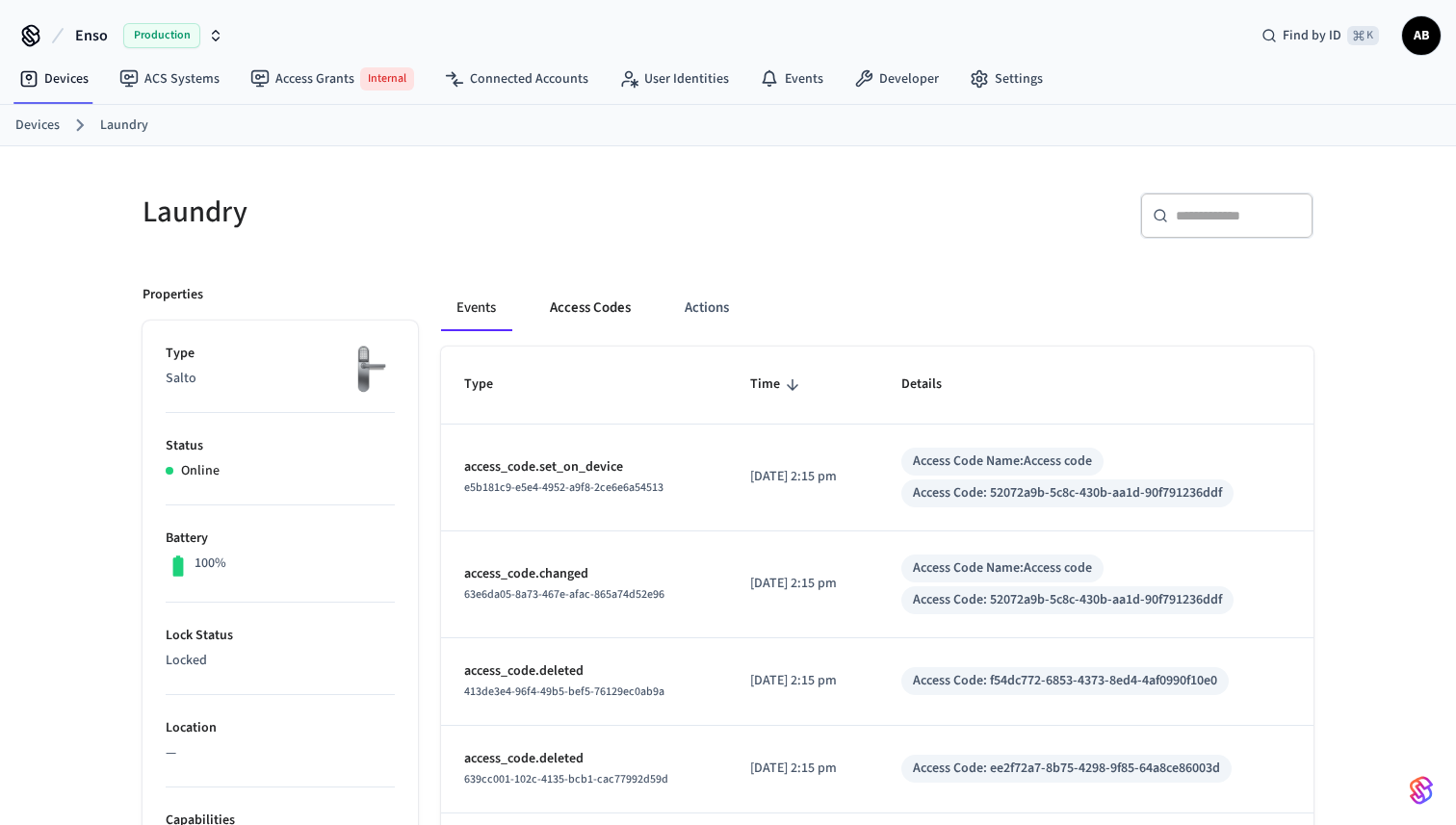
click at [591, 302] on button "Access Codes" at bounding box center [591, 308] width 112 height 46
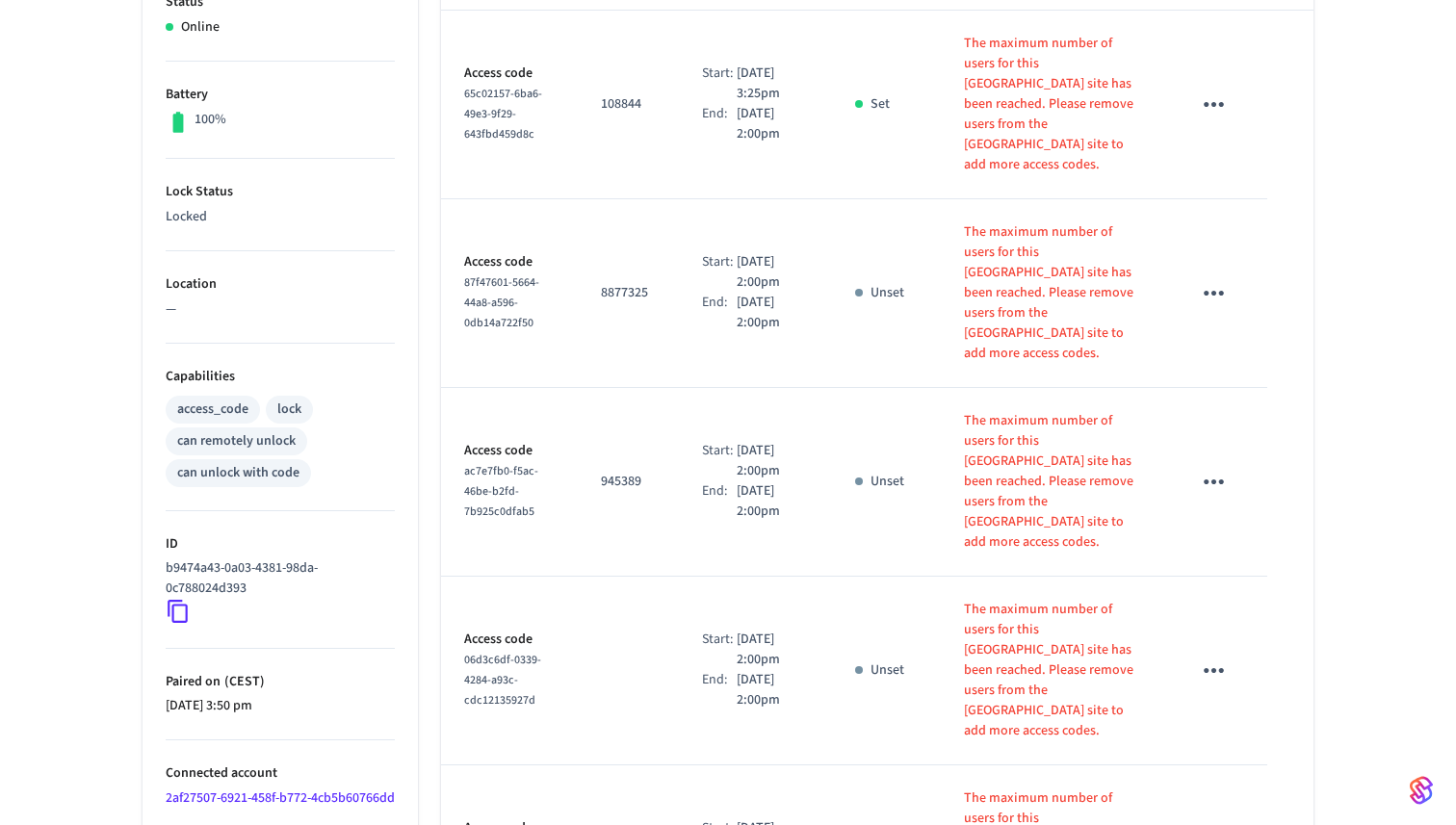
scroll to position [440, 0]
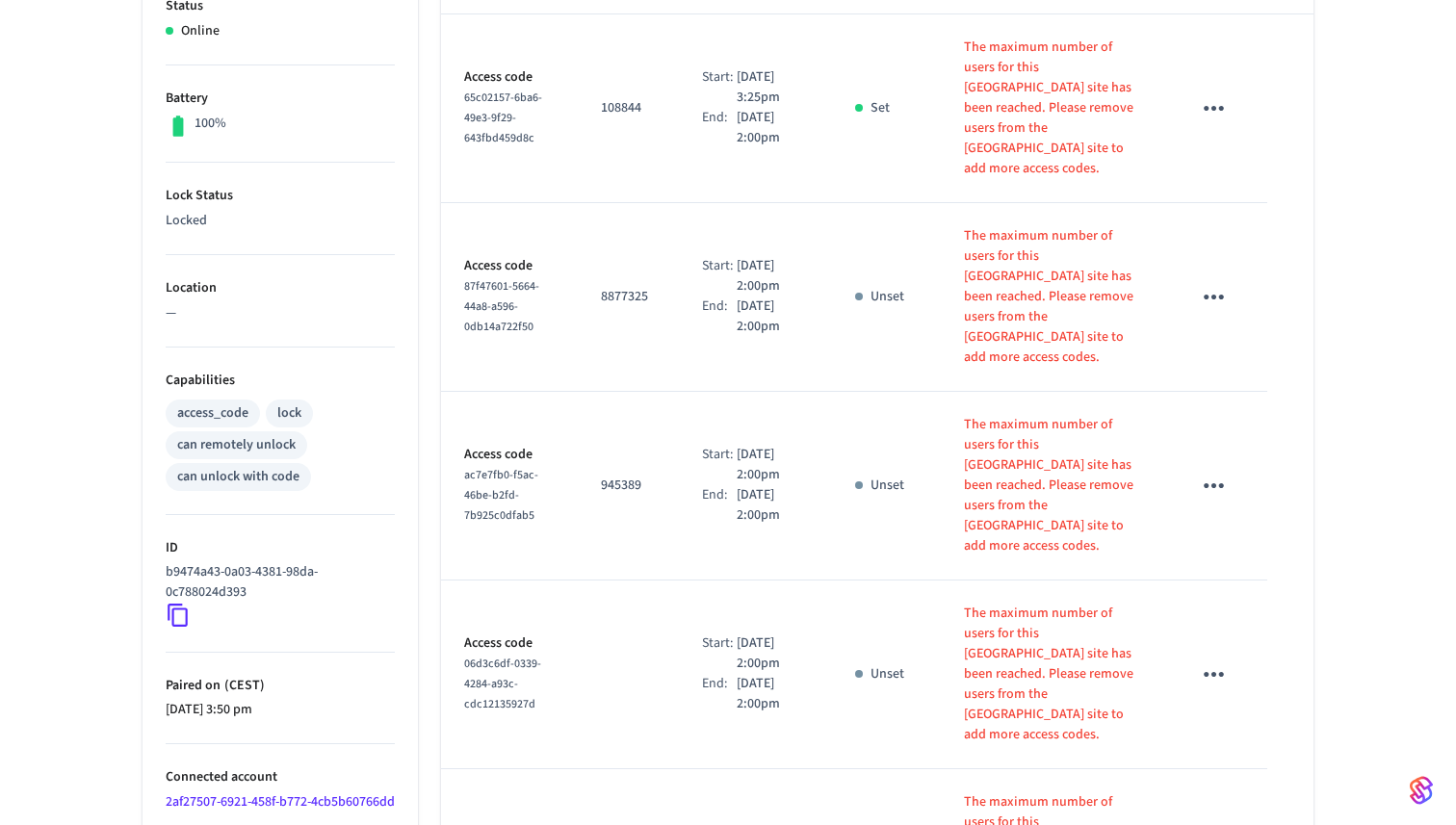
click at [482, 467] on span "ac7e7fb0-f5ac-46be-b2fd-7b925c0dfab5" at bounding box center [501, 495] width 74 height 57
drag, startPoint x: 482, startPoint y: 388, endPoint x: 560, endPoint y: 400, distance: 78.9
click at [555, 466] on div "ac7e7fb0-f5ac-46be-b2fd-7b925c0dfab5" at bounding box center [510, 495] width 91 height 61
copy span "ac7e7fb0-f5ac-46be-b2fd-7b925c0dfab5"
click at [461, 392] on td "Access code ac7e7fb0-f5ac-46be-b2fd-7b925c0dfab5" at bounding box center [510, 487] width 137 height 189
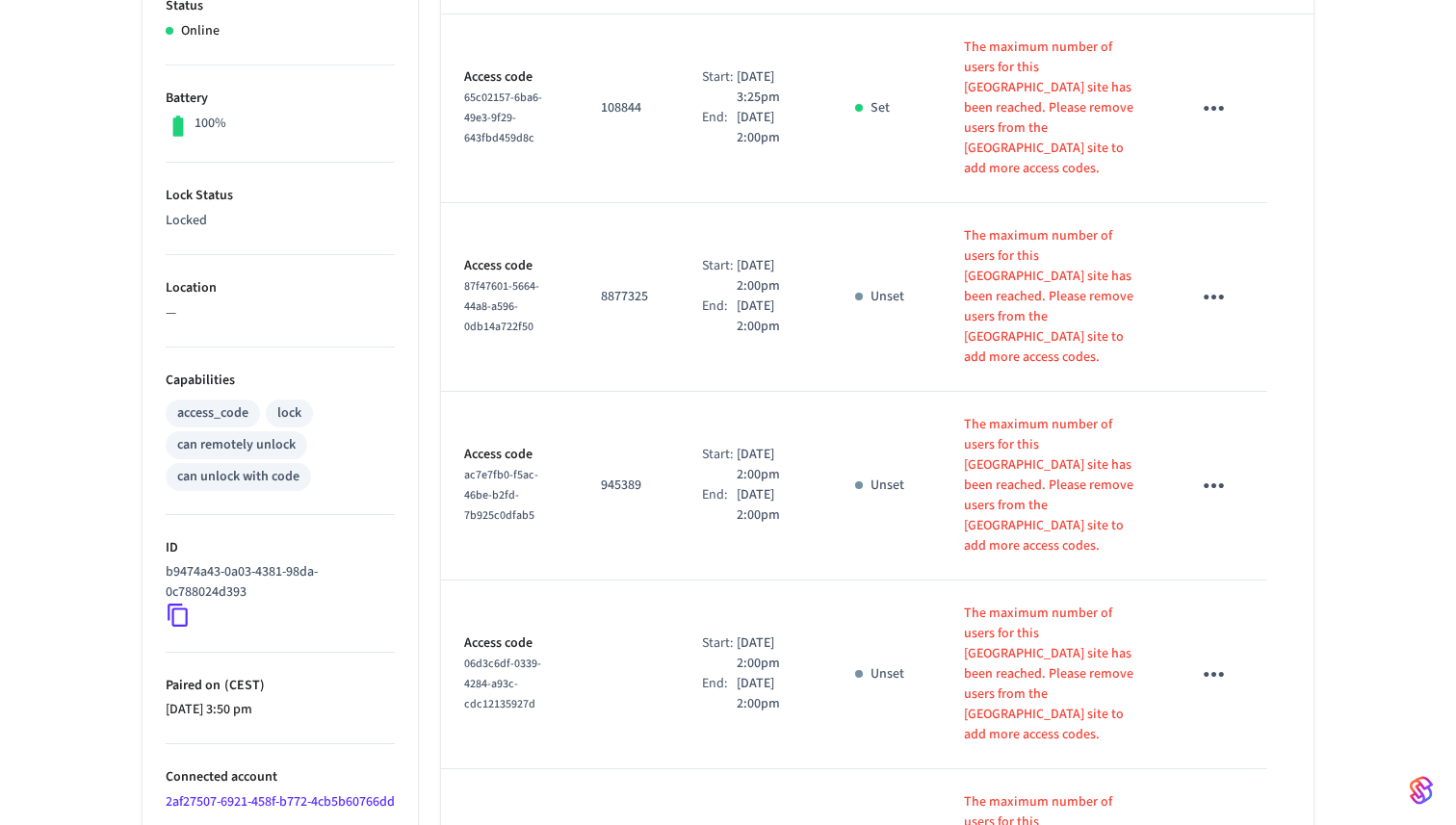
click at [477, 467] on span "ac7e7fb0-f5ac-46be-b2fd-7b925c0dfab5" at bounding box center [501, 495] width 74 height 57
copy span "ac7e7fb0-f5ac-46be"
copy span "ac7e7fb0-f5ac-46be-b2fd-7b925c0dfab5"
drag, startPoint x: 477, startPoint y: 382, endPoint x: 540, endPoint y: 403, distance: 66.4
click at [539, 467] on span "ac7e7fb0-f5ac-46be-b2fd-7b925c0dfab5" at bounding box center [501, 495] width 74 height 57
